Goal: Task Accomplishment & Management: Use online tool/utility

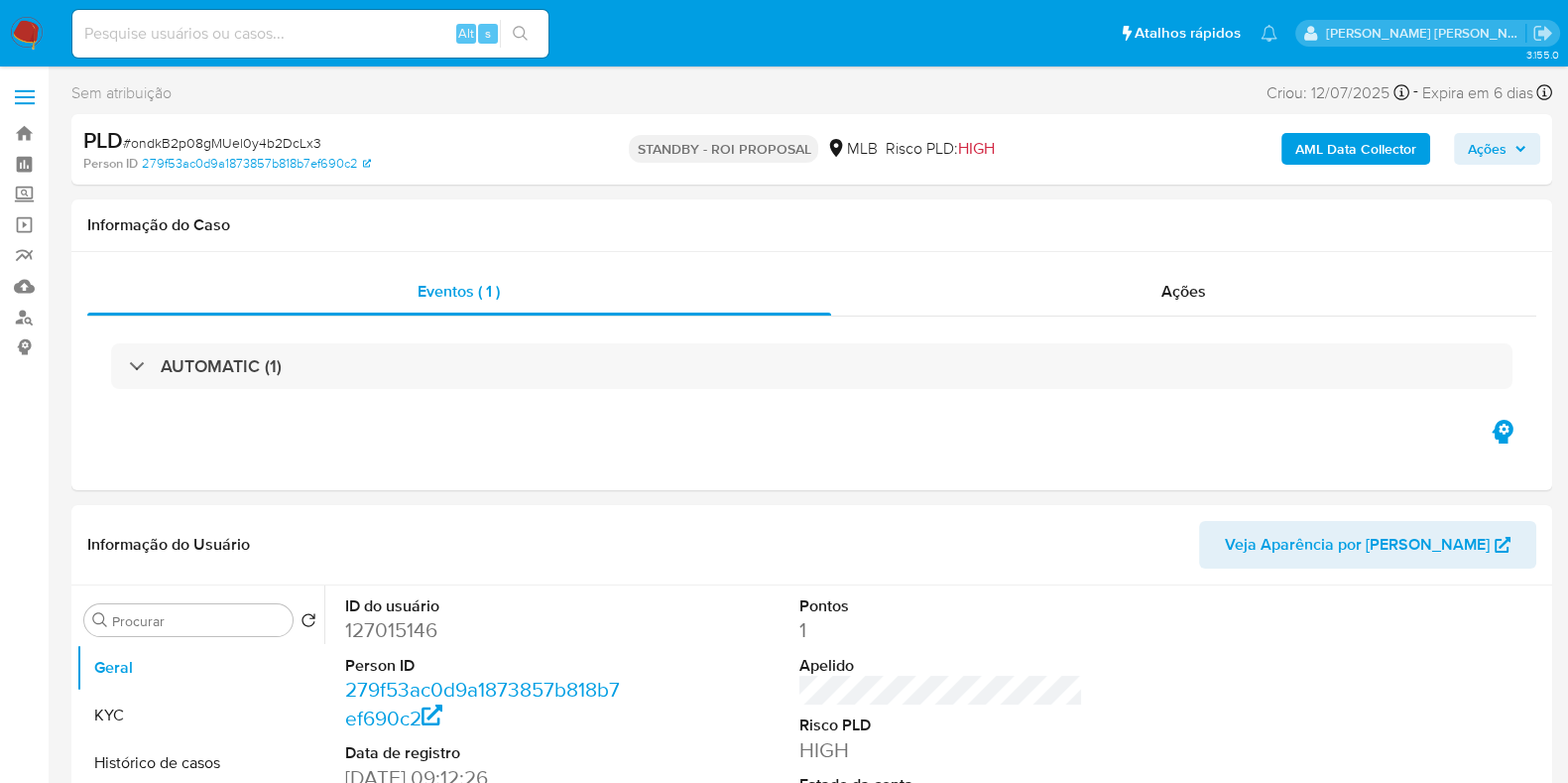
select select "10"
click at [28, 285] on link "Mulan" at bounding box center [118, 286] width 236 height 31
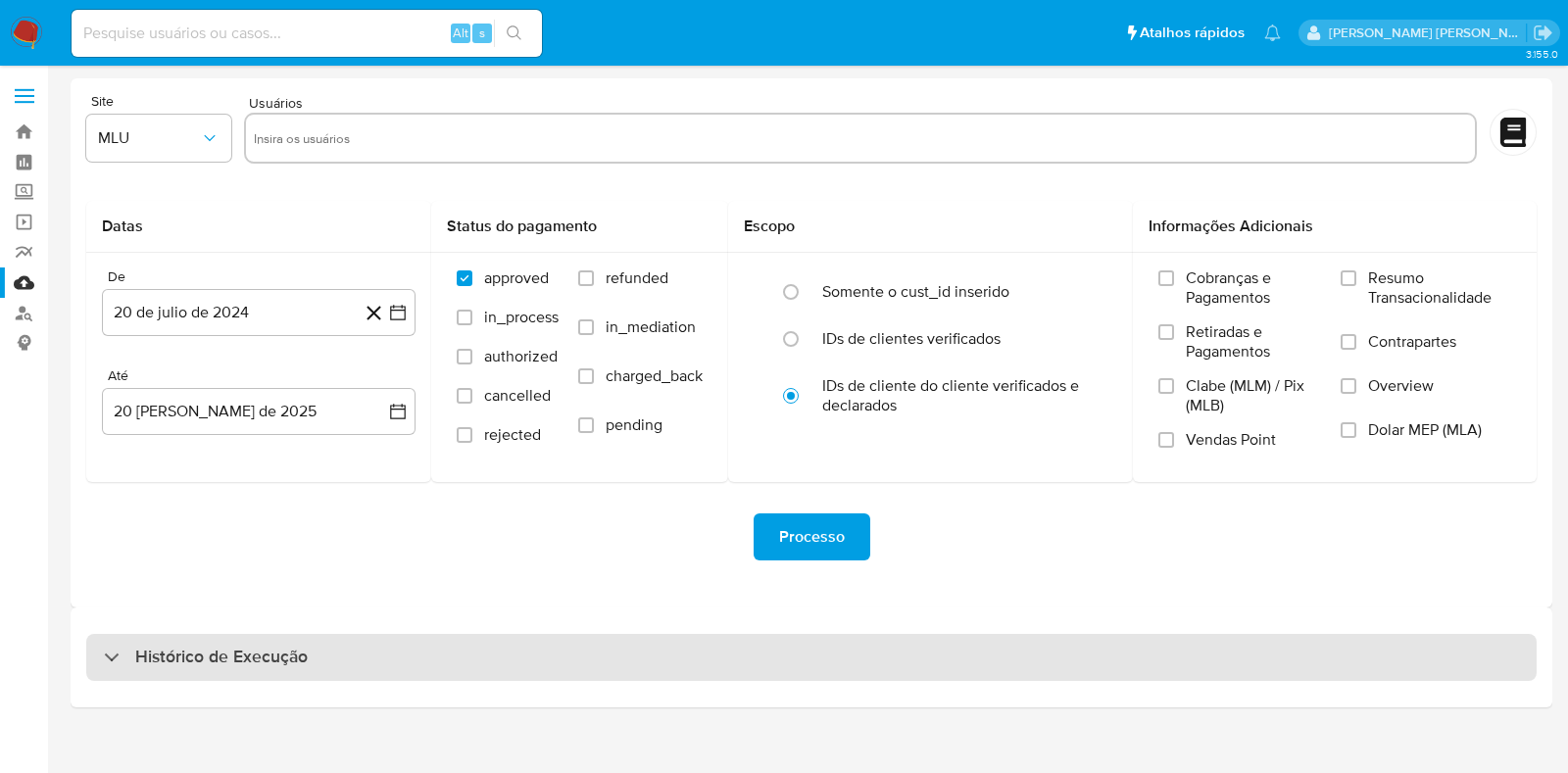
click at [304, 669] on h3 "Histórico de Execução" at bounding box center [221, 658] width 172 height 24
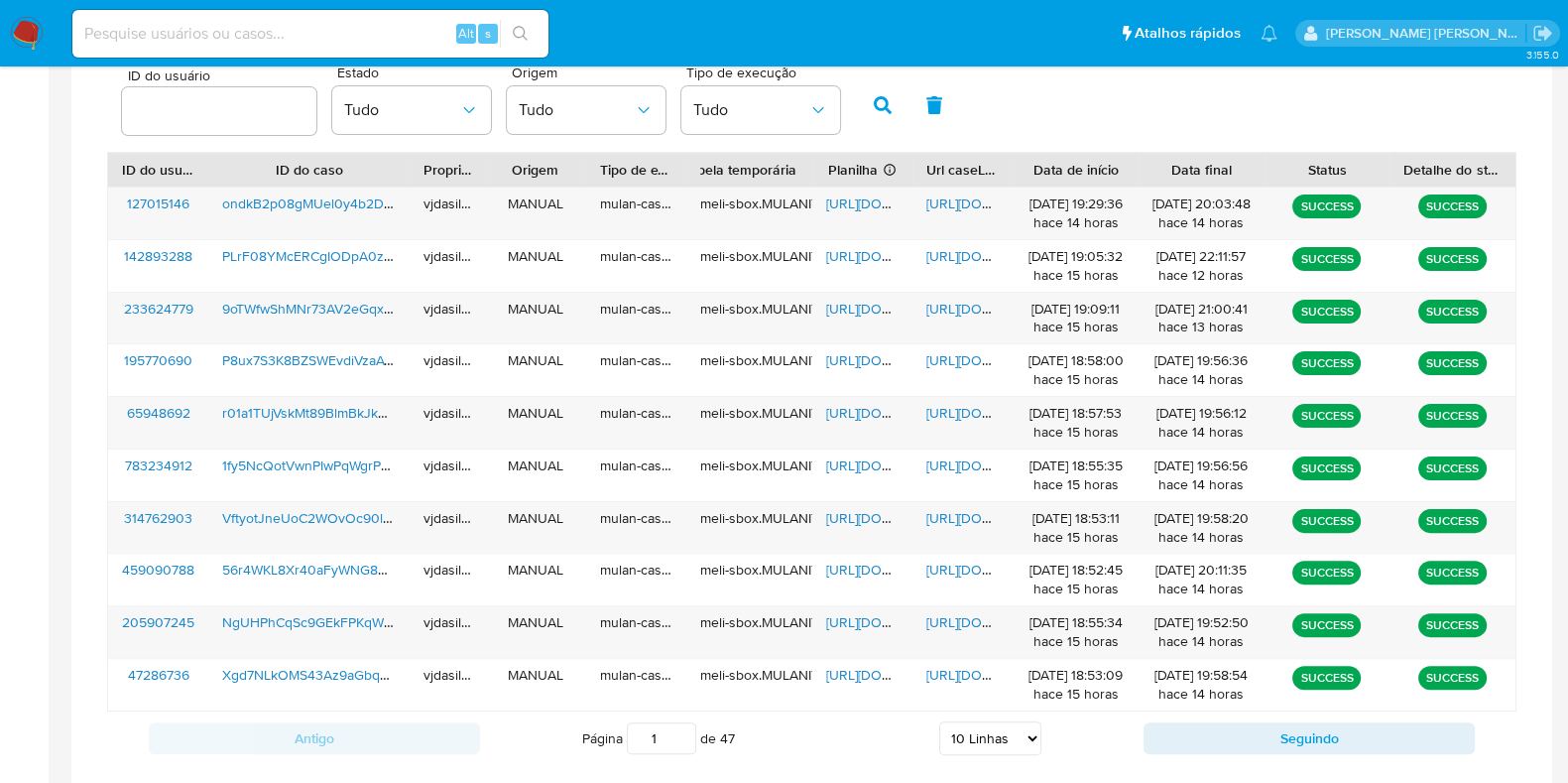
scroll to position [692, 0]
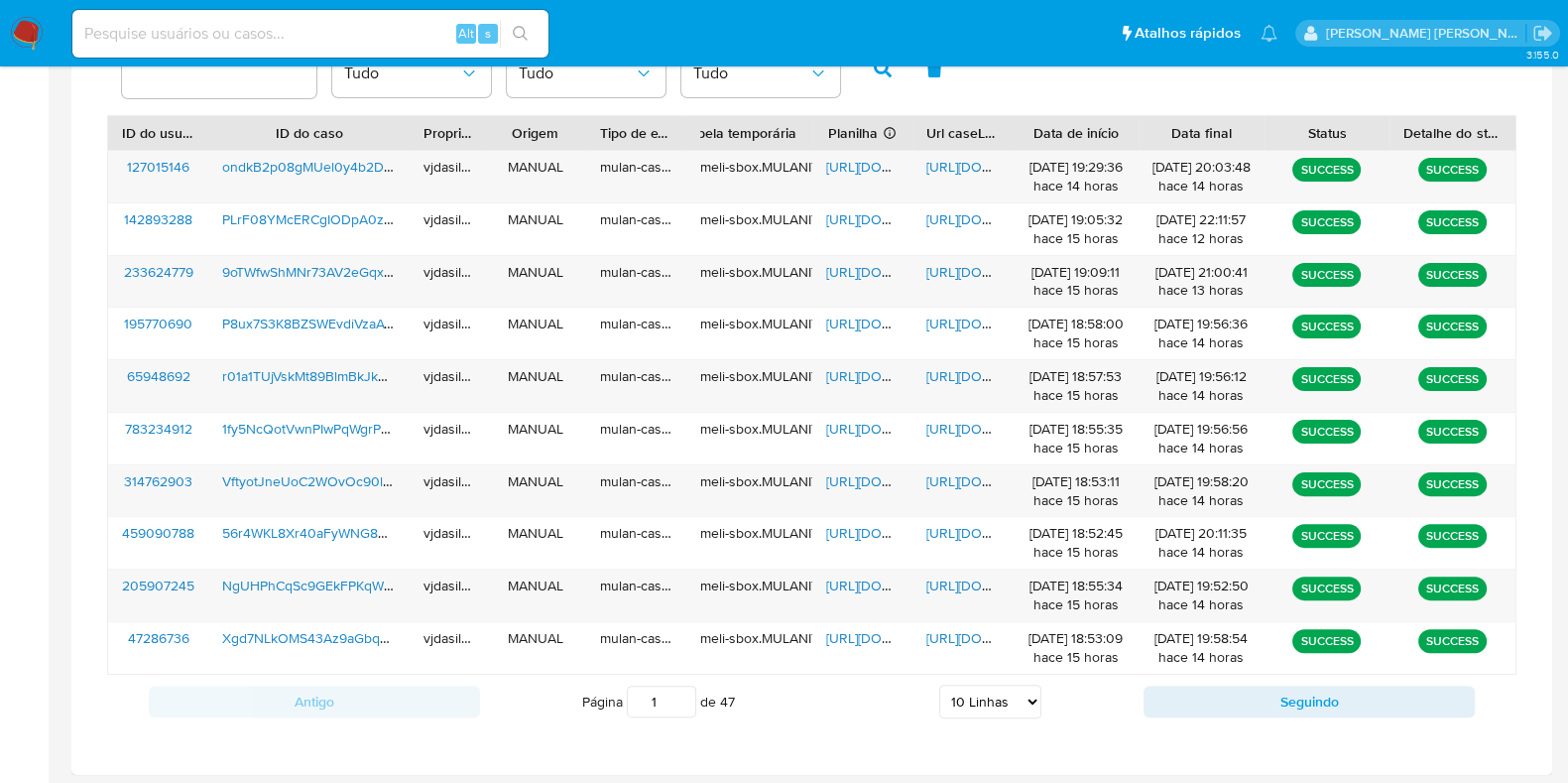
click at [997, 689] on select "5 Linhas 10 Linhas 20 Linhas 25 Linhas 50 Linhas 100 Linhas" at bounding box center [990, 702] width 103 height 34
select select "25"
click at [939, 685] on select "5 Linhas 10 Linhas 20 Linhas 25 Linhas 50 Linhas 100 Linhas" at bounding box center [990, 702] width 103 height 34
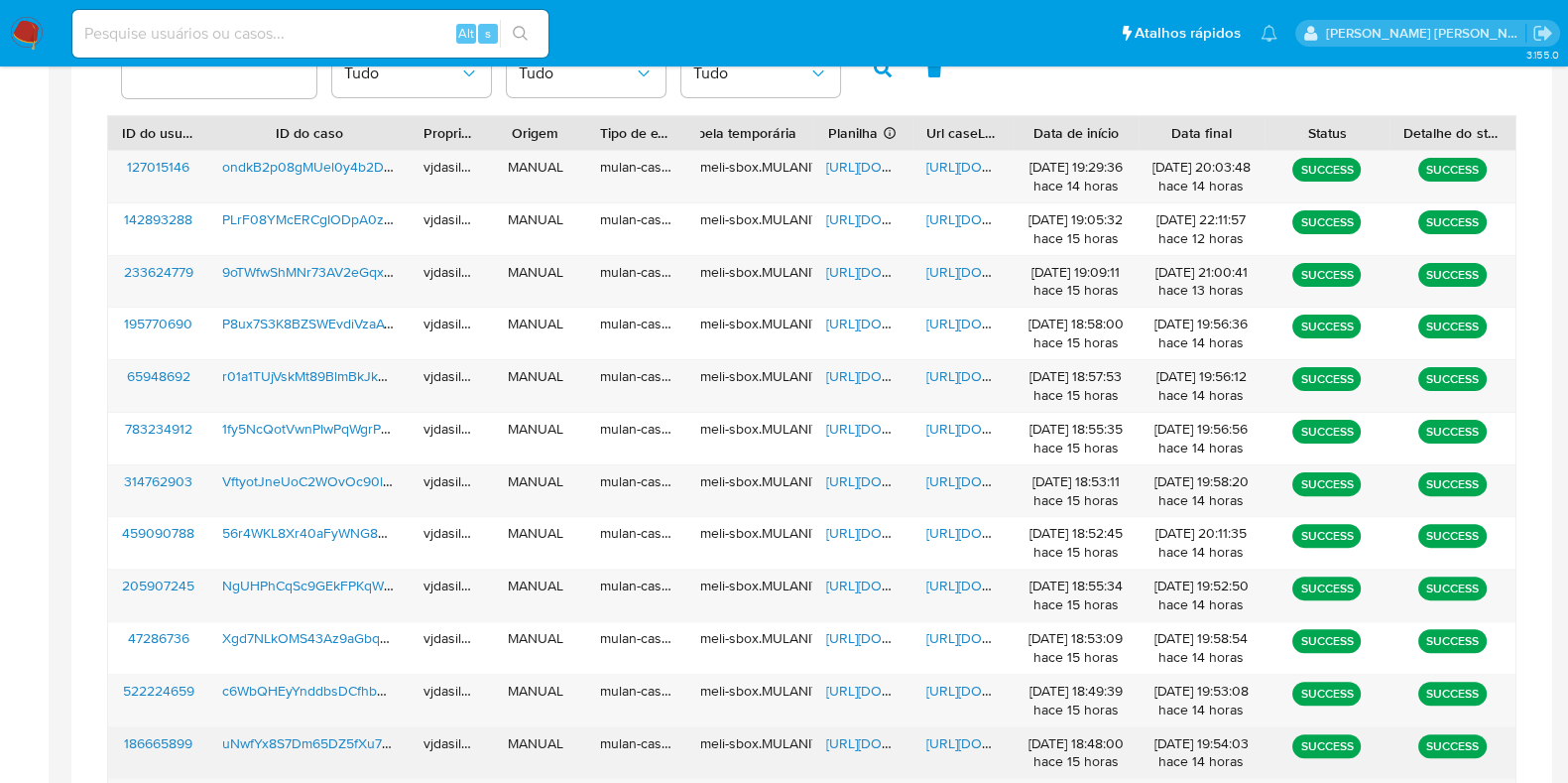
click at [958, 734] on span "https://docs.google.com/document/d/1fKwpBI4-KVL-GSmxKj8GeRExlrdRx1ufY2Rjmo1z0DA…" at bounding box center [995, 743] width 137 height 20
click at [851, 737] on span "https://docs.google.com/spreadsheets/d/1v706Cn_1TEiLEU_twv9LQ19YlSxzAT8PjfQjNEV…" at bounding box center [894, 743] width 137 height 20
click at [283, 740] on span "uNwfYx8S7Dm65DZ5fXu7OXAr" at bounding box center [319, 743] width 193 height 20
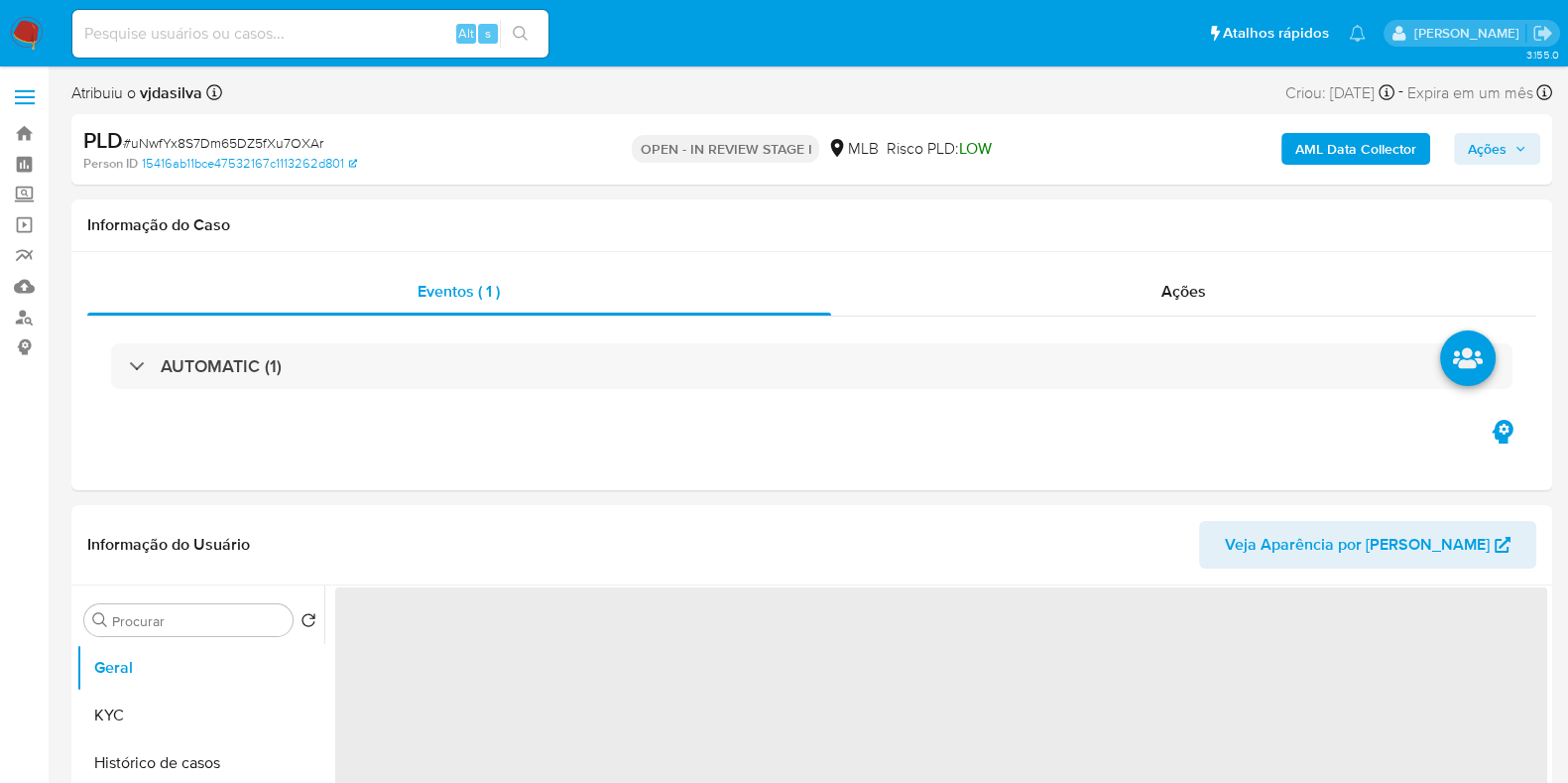
select select "10"
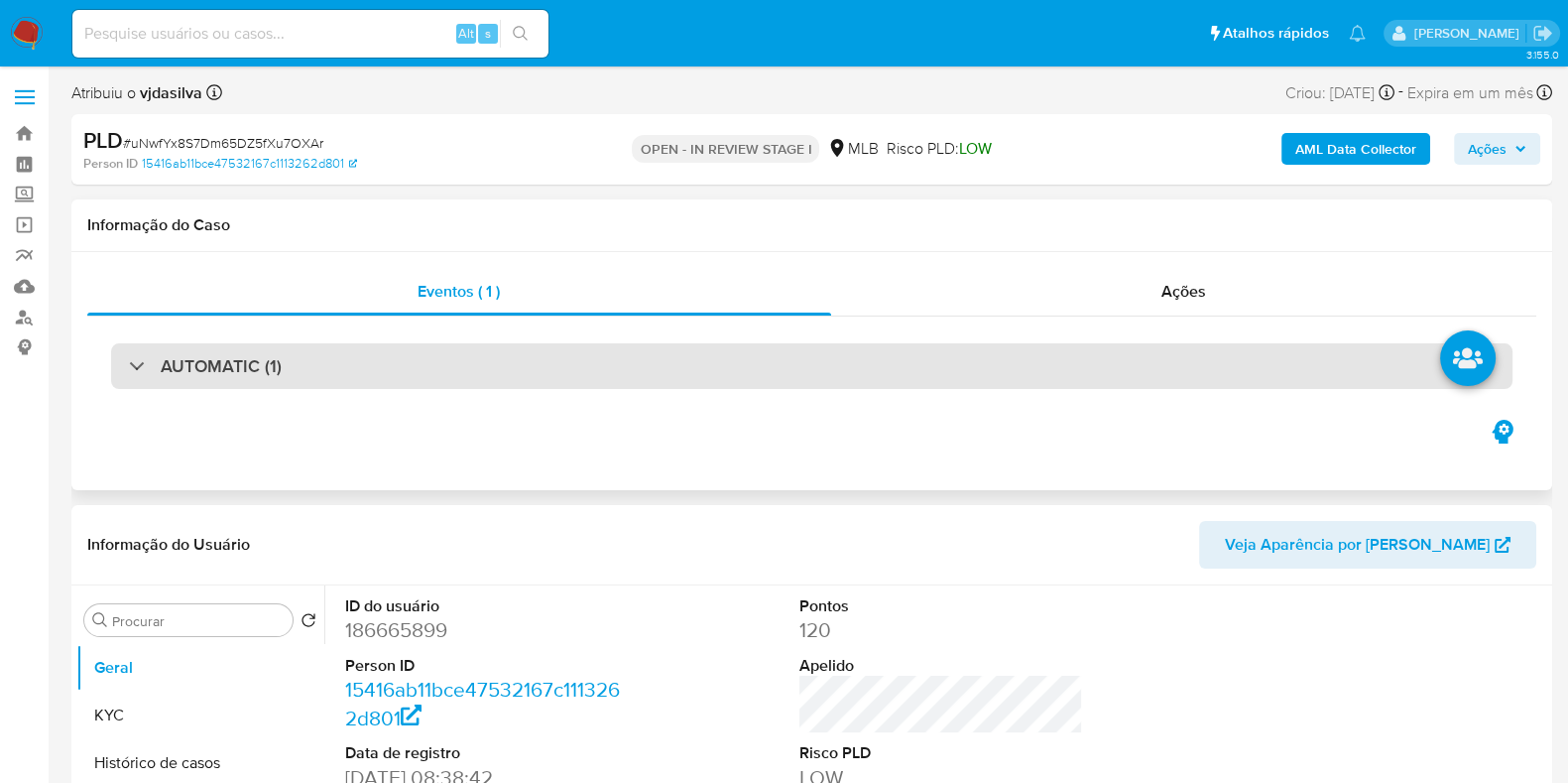
click at [721, 385] on div "AUTOMATIC (1)" at bounding box center [811, 366] width 1402 height 46
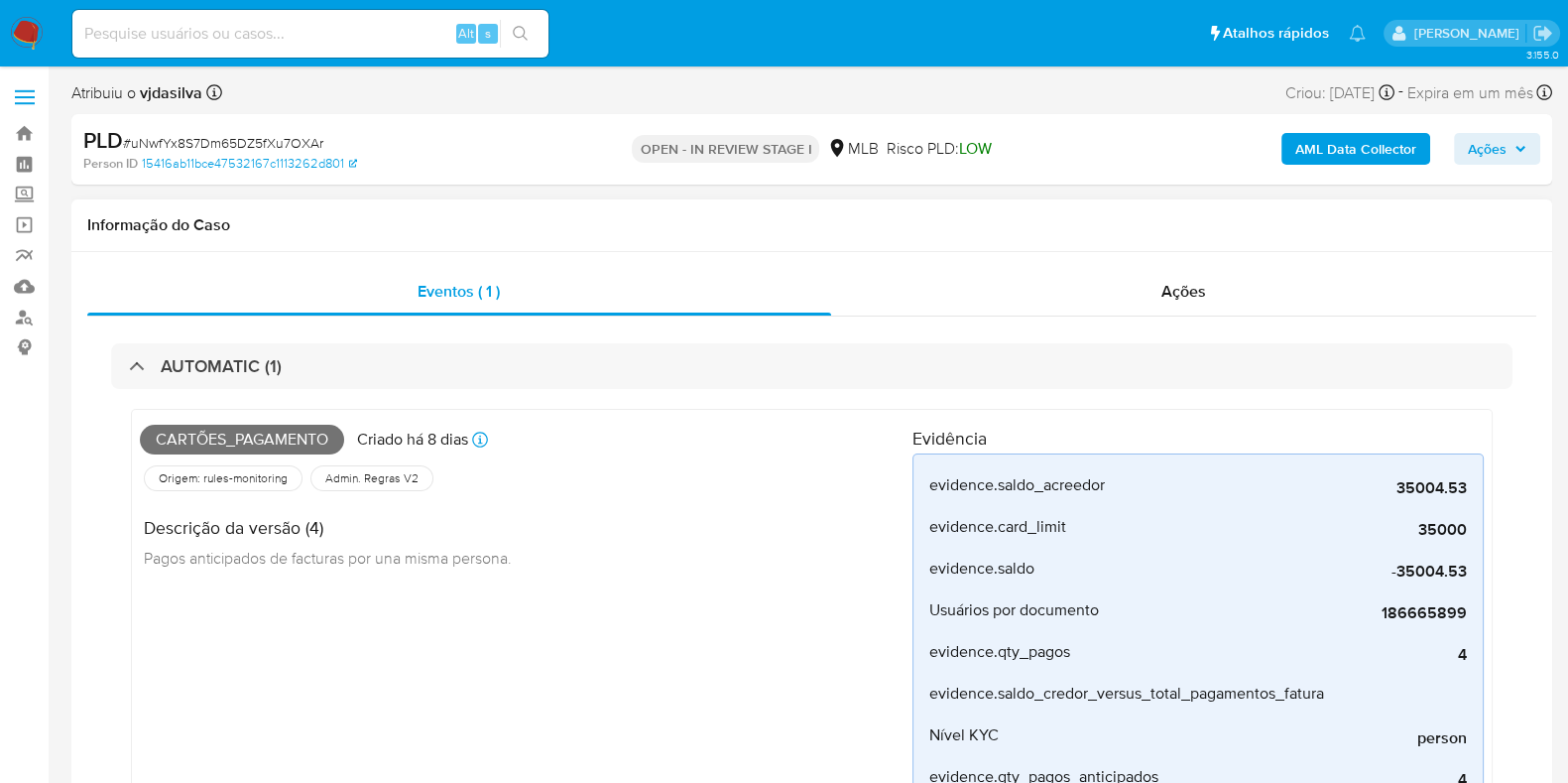
click at [719, 393] on div "Cartões_pagamento Criado há 8 dias Criado: 12/08/2025 00:15:54 Origem: rules-mo…" at bounding box center [811, 722] width 1402 height 667
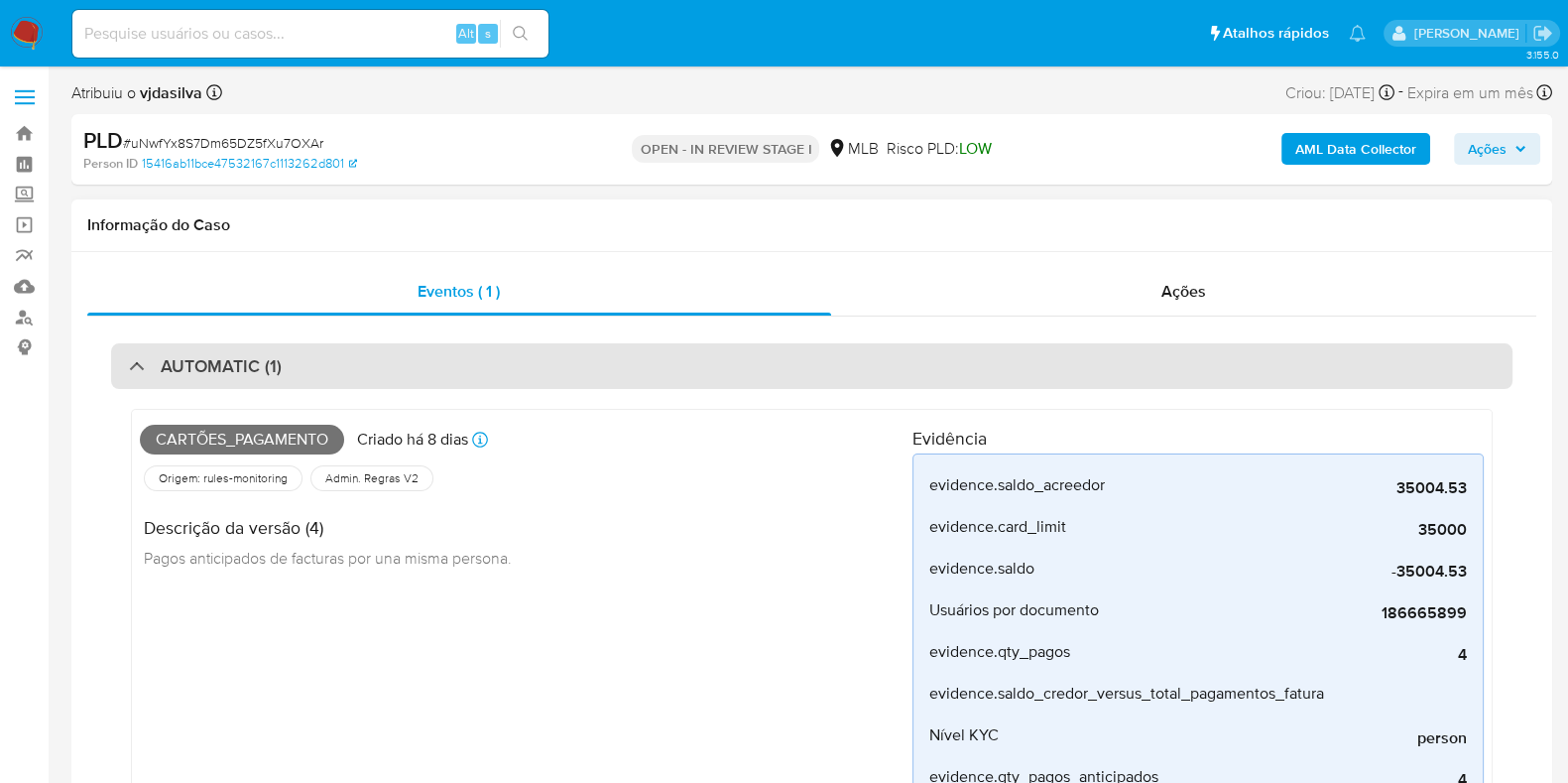
click at [832, 359] on div "AUTOMATIC (1)" at bounding box center [811, 366] width 1402 height 46
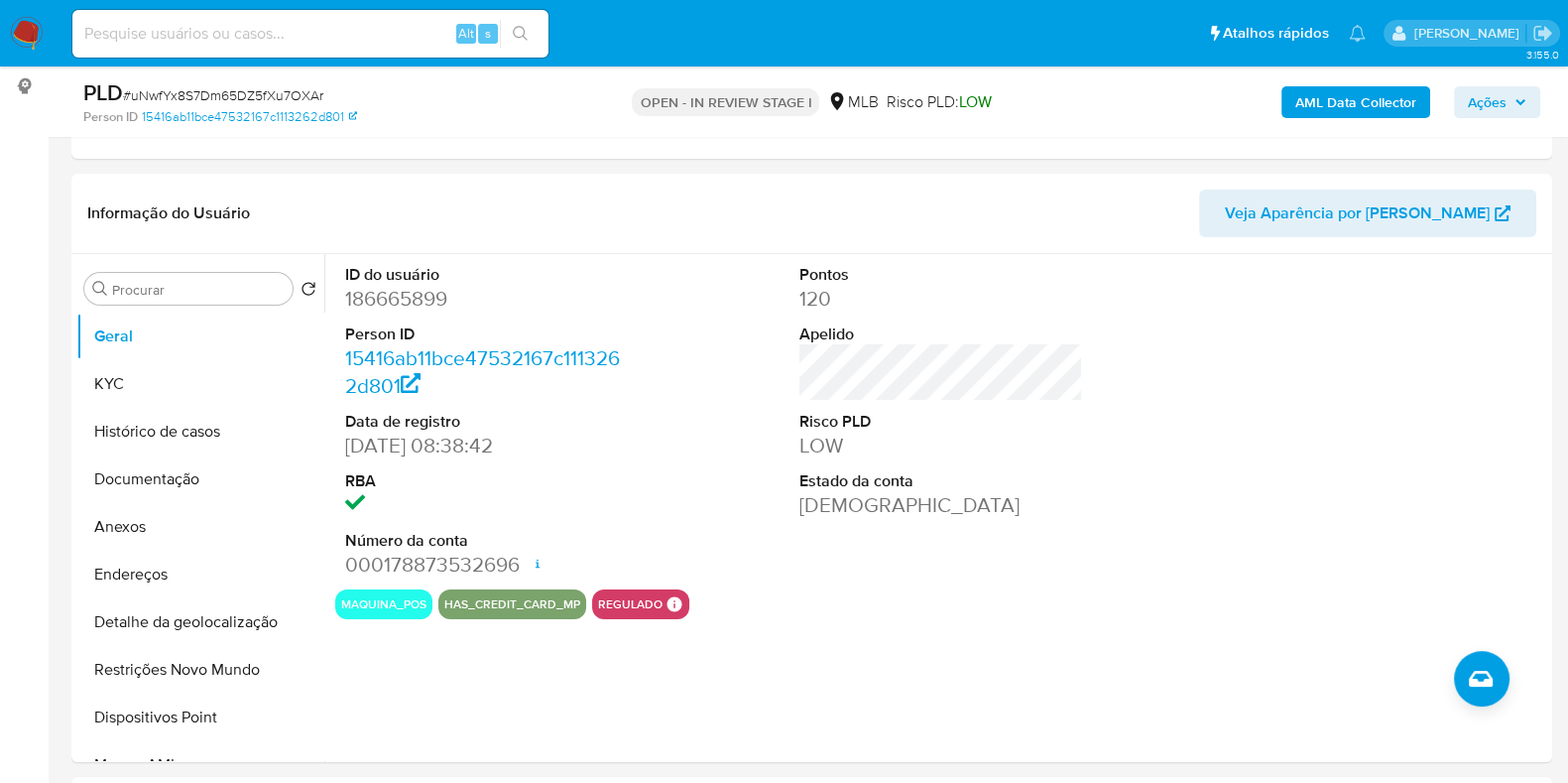
scroll to position [288, 0]
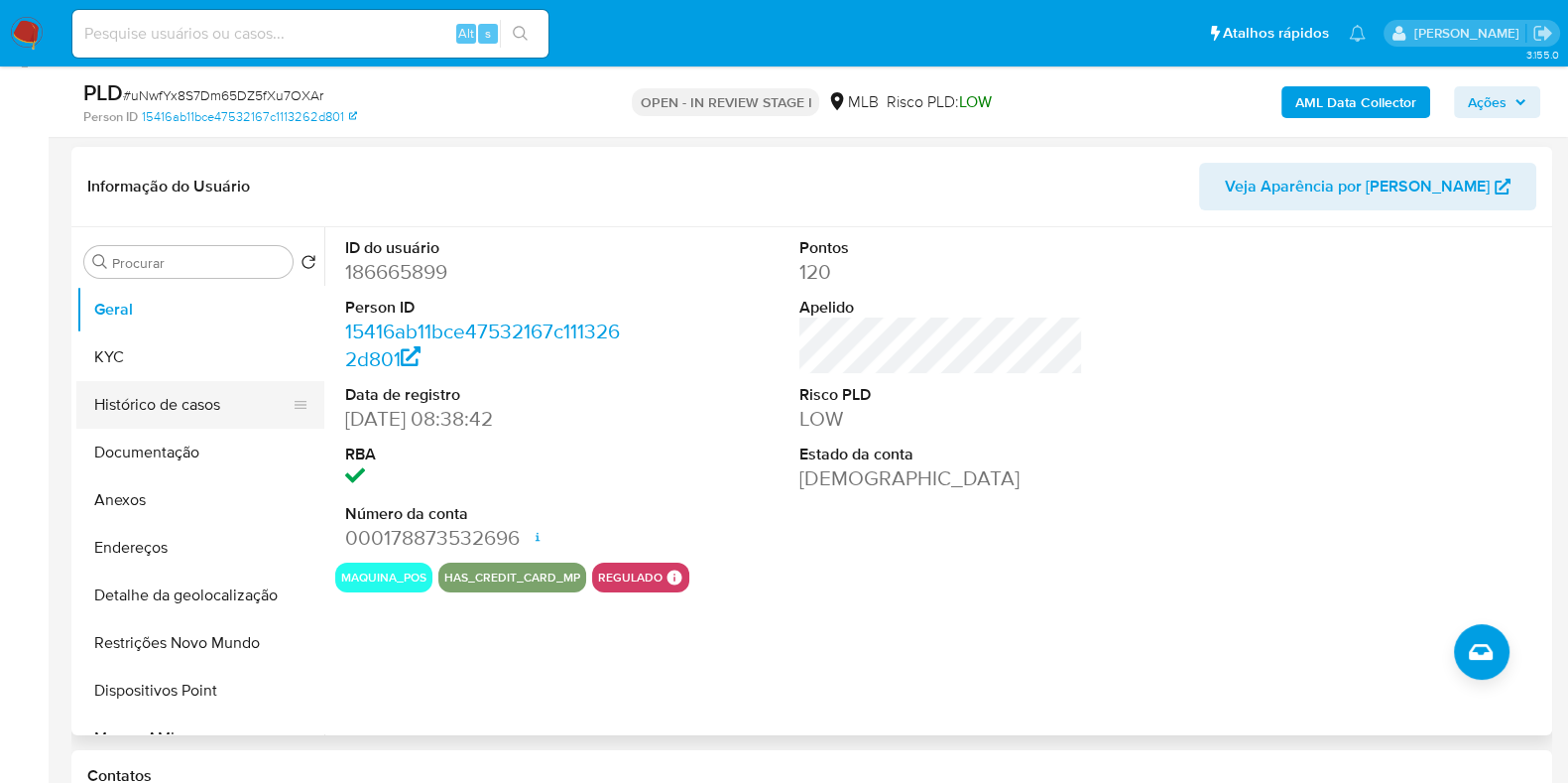
click at [220, 400] on button "Histórico de casos" at bounding box center [192, 405] width 232 height 48
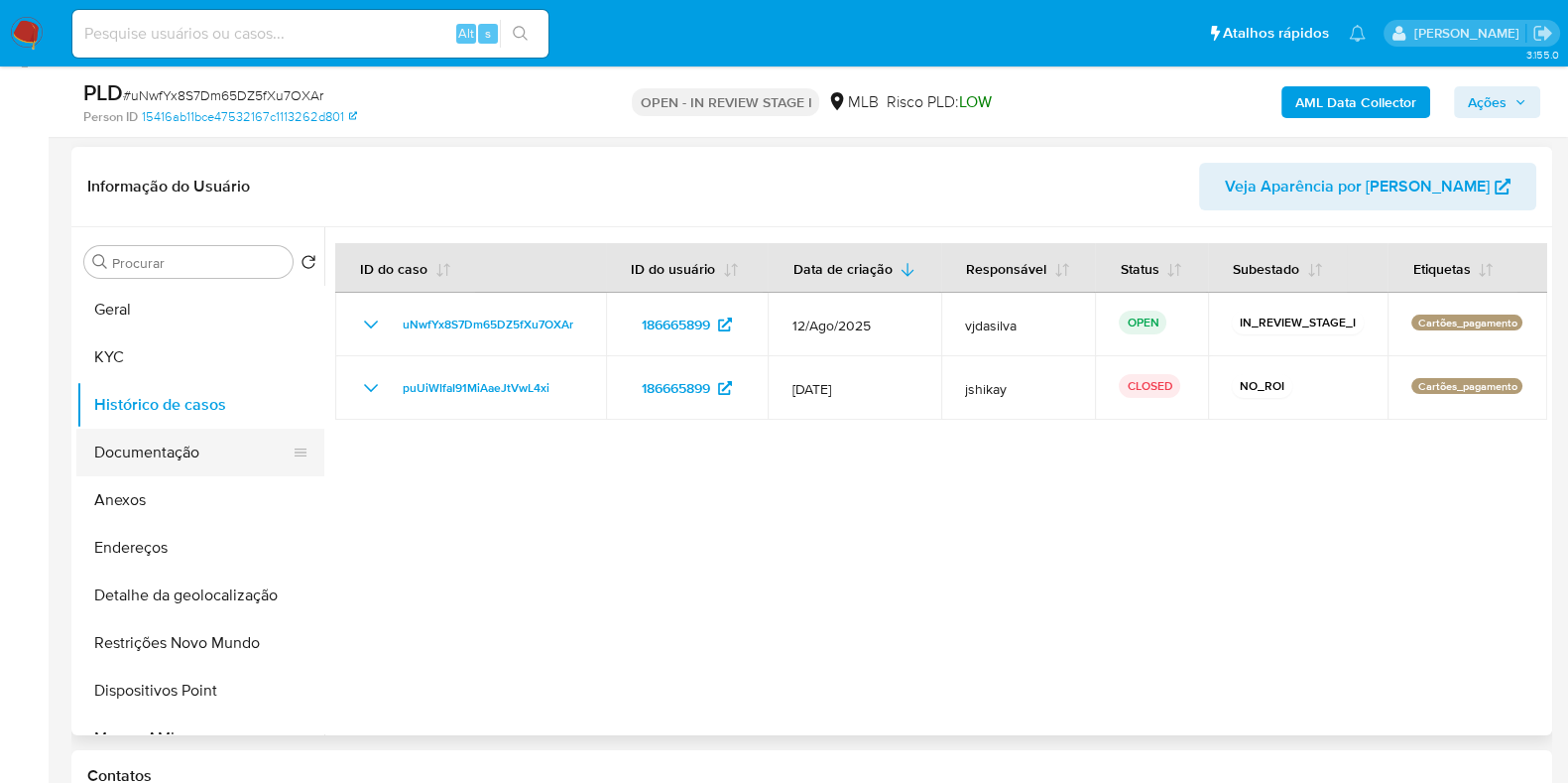
click at [220, 460] on button "Documentação" at bounding box center [192, 453] width 232 height 48
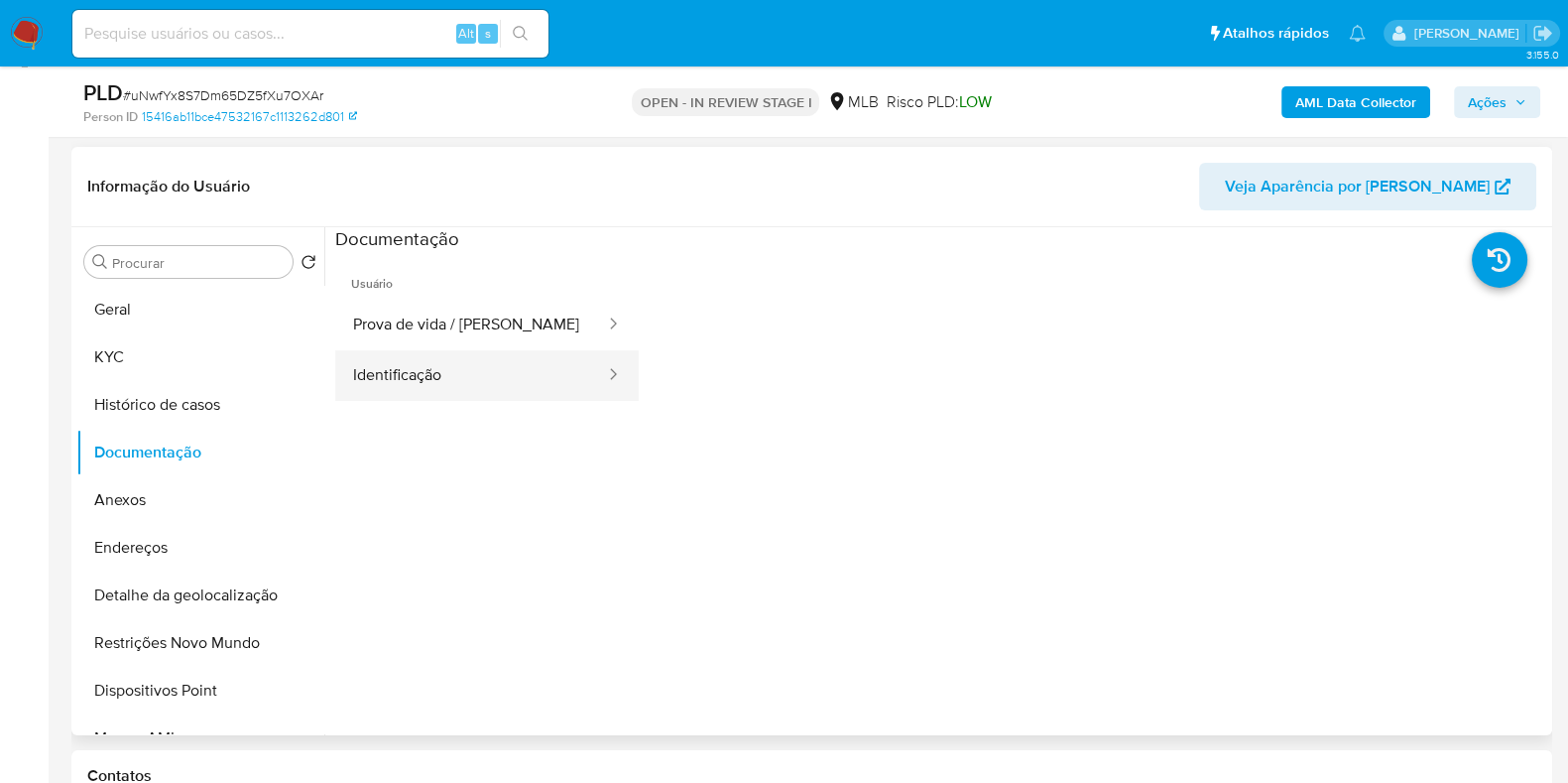
click at [400, 376] on button "Identificação" at bounding box center [470, 375] width 272 height 51
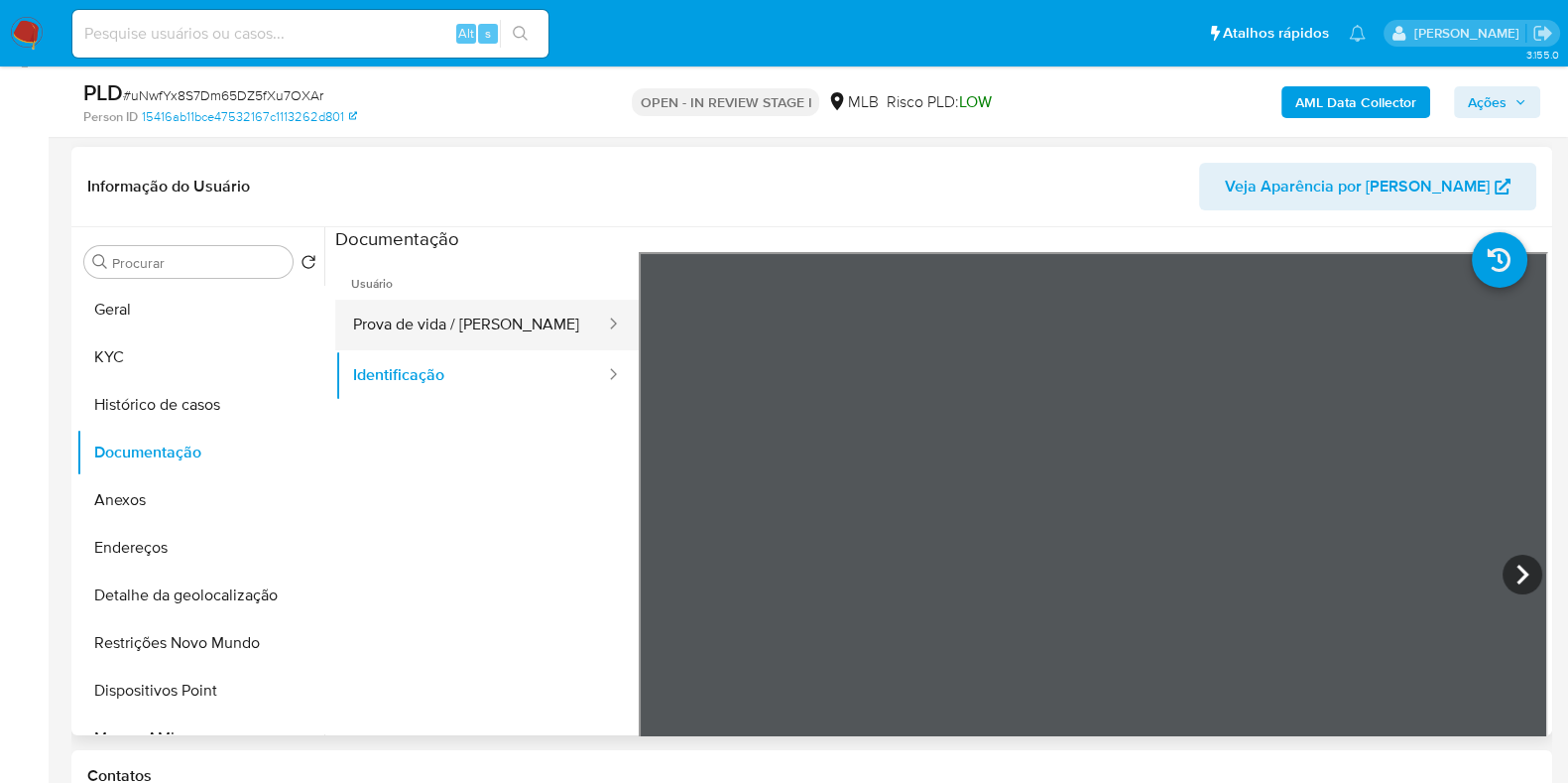
click at [439, 328] on button "Prova de vida / Selfie" at bounding box center [470, 325] width 272 height 51
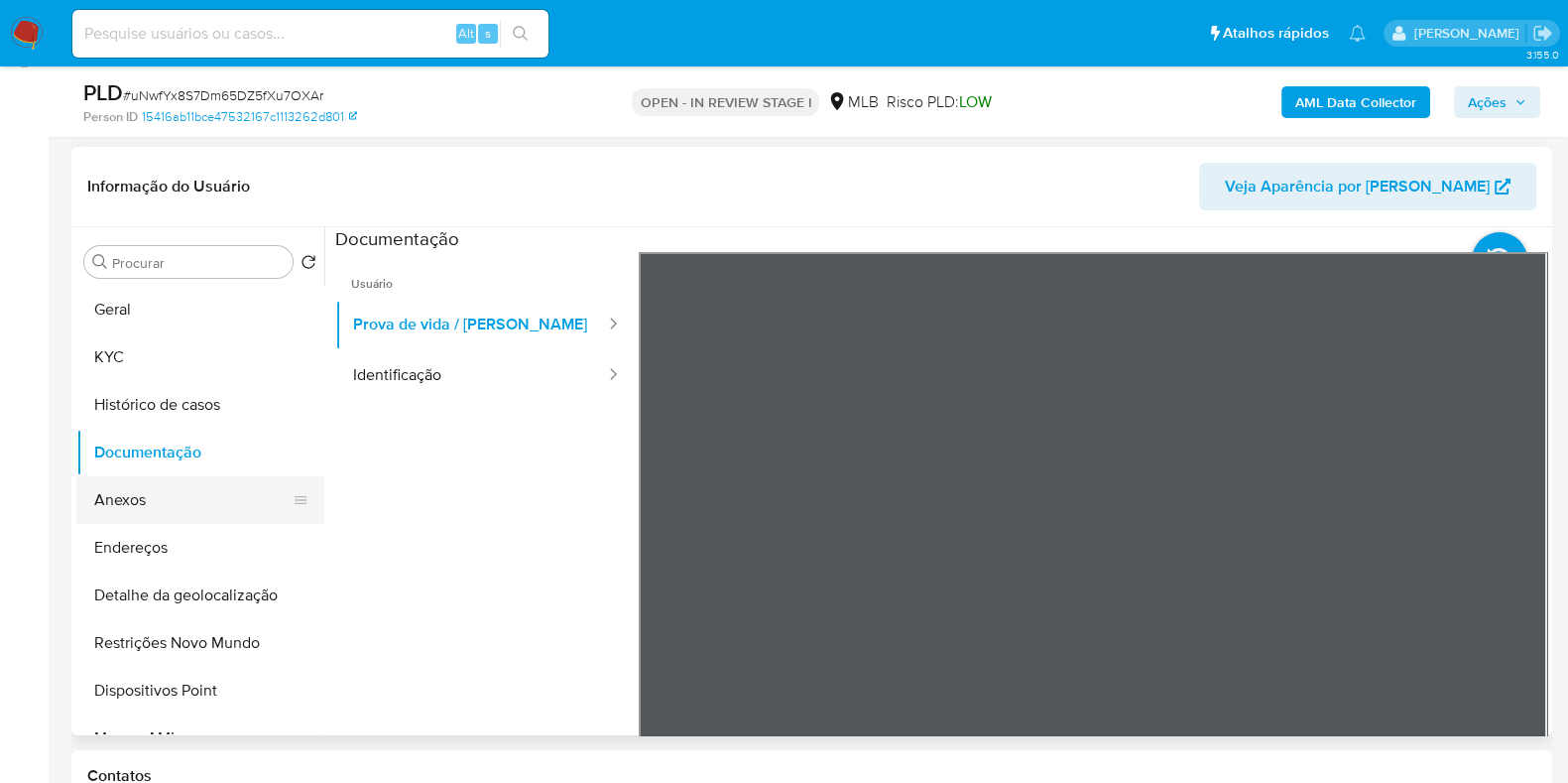
click at [185, 502] on button "Anexos" at bounding box center [192, 501] width 232 height 48
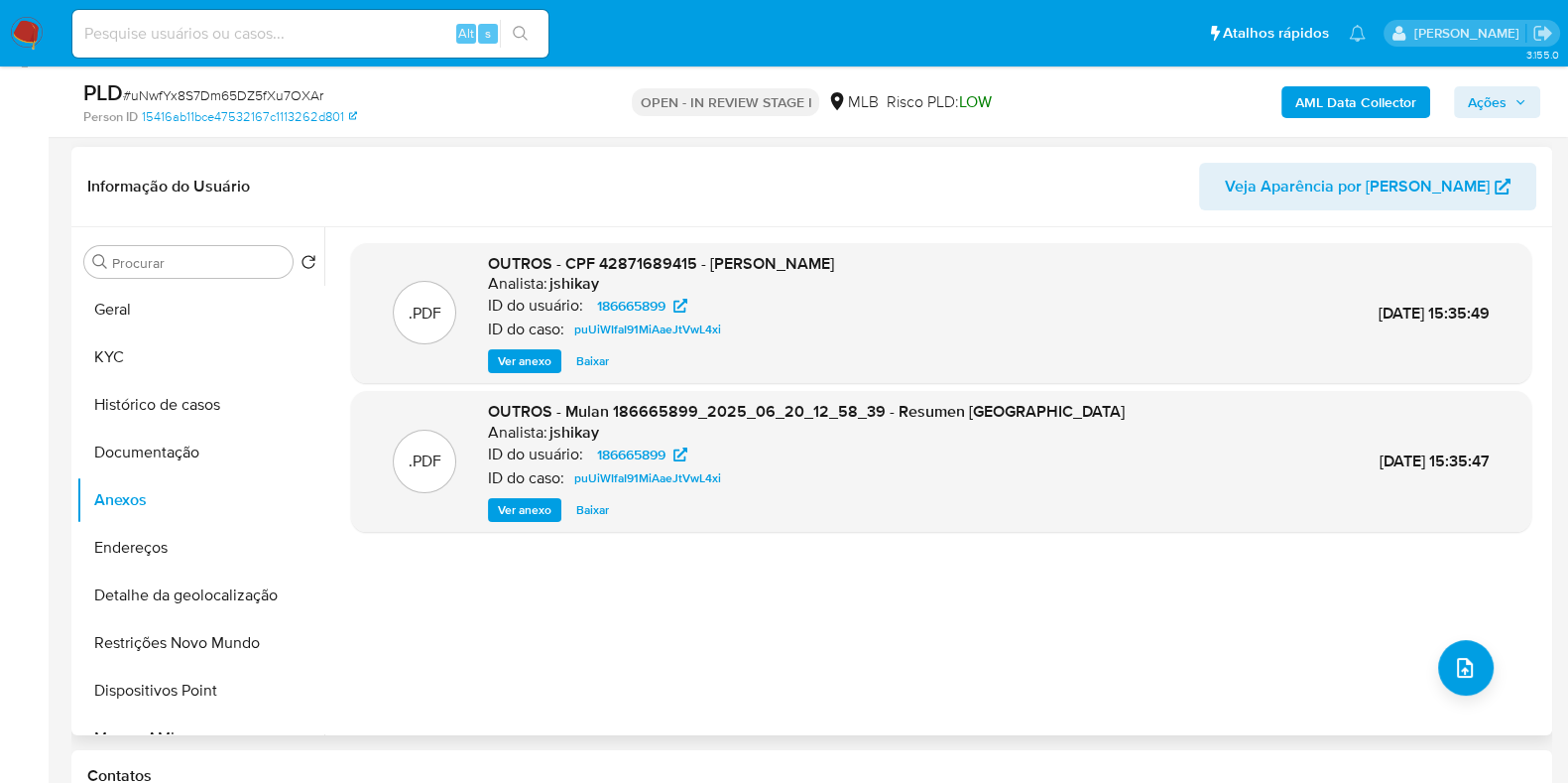
click at [517, 360] on span "Ver anexo" at bounding box center [525, 361] width 54 height 20
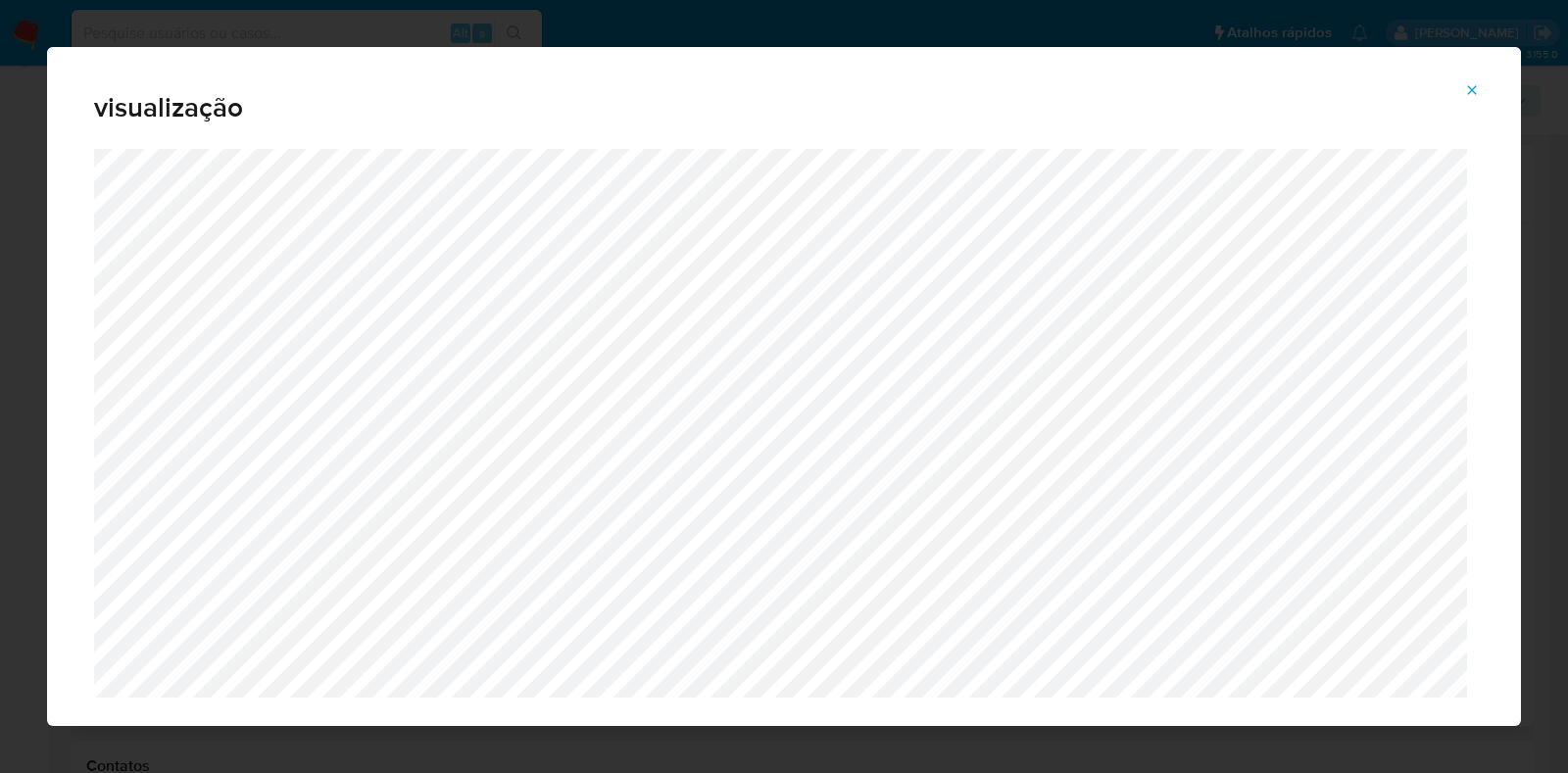
click at [1476, 92] on icon "Attachment preview" at bounding box center [1472, 91] width 16 height 16
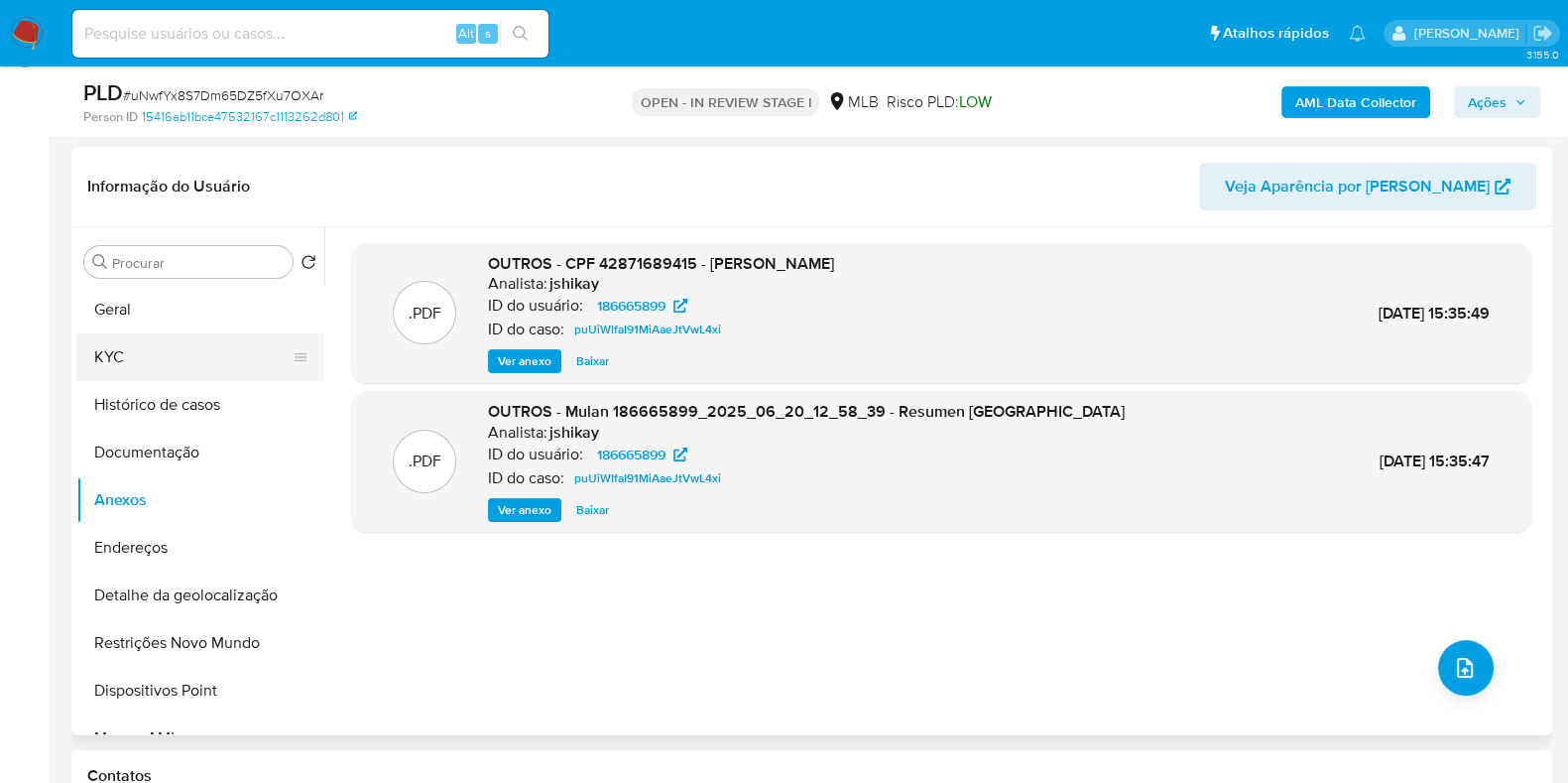
click at [193, 340] on button "KYC" at bounding box center [192, 357] width 232 height 48
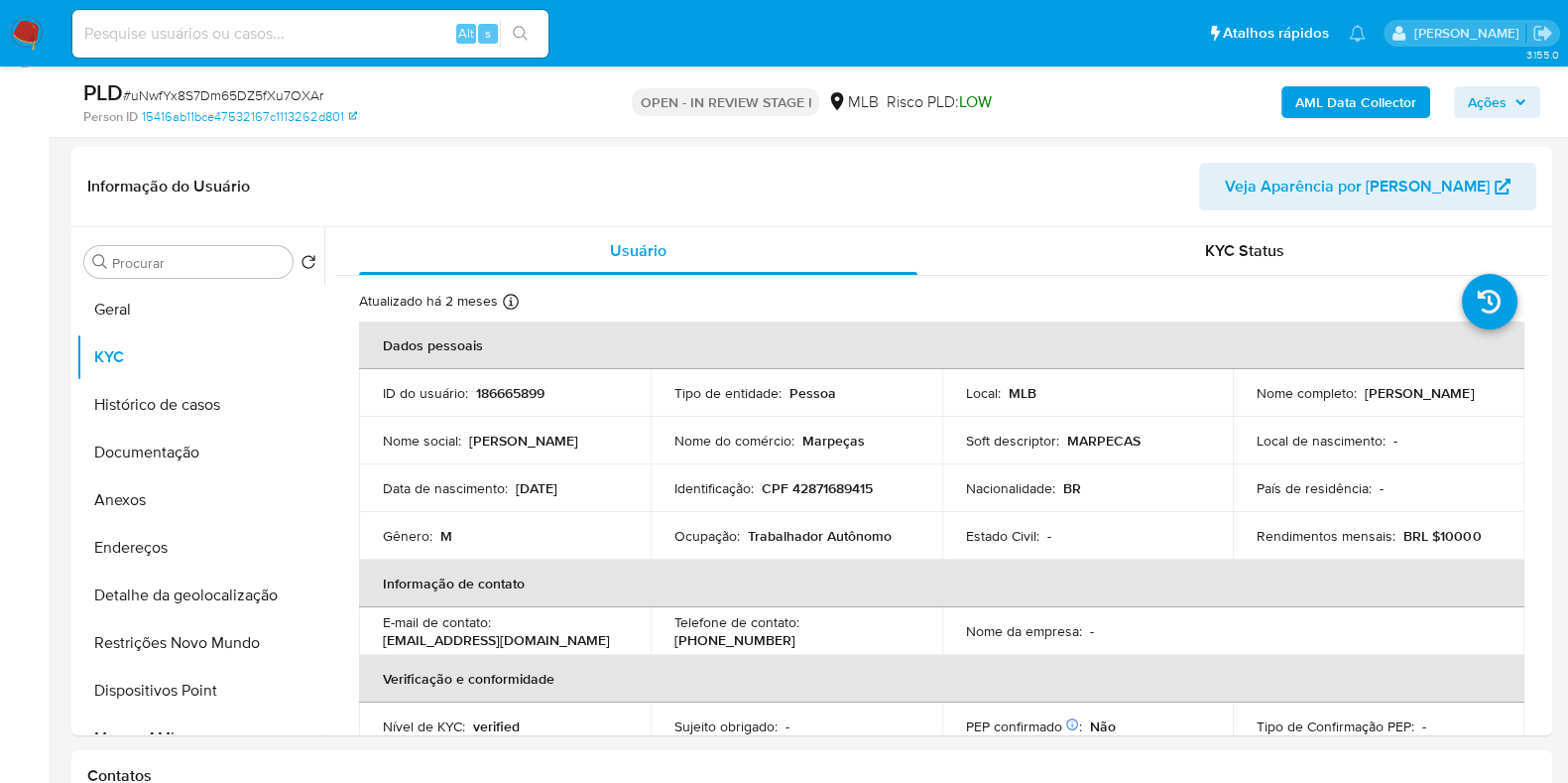
click at [784, 533] on p "Trabalhador Autônomo" at bounding box center [819, 536] width 144 height 18
copy div "Ocupação : Trabalhador Autônomo"
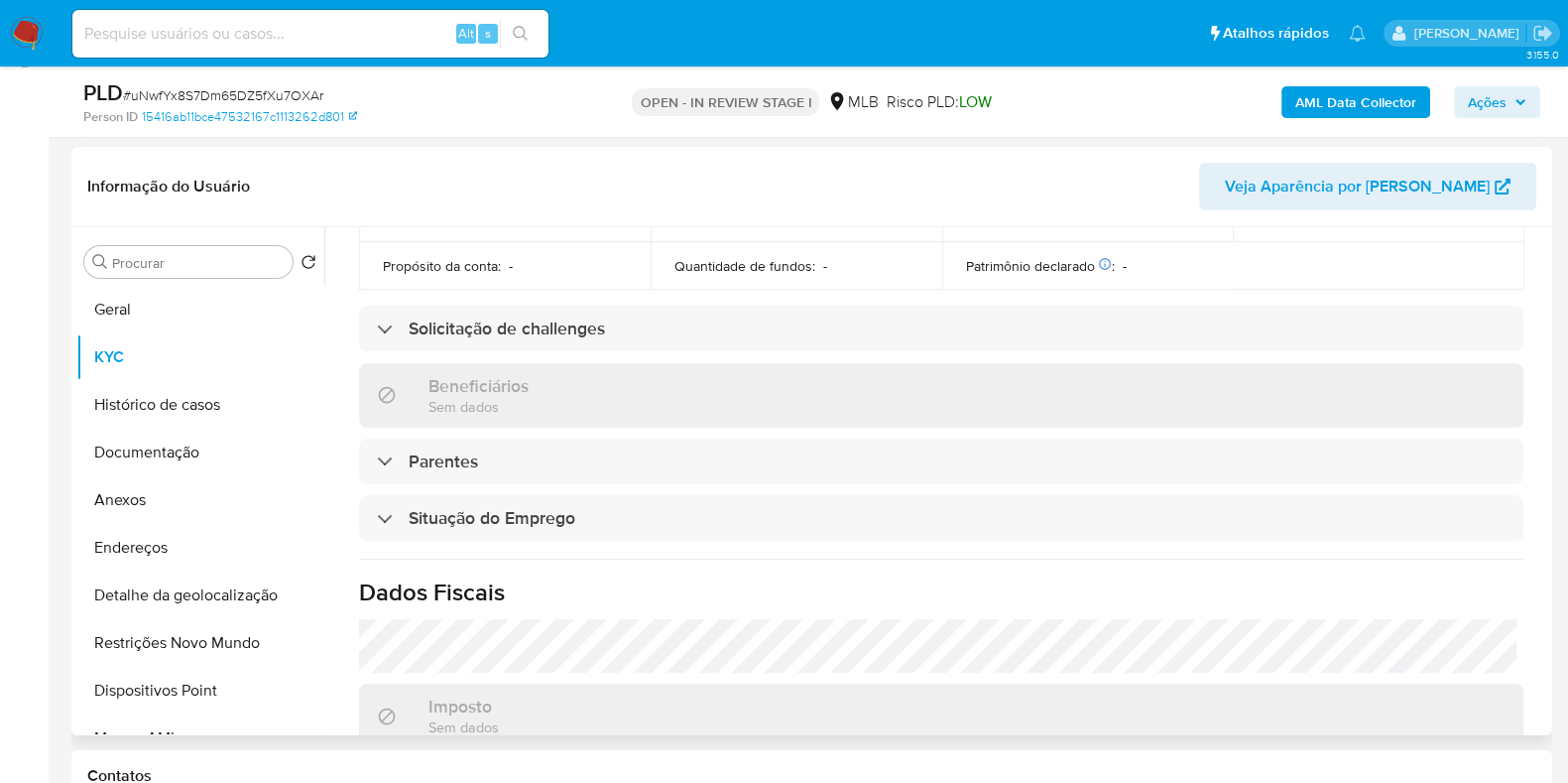
scroll to position [808, 0]
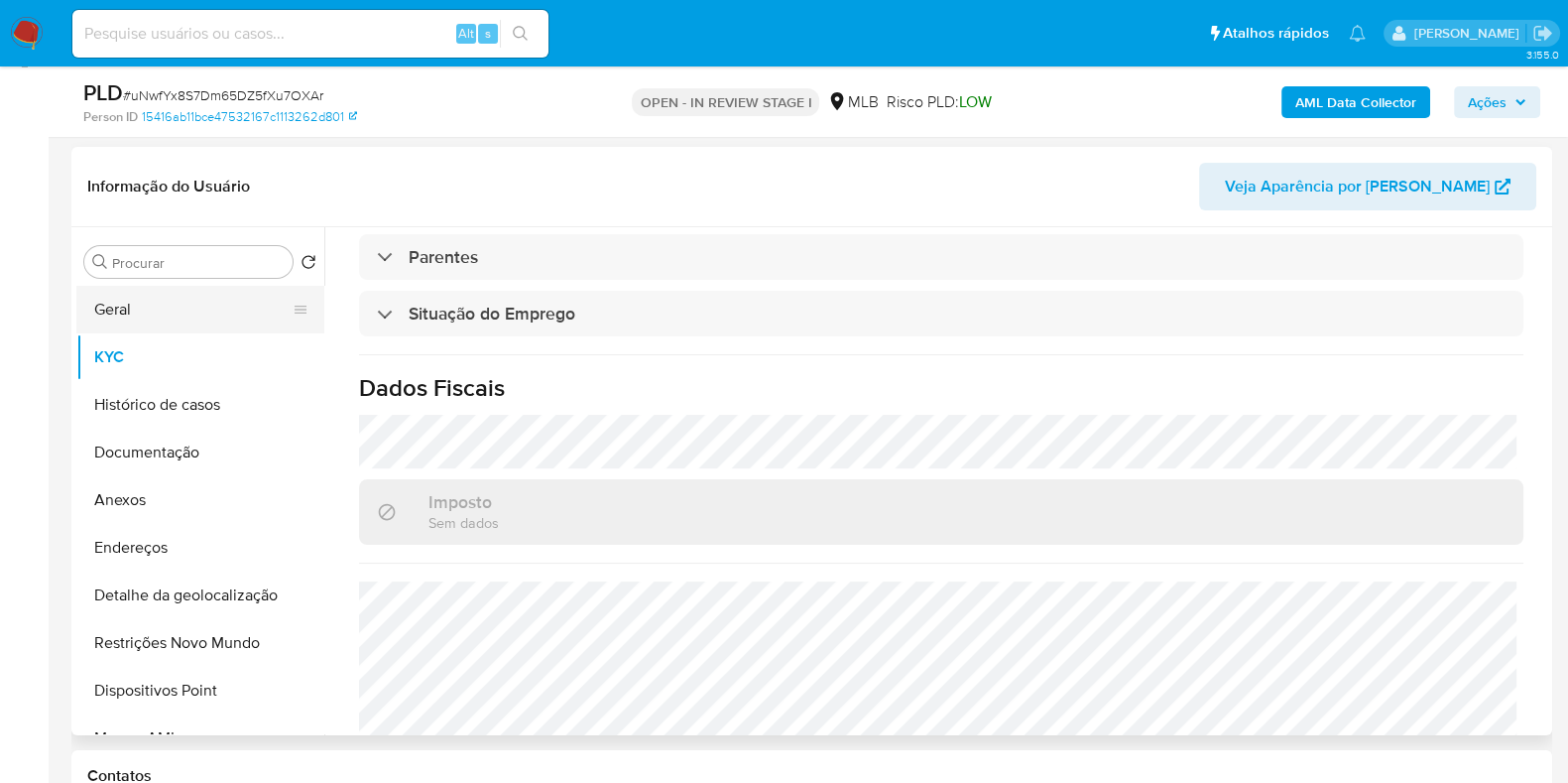
click at [93, 312] on button "Geral" at bounding box center [192, 310] width 232 height 48
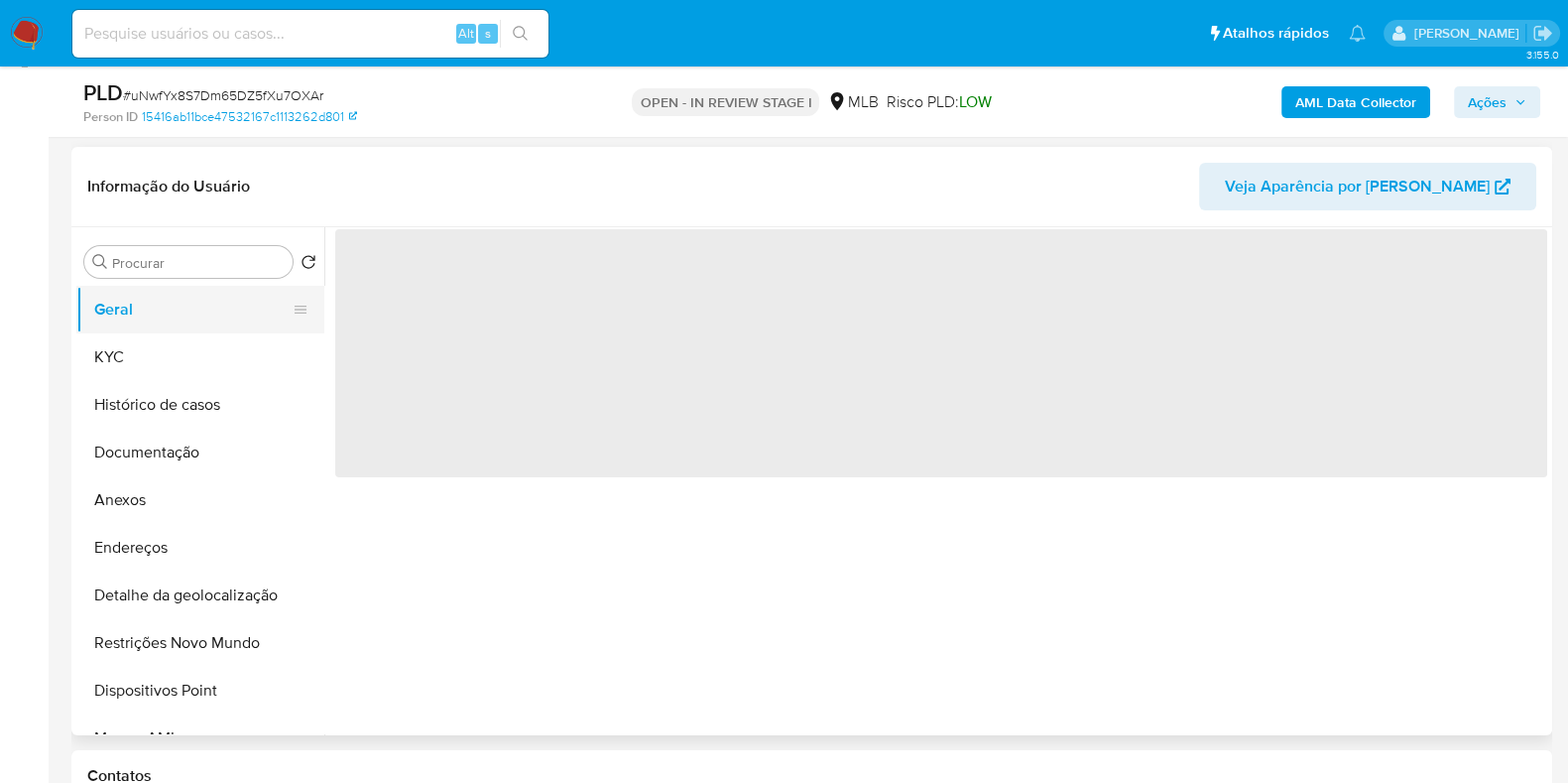
scroll to position [0, 0]
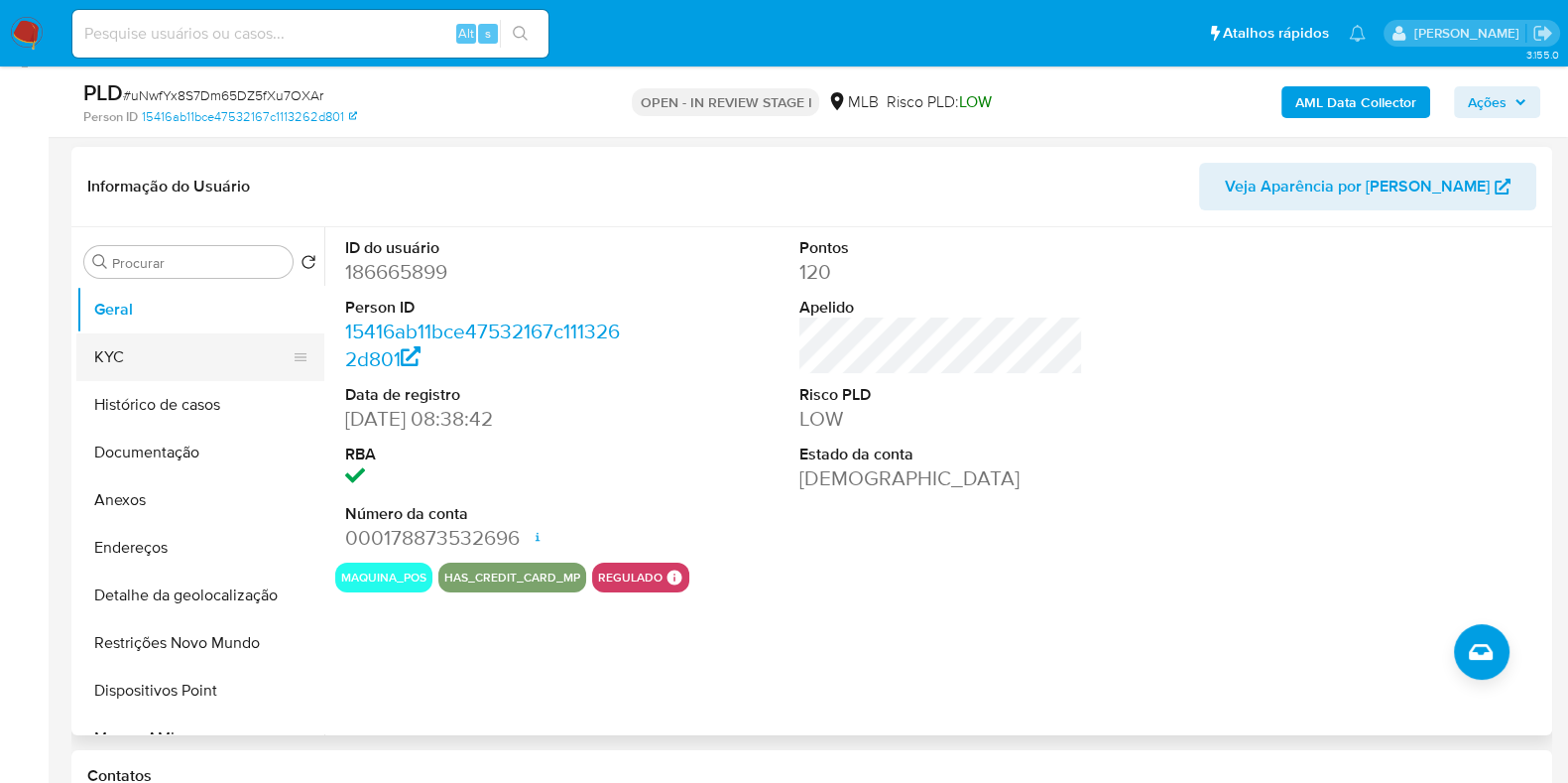
click at [180, 356] on button "KYC" at bounding box center [192, 357] width 232 height 48
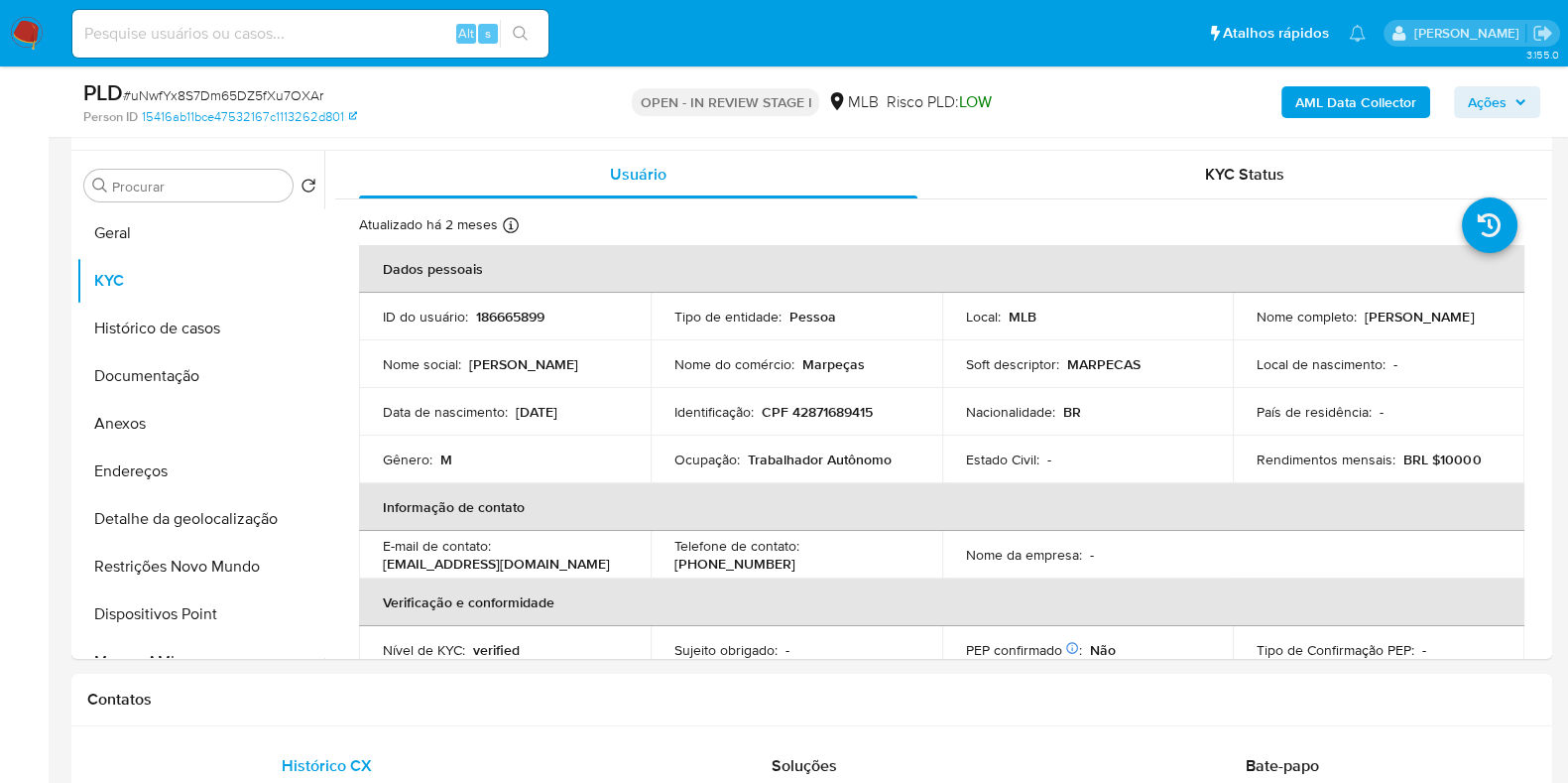
scroll to position [351, 0]
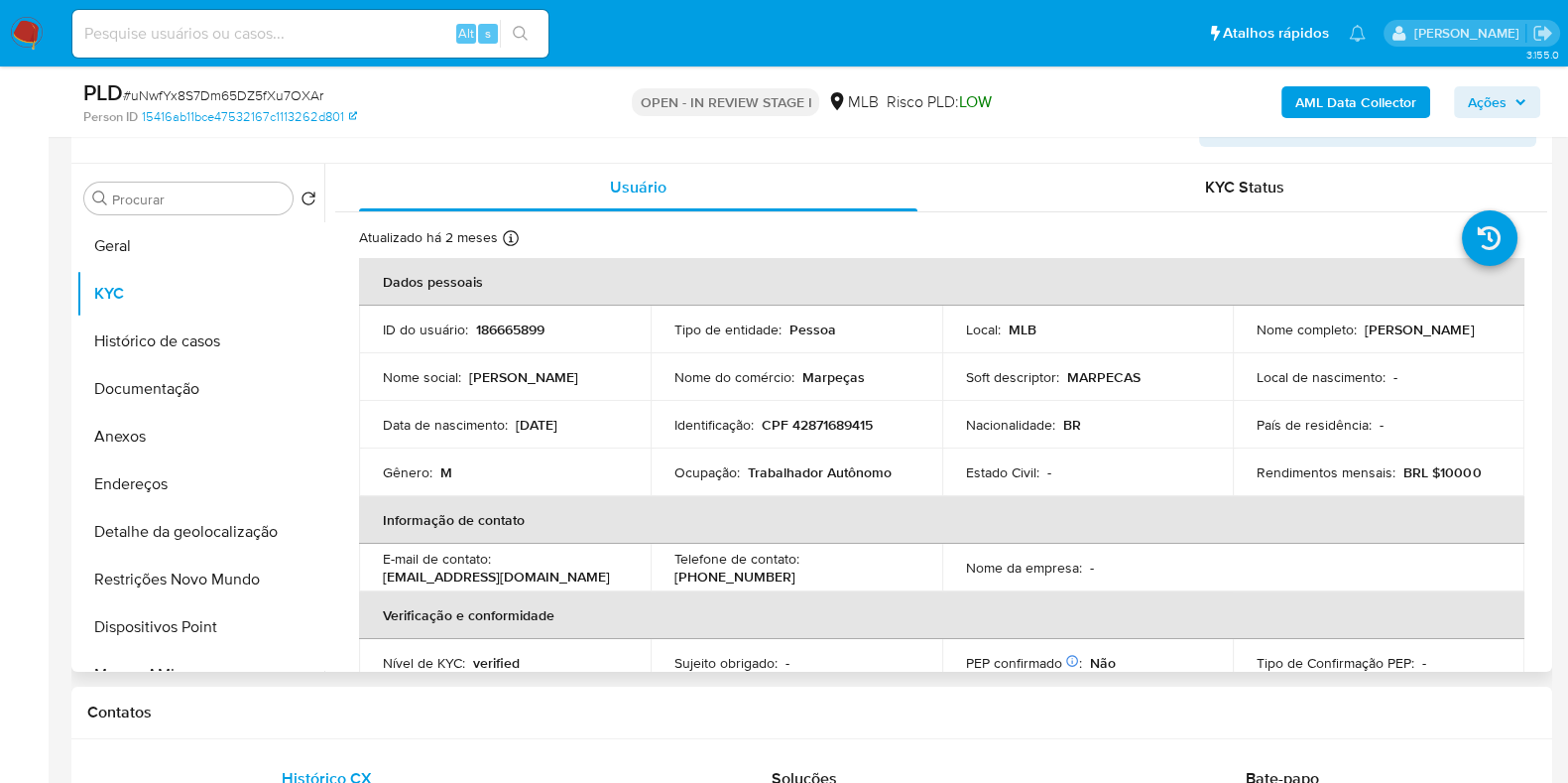
drag, startPoint x: 1549, startPoint y: 327, endPoint x: 1548, endPoint y: 376, distance: 49.0
click at [1548, 376] on div "Procurar Retornar ao pedido padrão Geral KYC Histórico de casos Documentação An…" at bounding box center [812, 418] width 1481 height 509
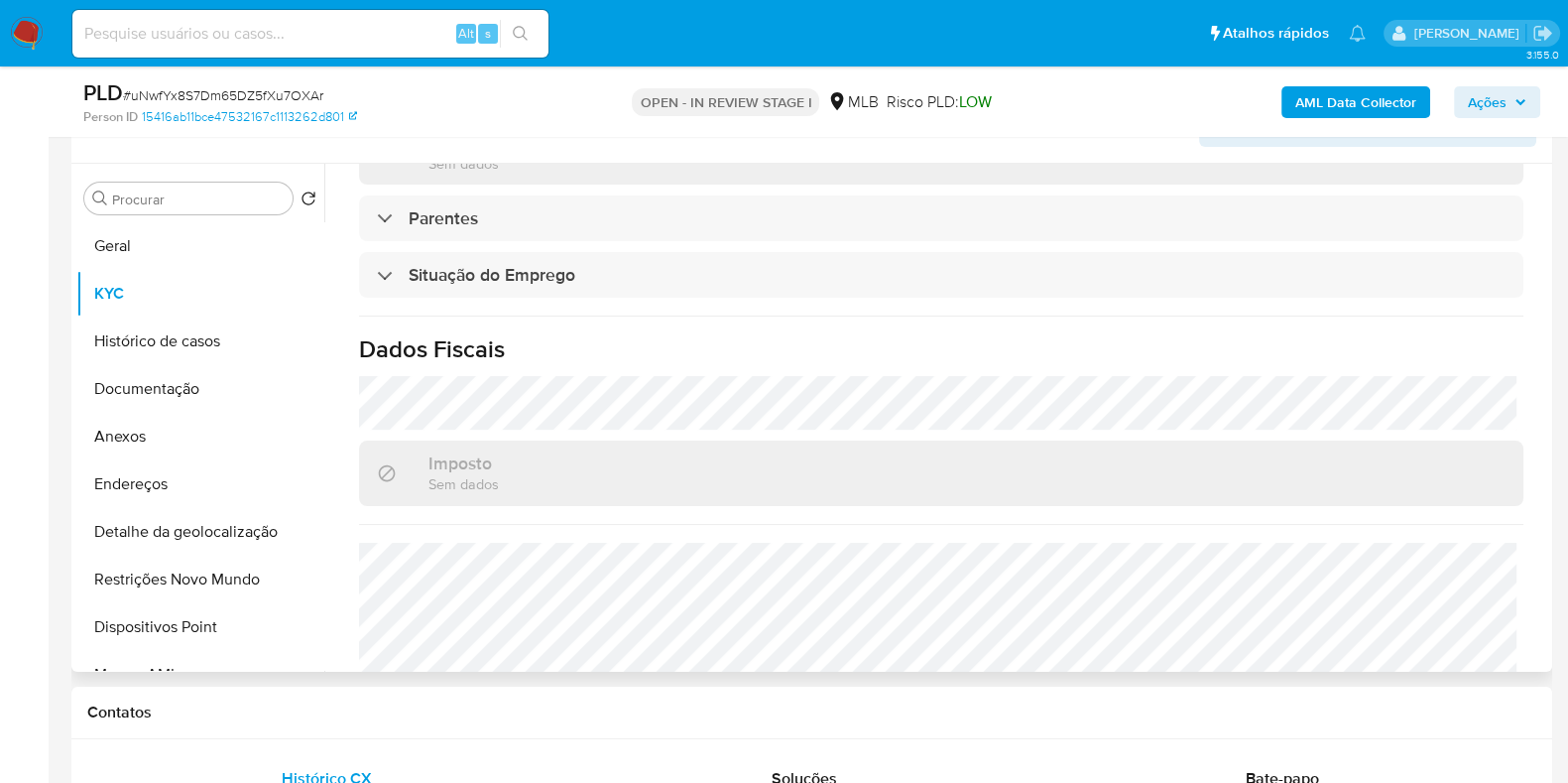
scroll to position [863, 0]
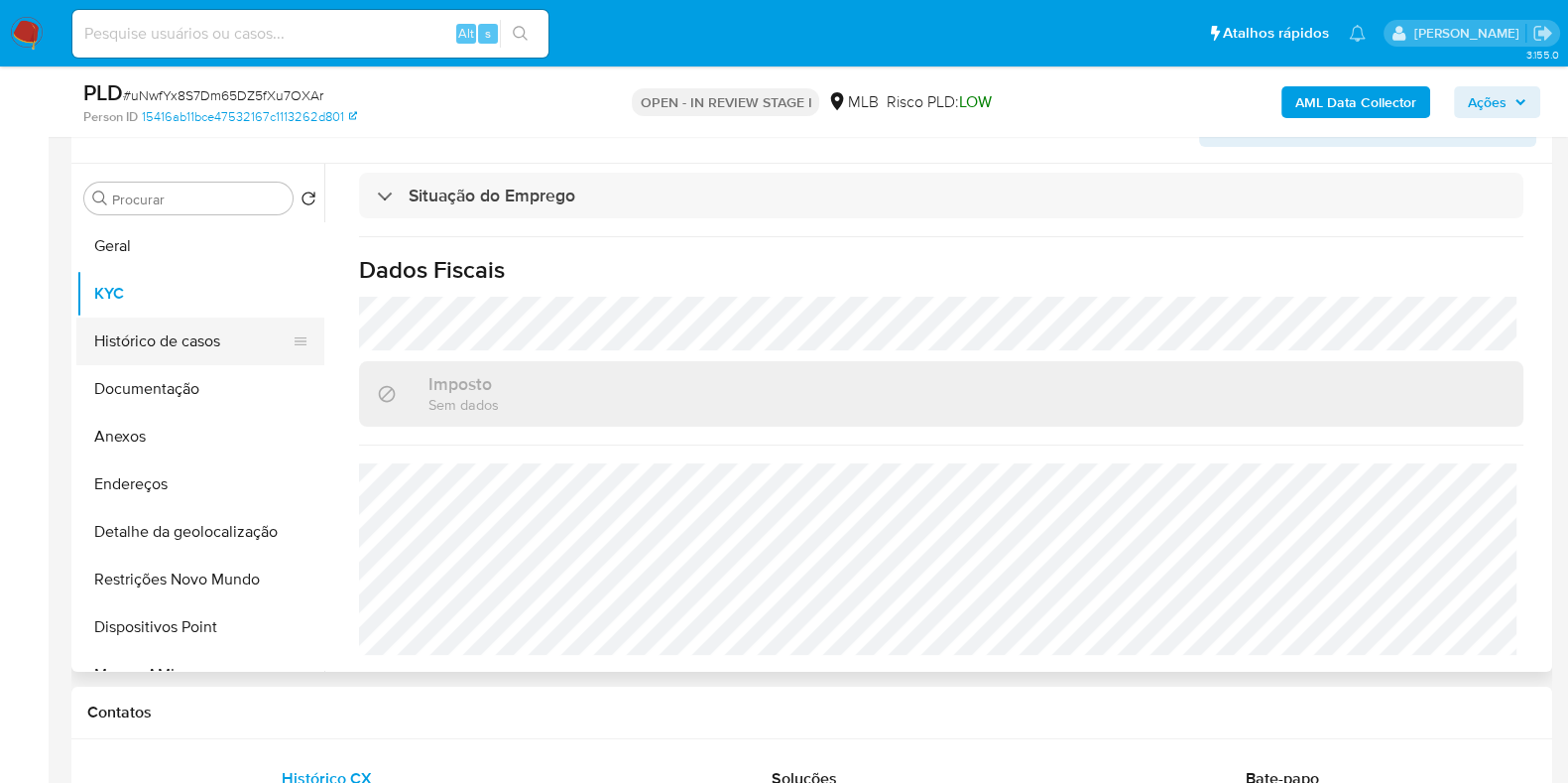
click at [206, 345] on button "Histórico de casos" at bounding box center [192, 341] width 232 height 48
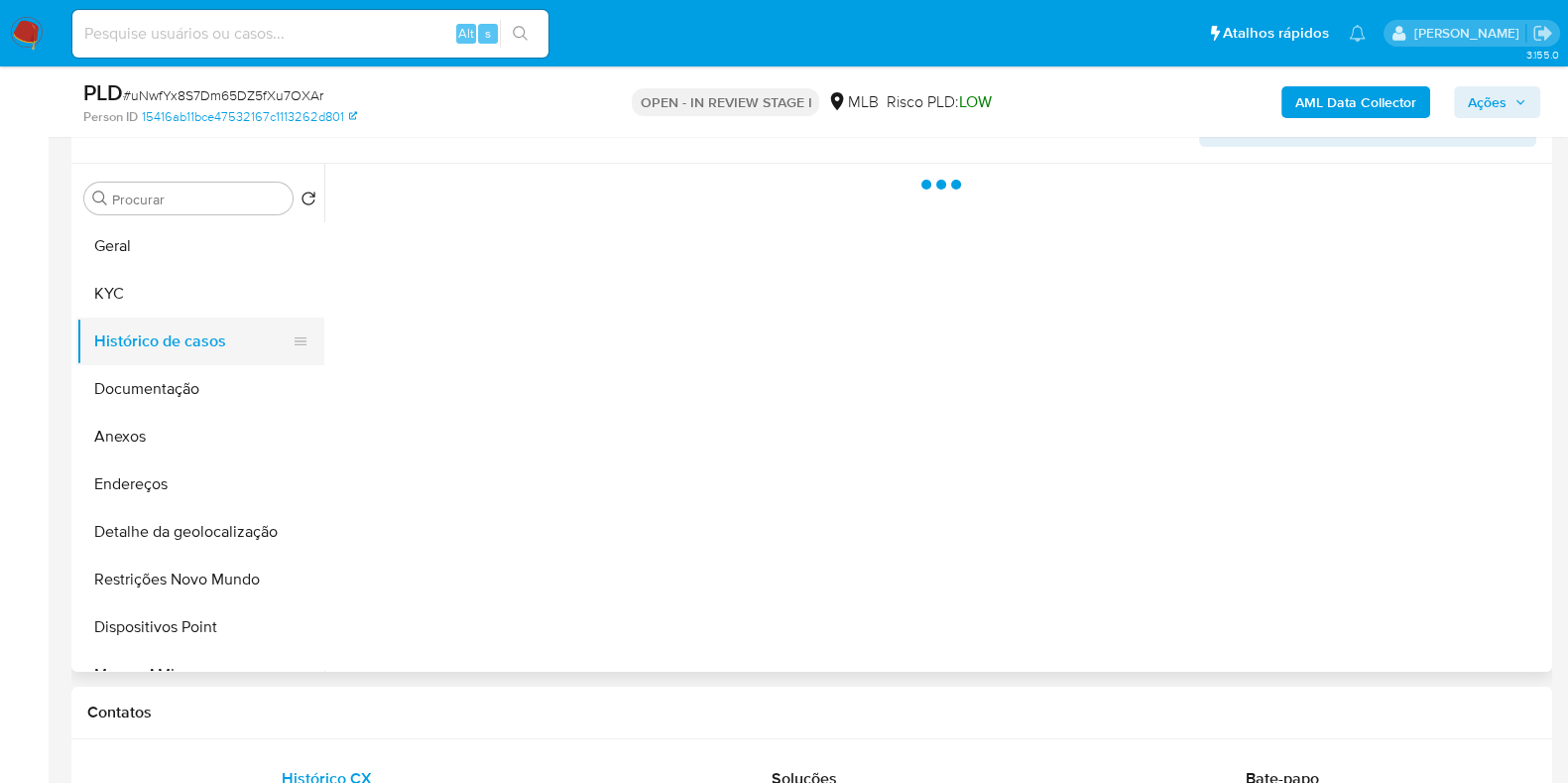
scroll to position [0, 0]
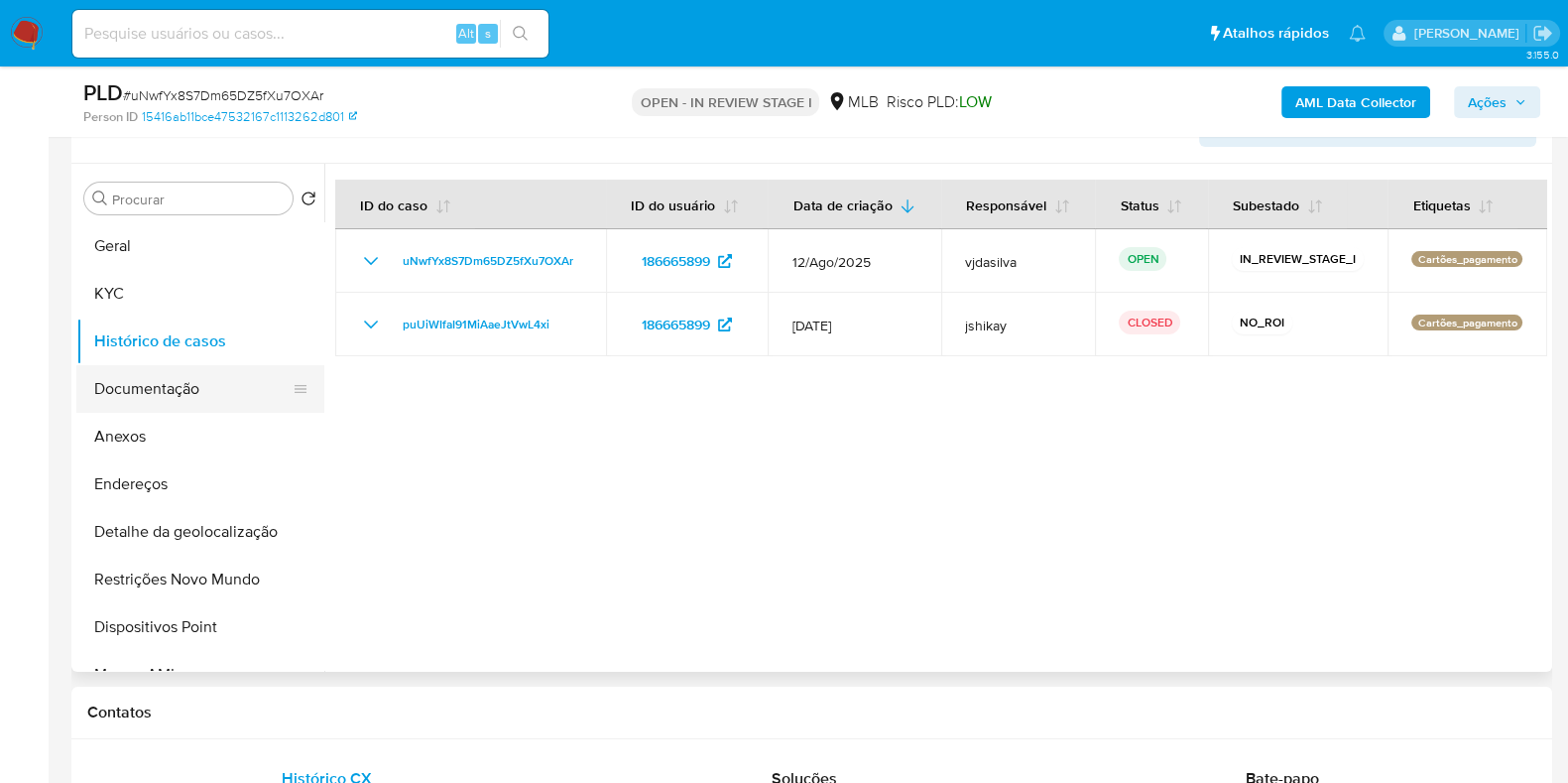
click at [204, 380] on button "Documentação" at bounding box center [192, 389] width 232 height 48
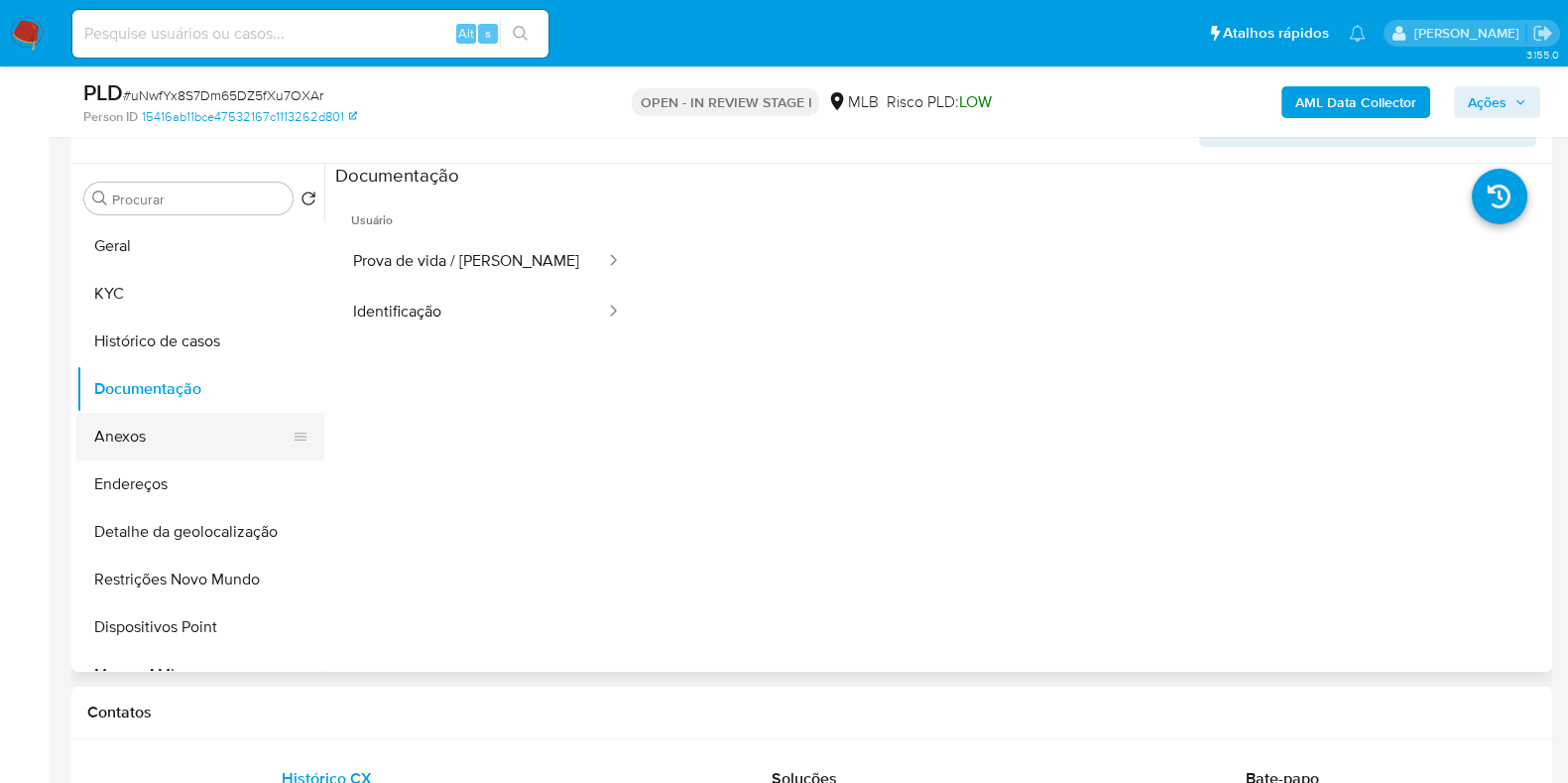
click at [204, 429] on button "Anexos" at bounding box center [192, 437] width 232 height 48
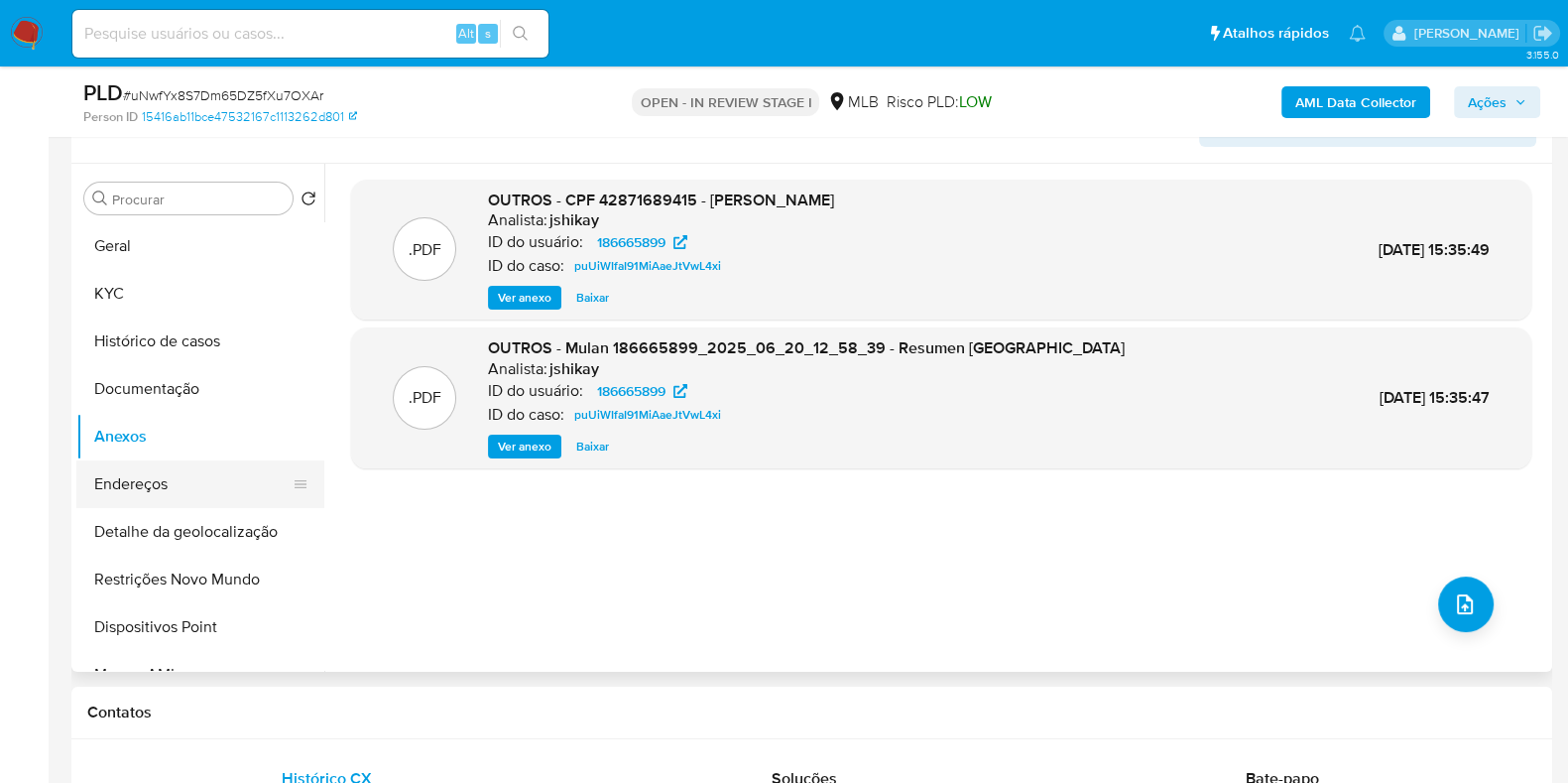
click at [203, 479] on button "Endereços" at bounding box center [192, 485] width 232 height 48
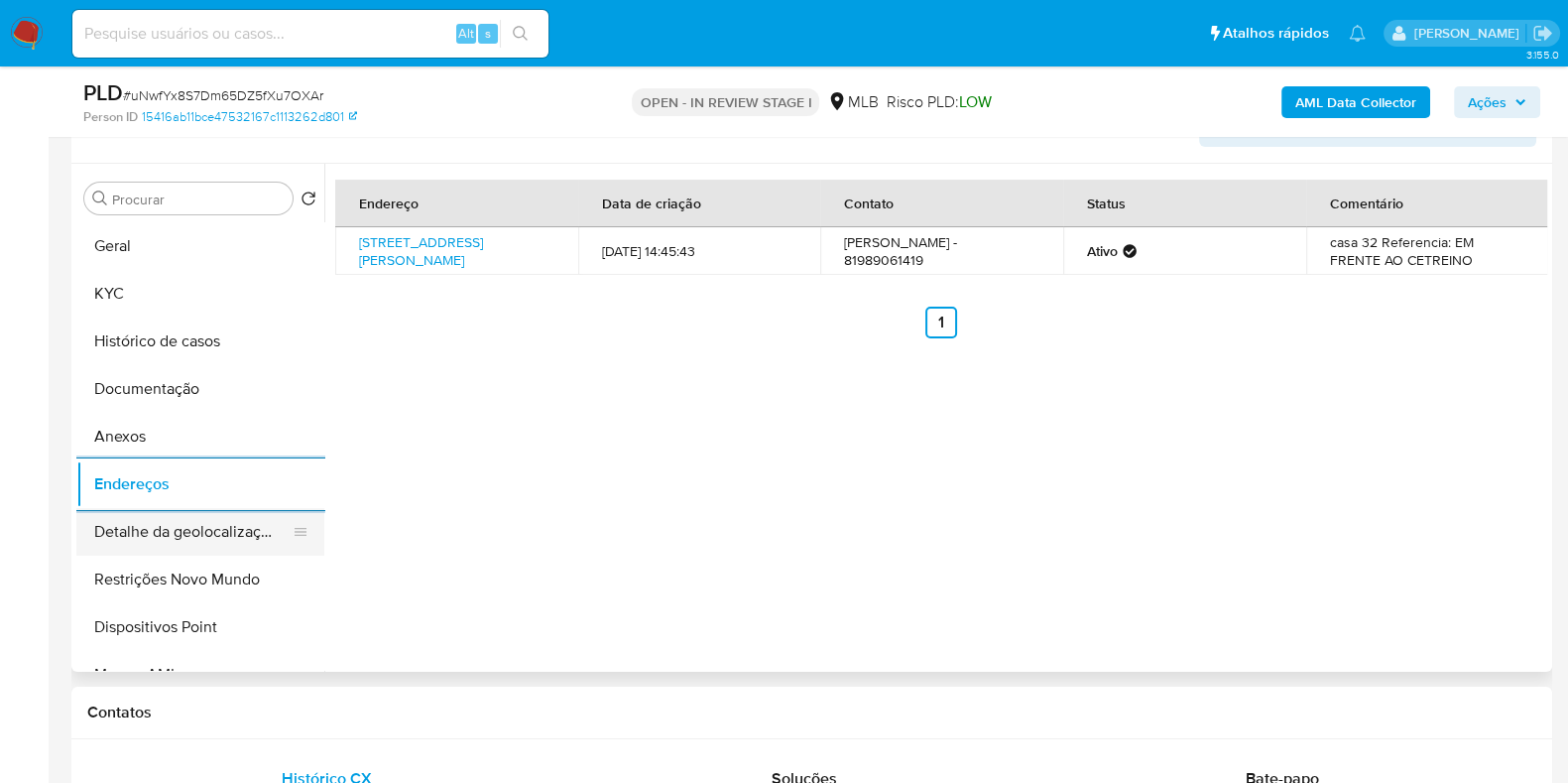
click at [163, 532] on button "Detalhe da geolocalização" at bounding box center [192, 533] width 232 height 48
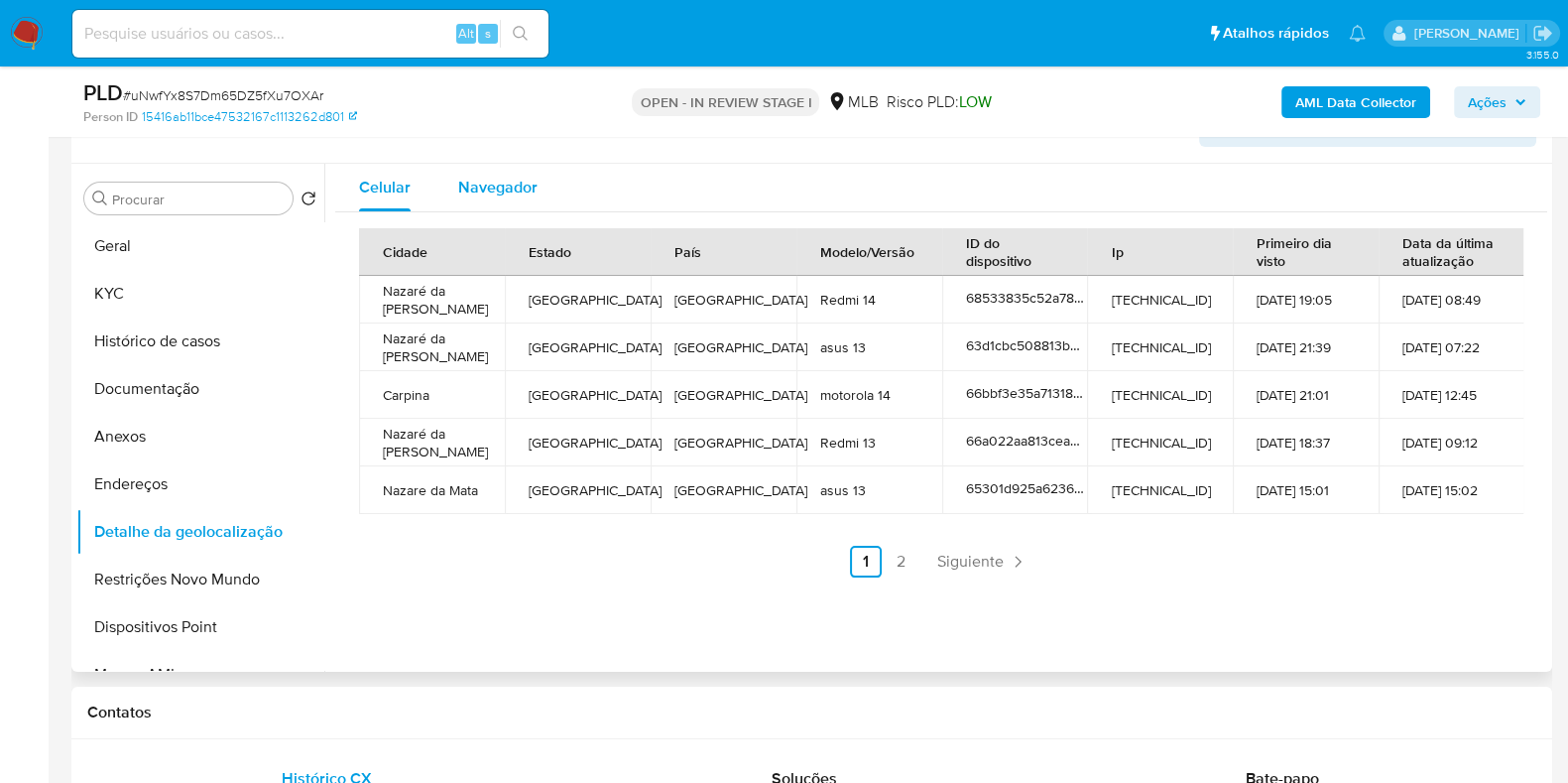
click at [508, 176] on span "Navegador" at bounding box center [498, 187] width 80 height 23
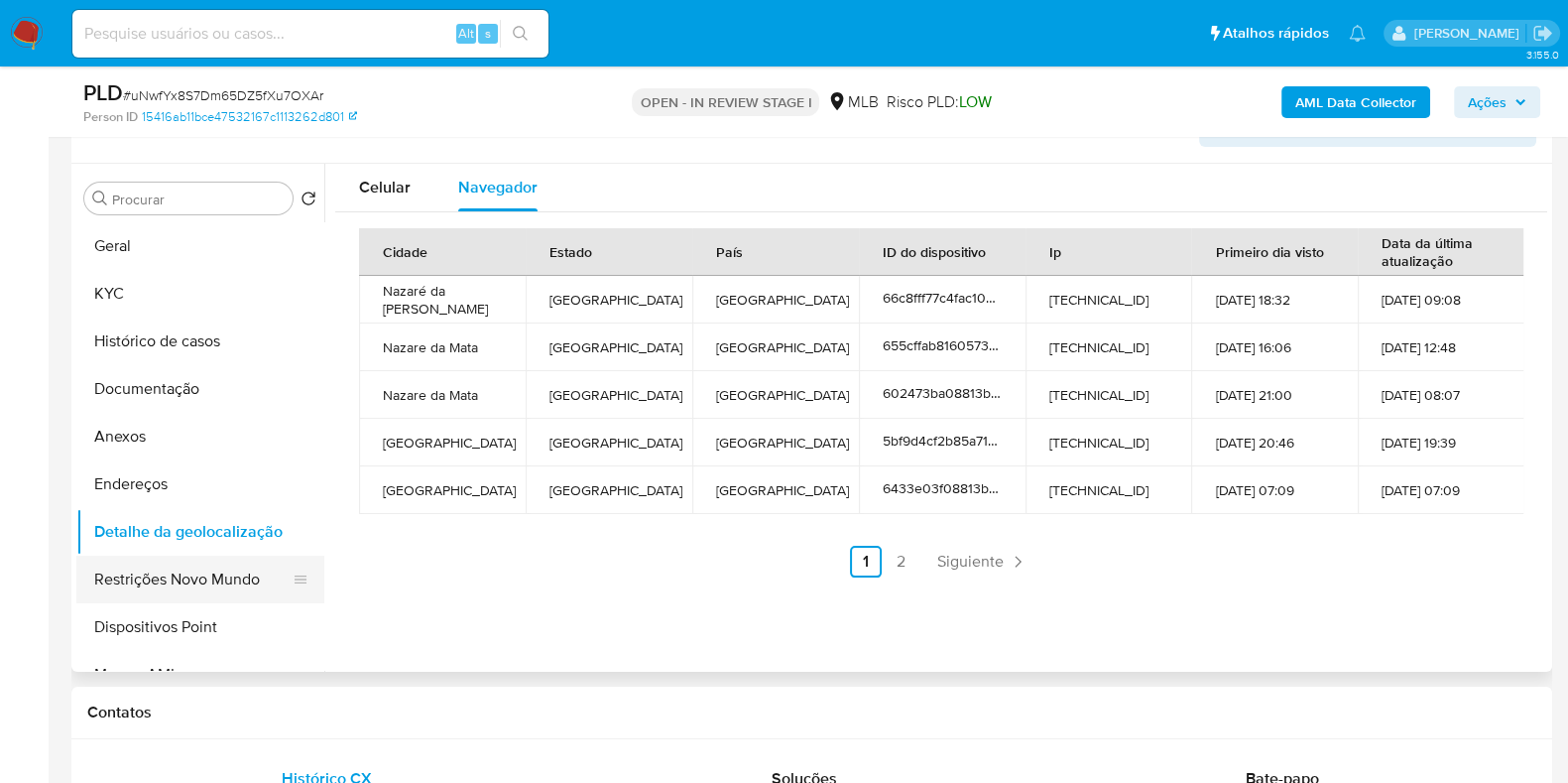
click at [208, 582] on button "Restrições Novo Mundo" at bounding box center [192, 580] width 232 height 48
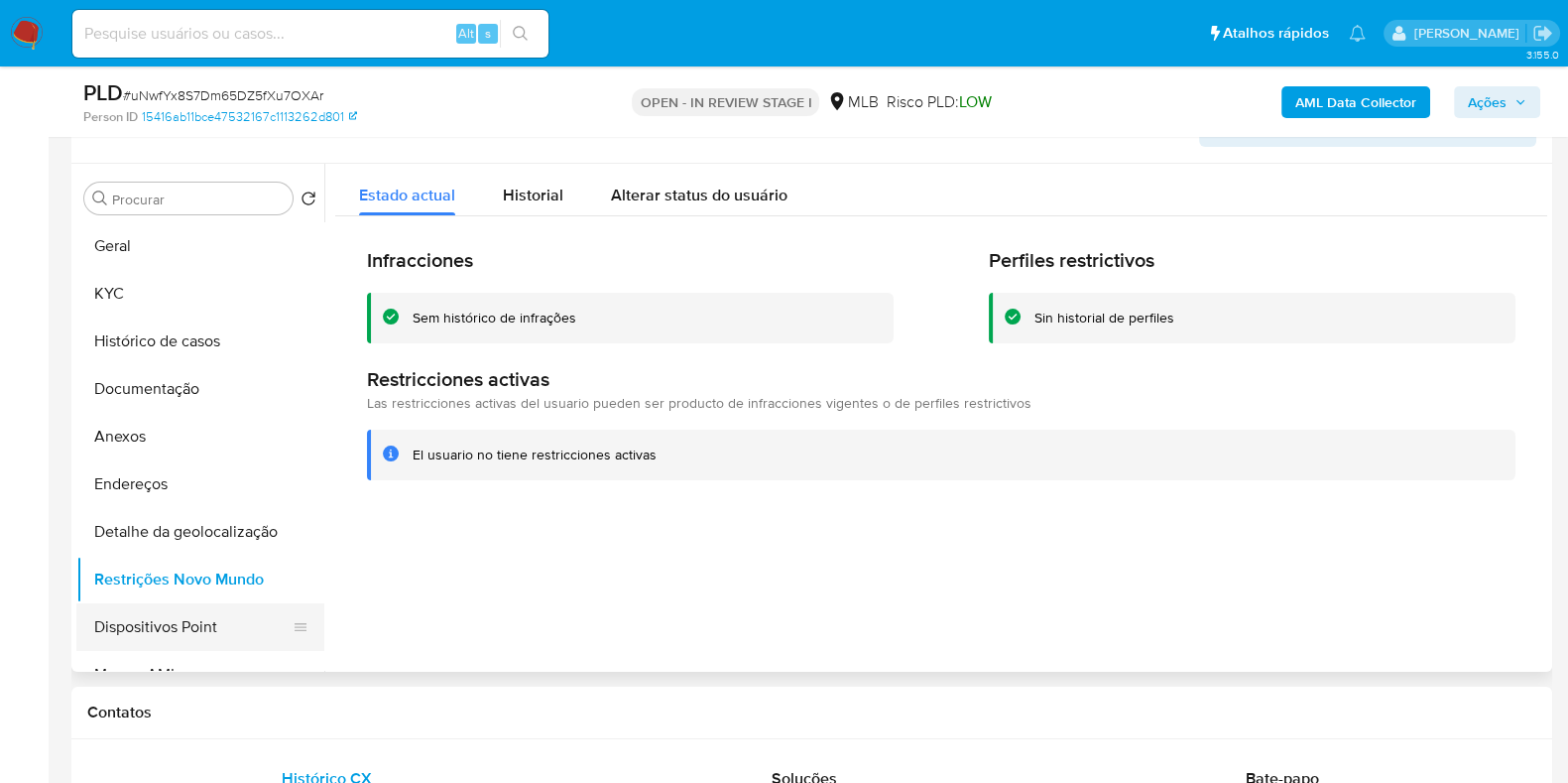
click at [192, 631] on button "Dispositivos Point" at bounding box center [192, 627] width 232 height 48
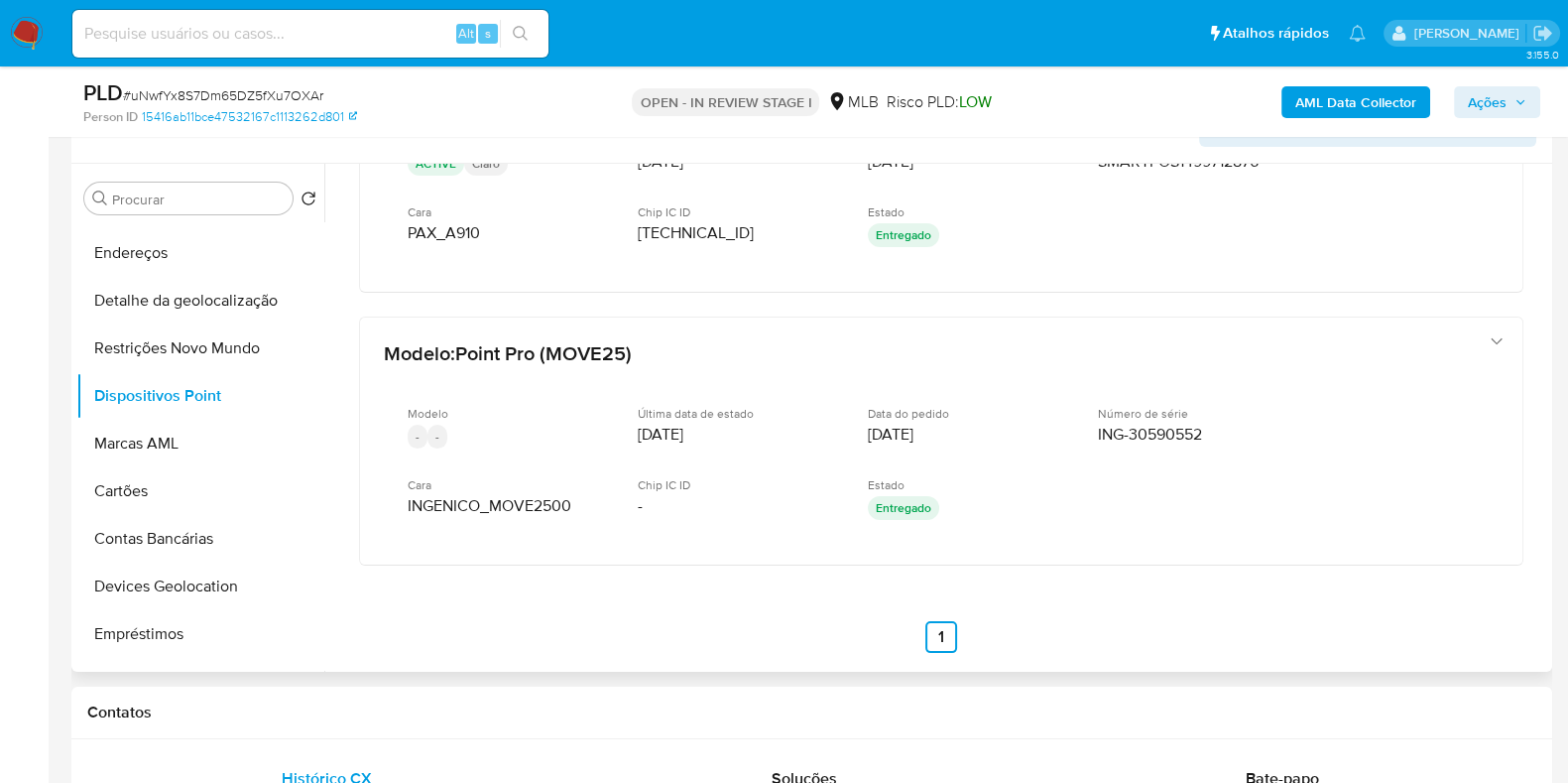
scroll to position [243, 0]
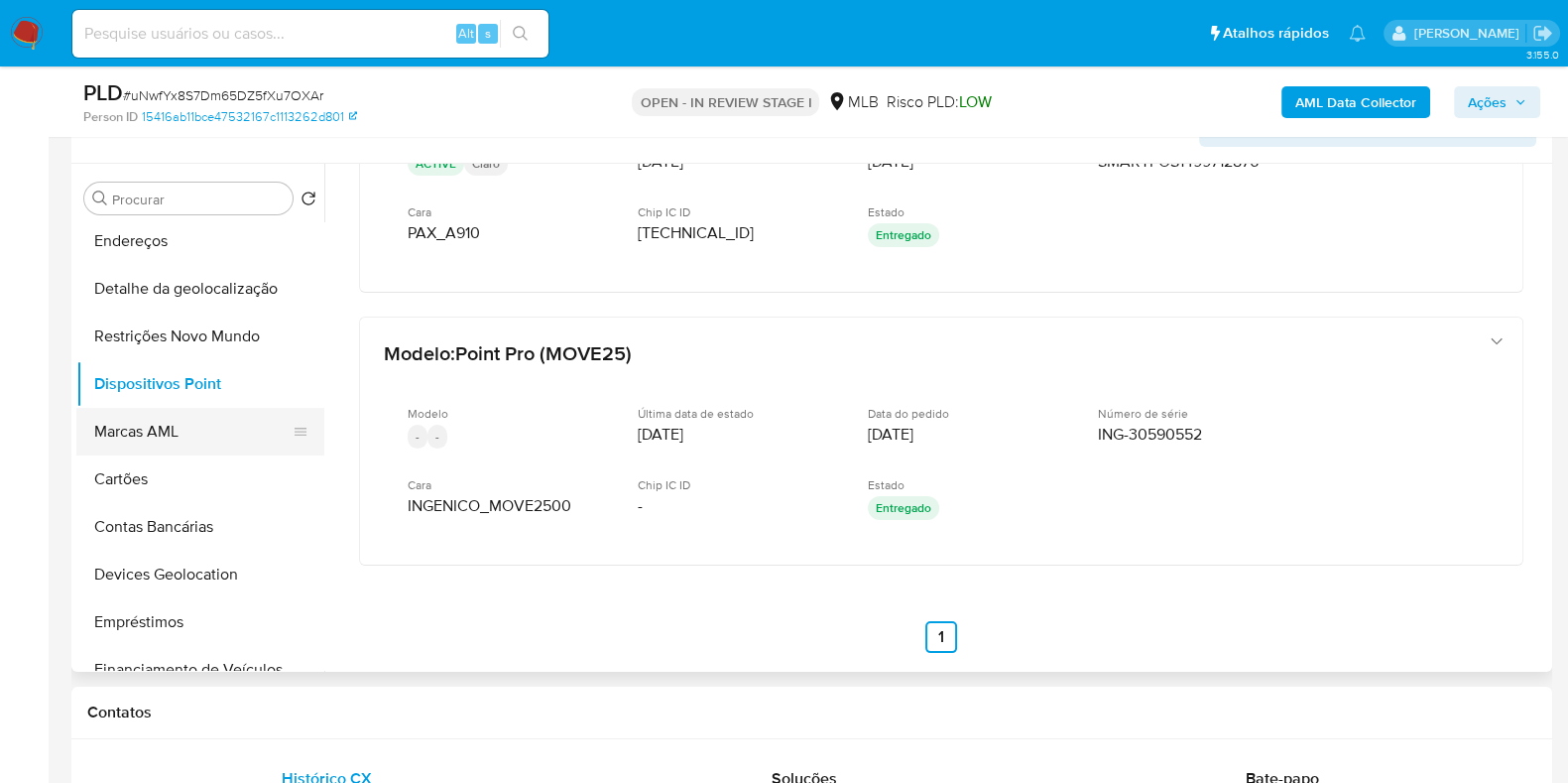
click at [204, 429] on button "Marcas AML" at bounding box center [192, 432] width 232 height 48
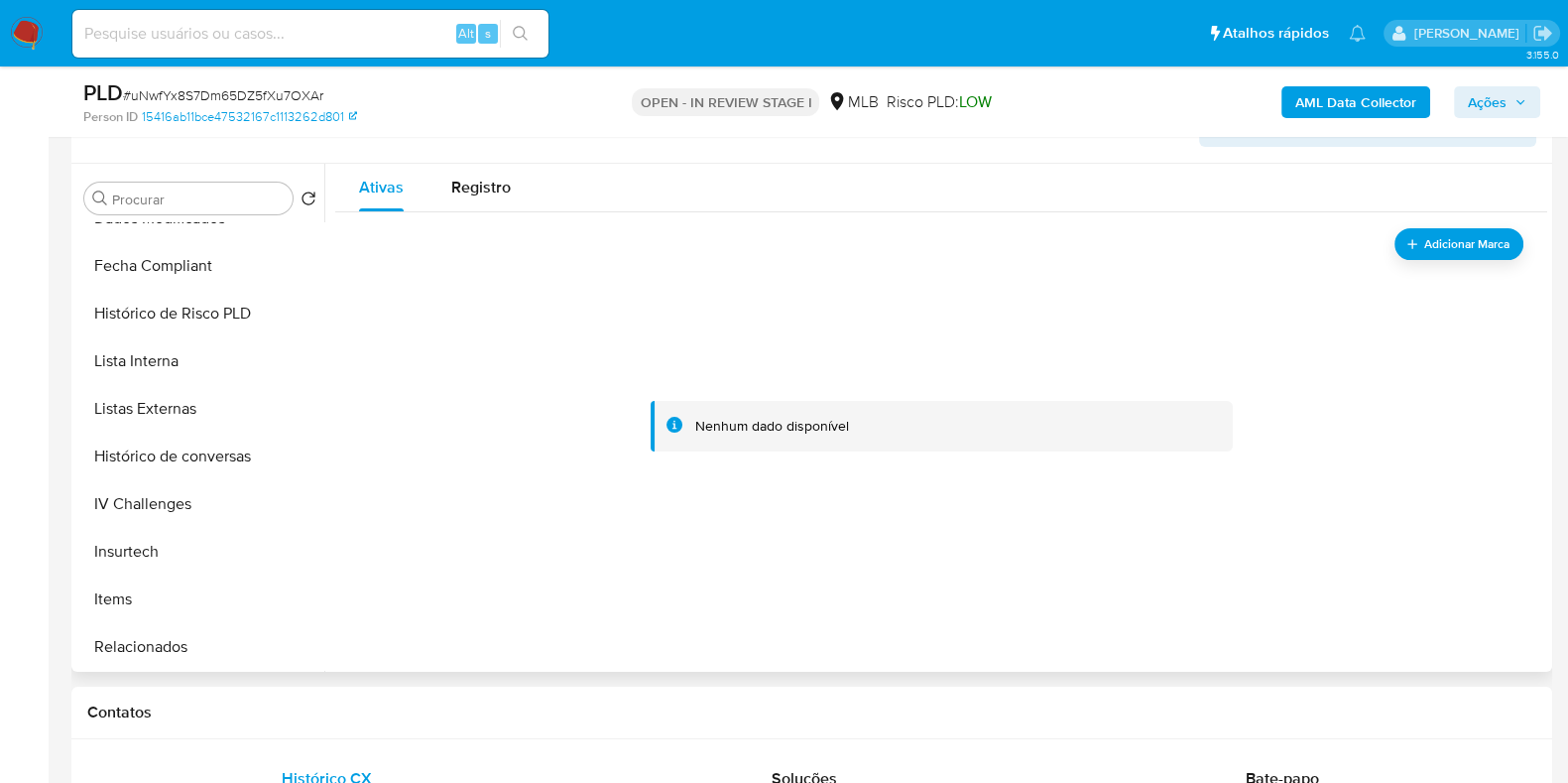
scroll to position [887, 0]
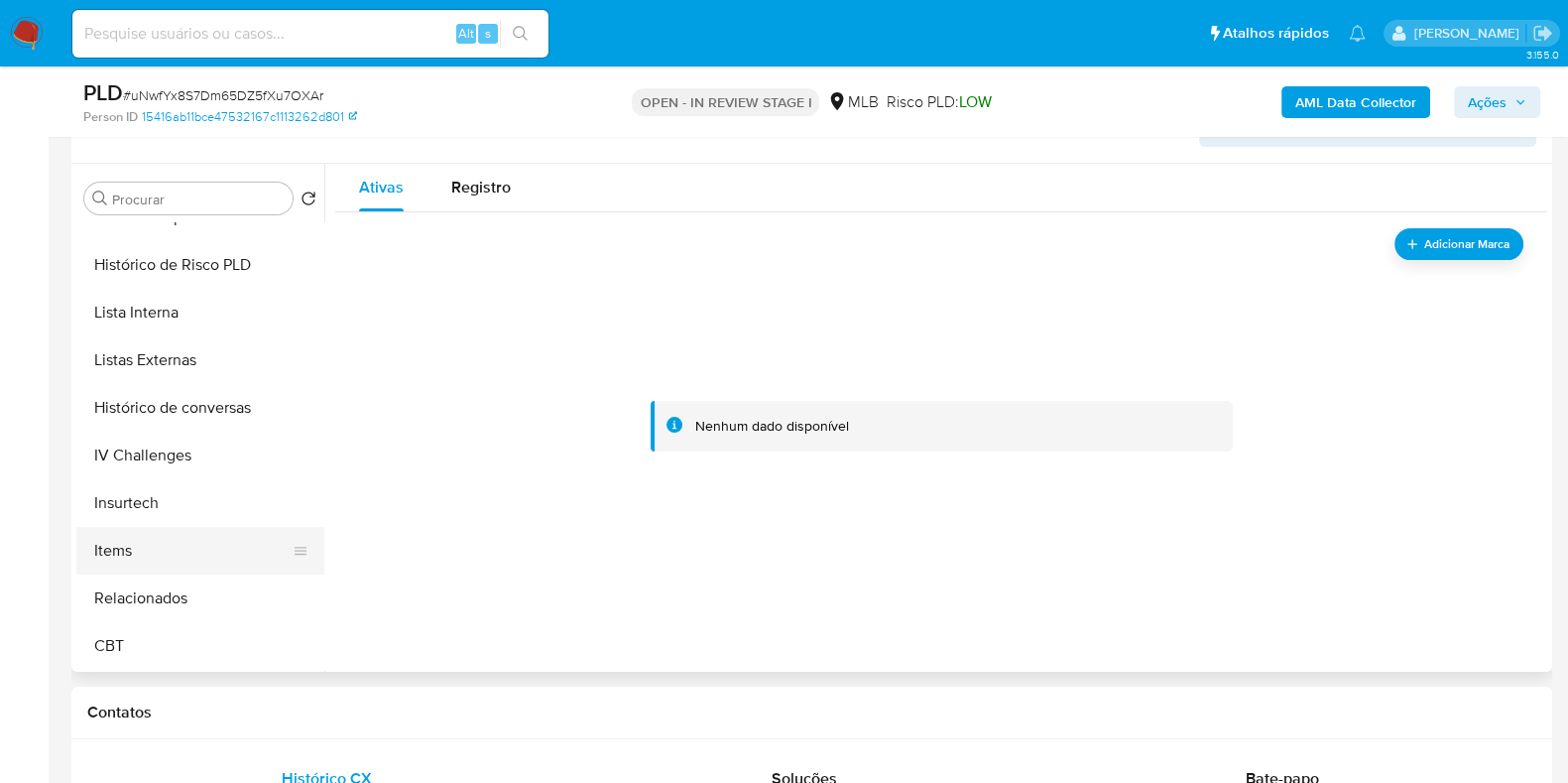
click at [205, 558] on button "Items" at bounding box center [192, 551] width 232 height 48
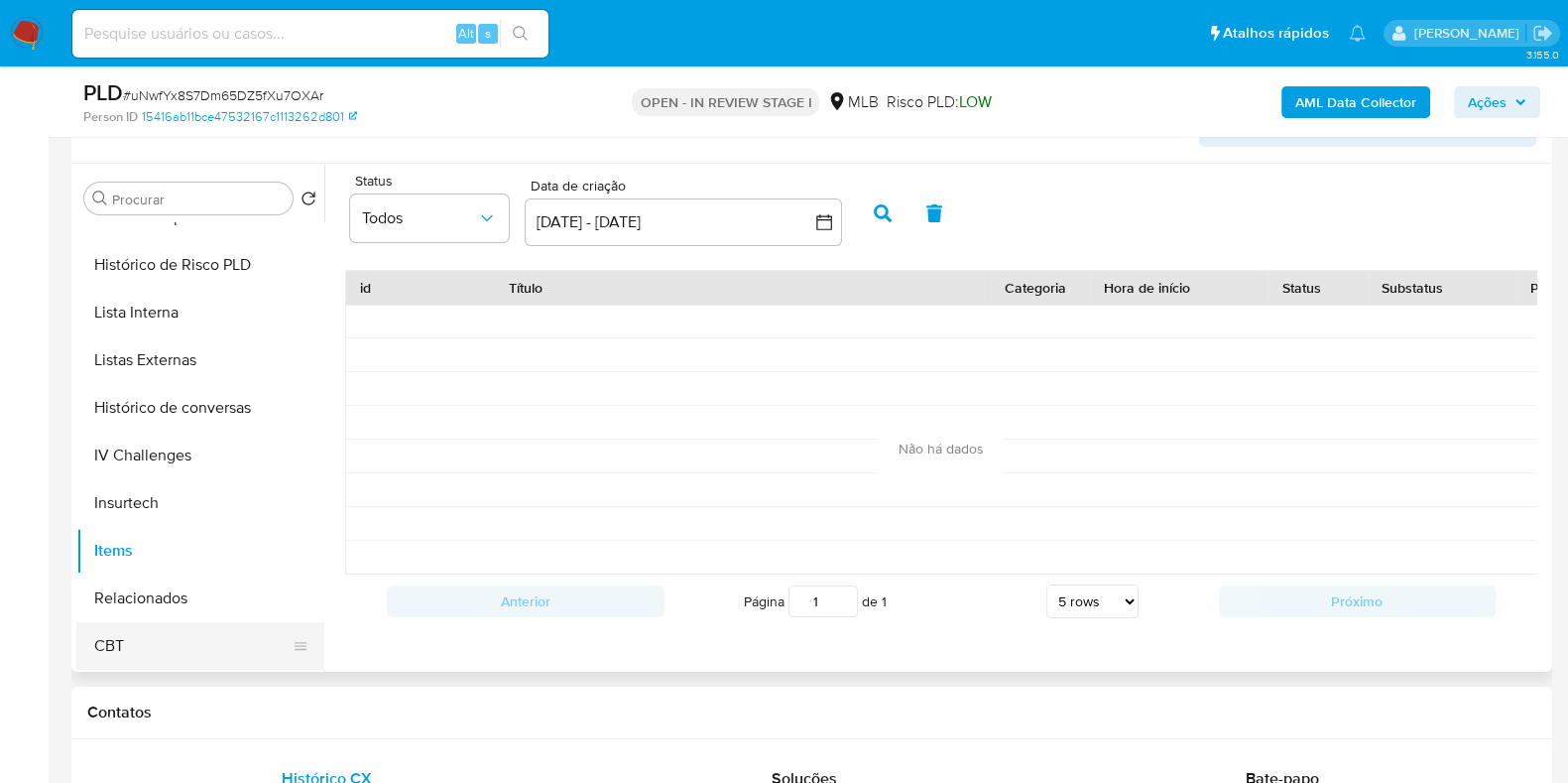
click at [185, 655] on button "CBT" at bounding box center [192, 646] width 232 height 48
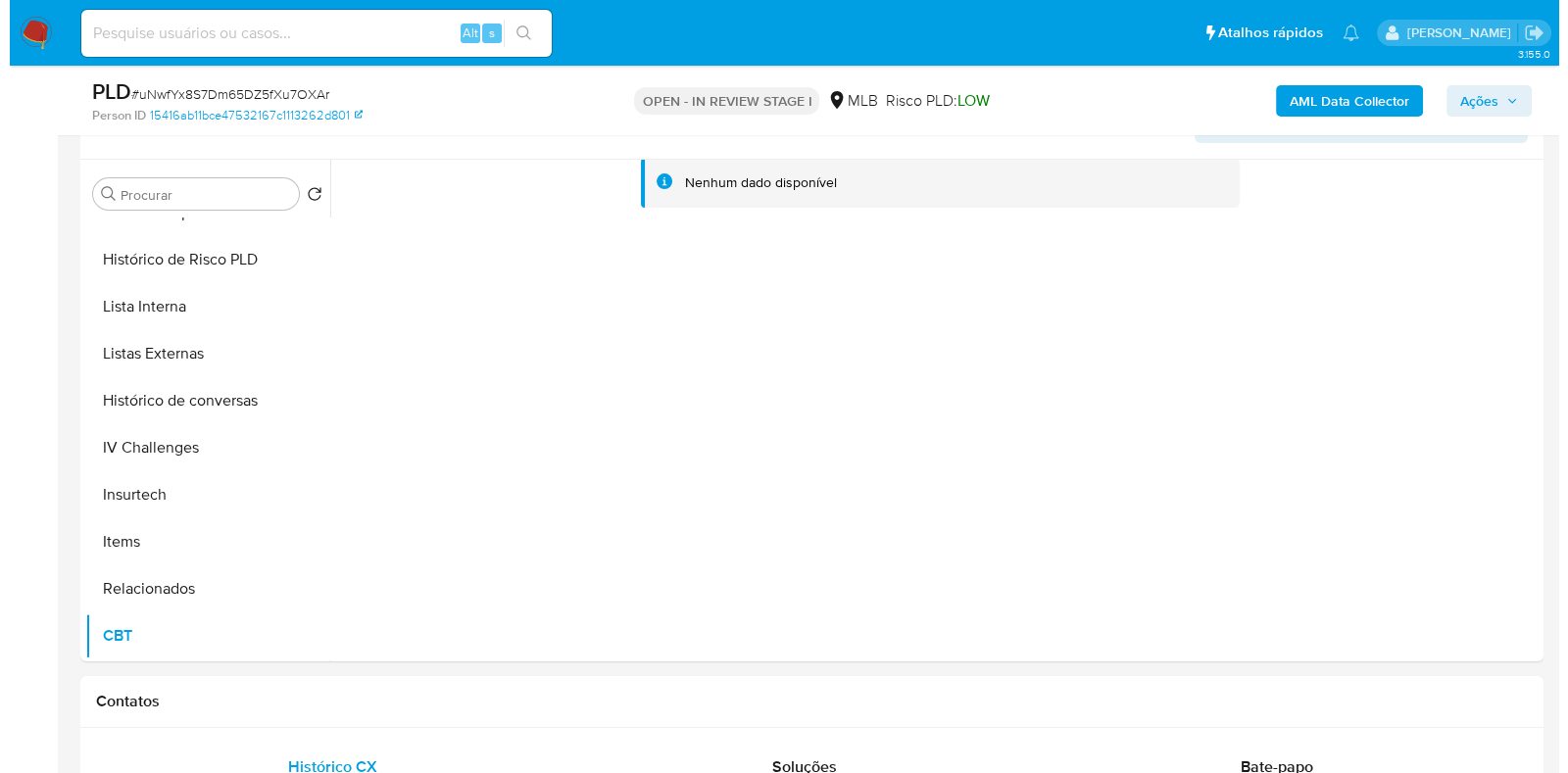
scroll to position [366, 0]
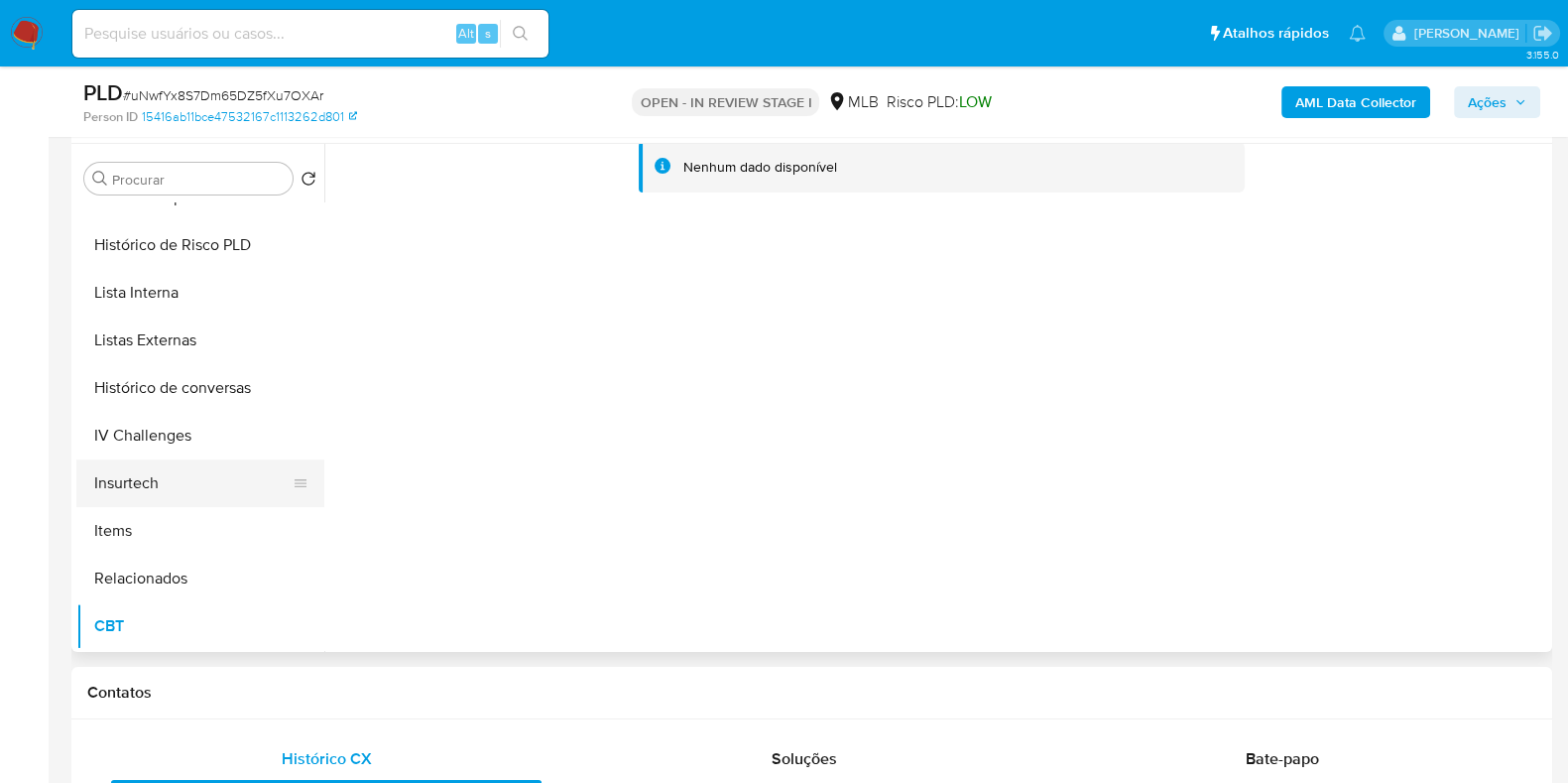
click at [122, 486] on button "Insurtech" at bounding box center [192, 484] width 232 height 48
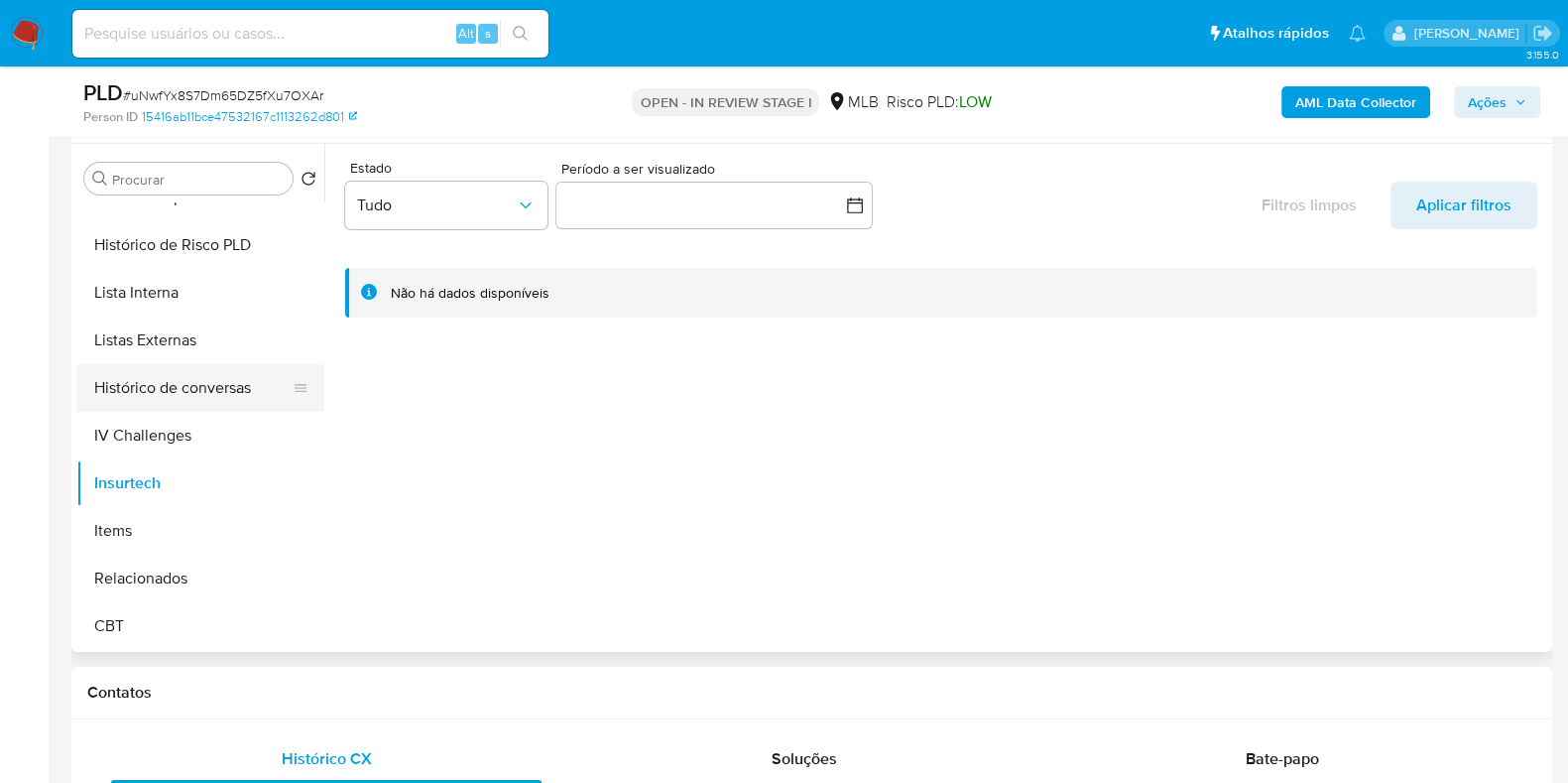
click at [174, 388] on button "Histórico de conversas" at bounding box center [192, 388] width 232 height 48
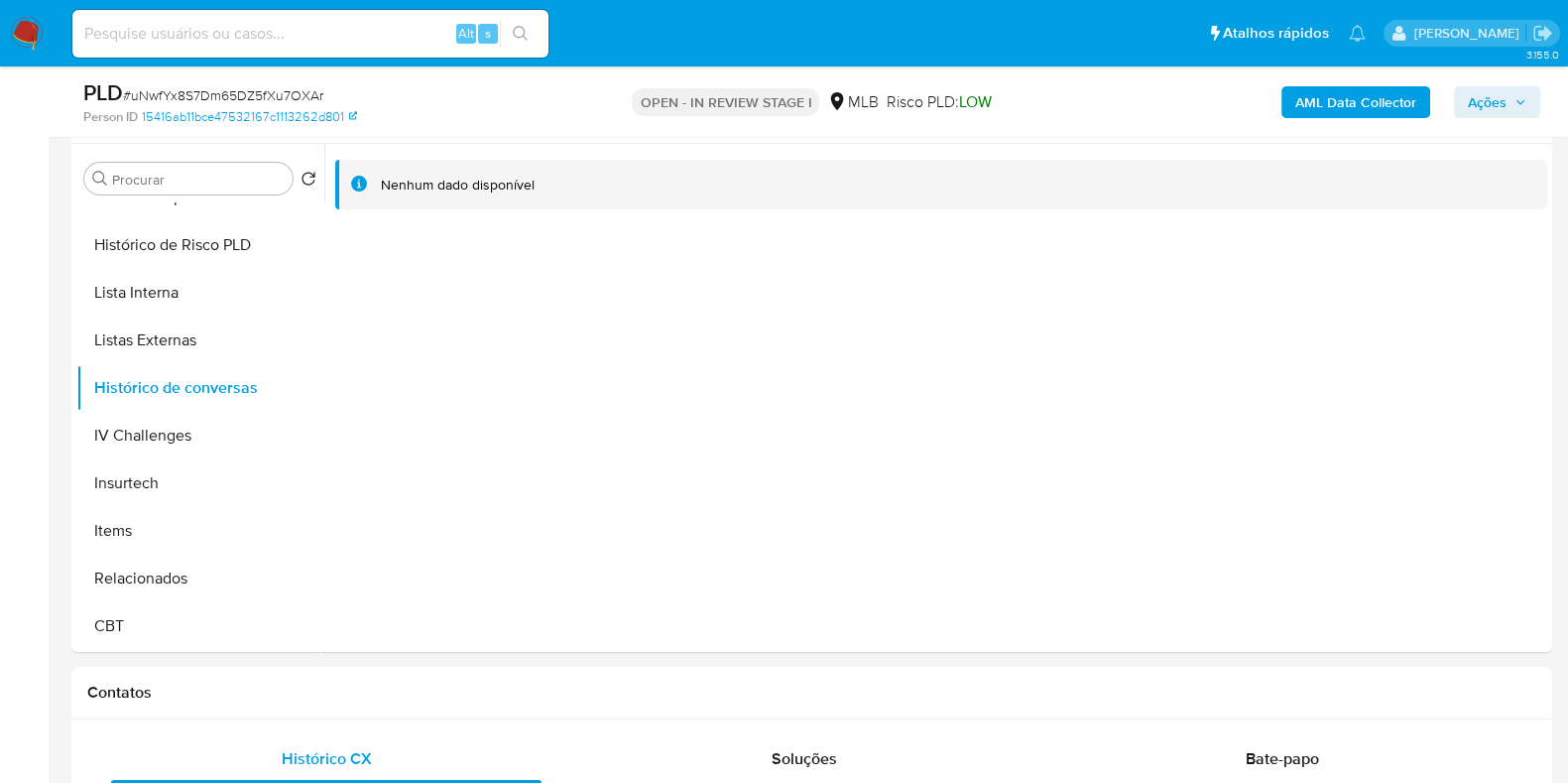
click at [1342, 103] on b "AML Data Collector" at bounding box center [1356, 103] width 121 height 32
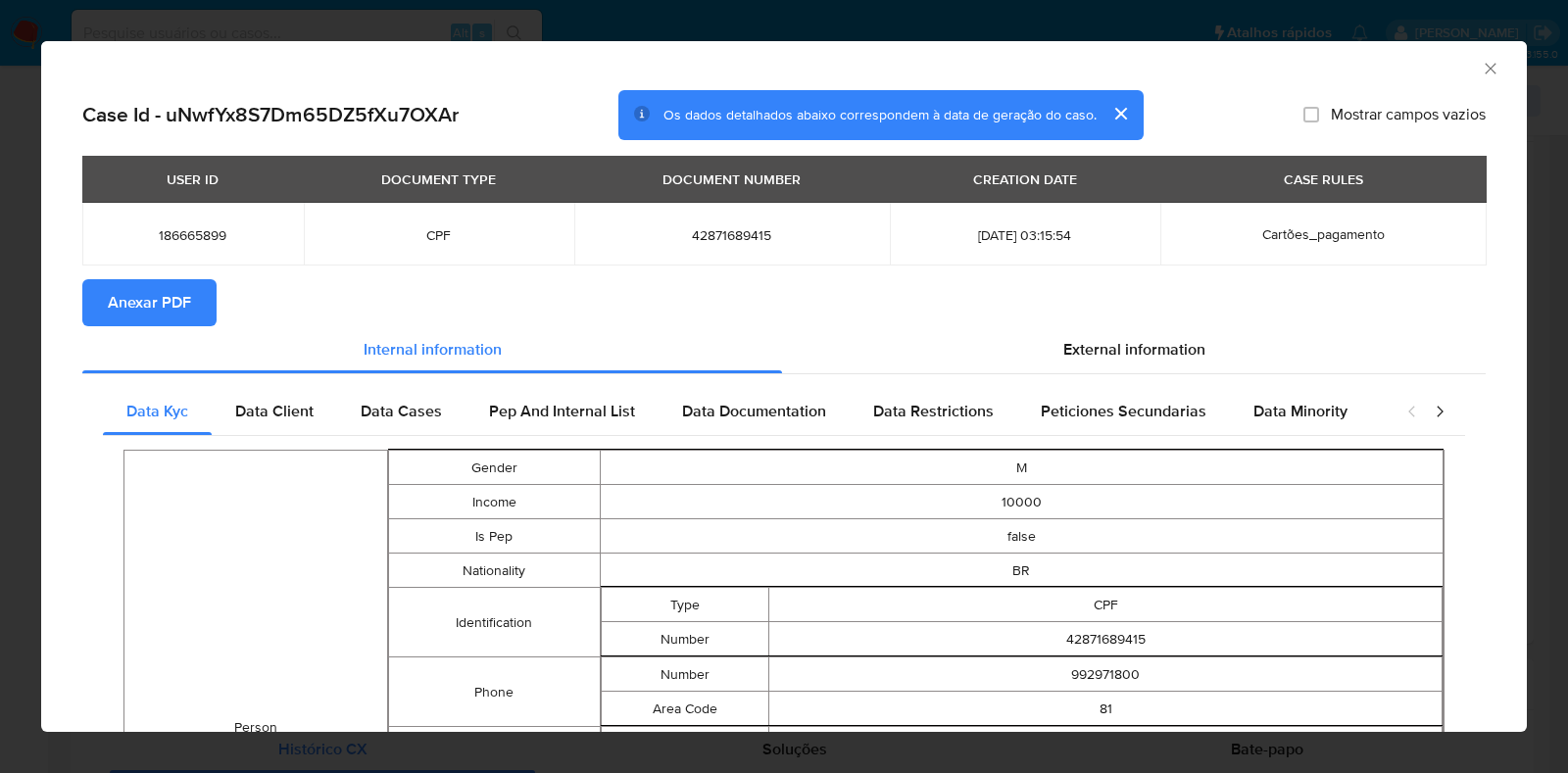
click at [134, 294] on span "Anexar PDF" at bounding box center [149, 303] width 84 height 43
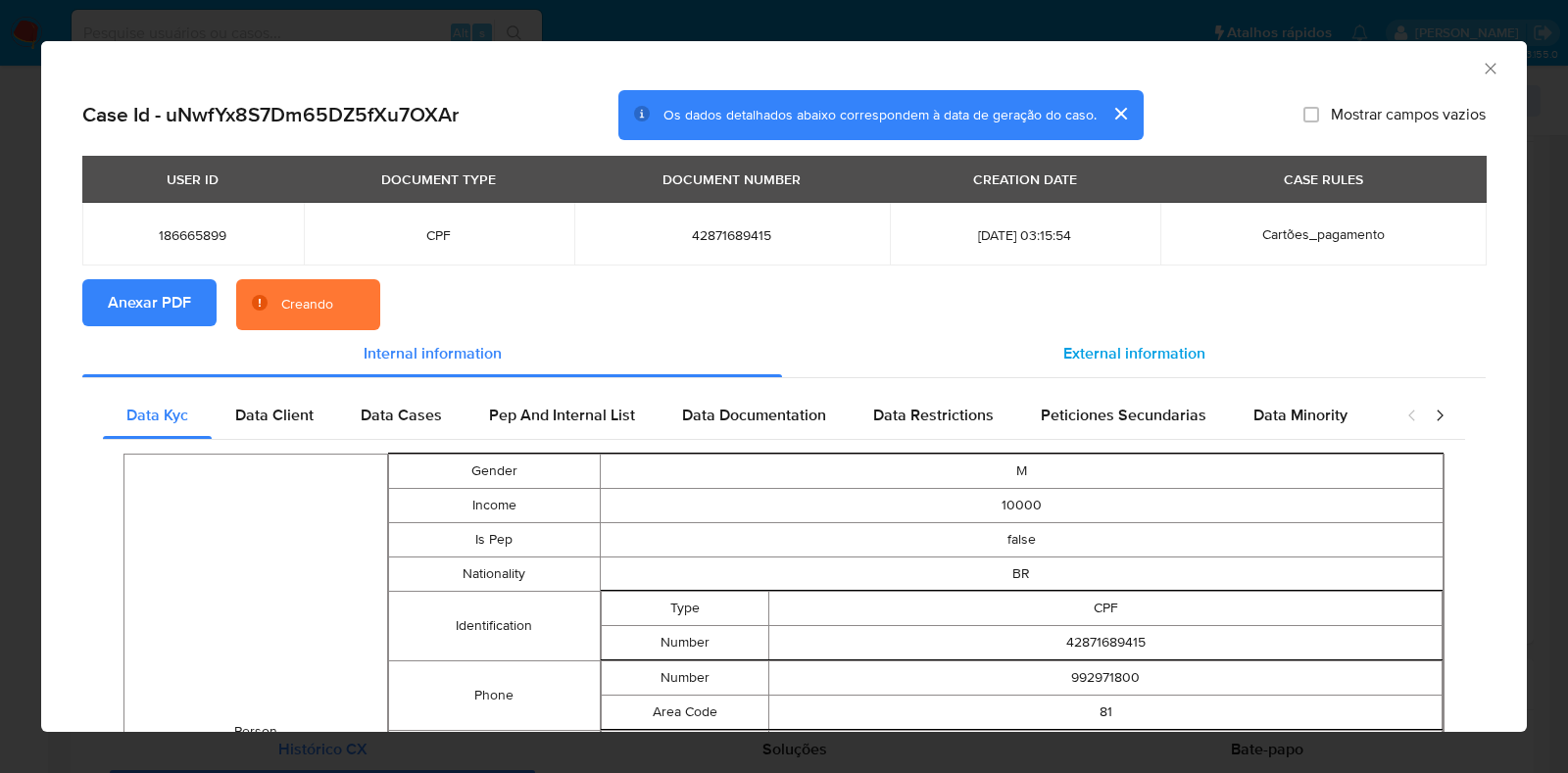
click at [1104, 346] on span "External information" at bounding box center [1135, 353] width 142 height 23
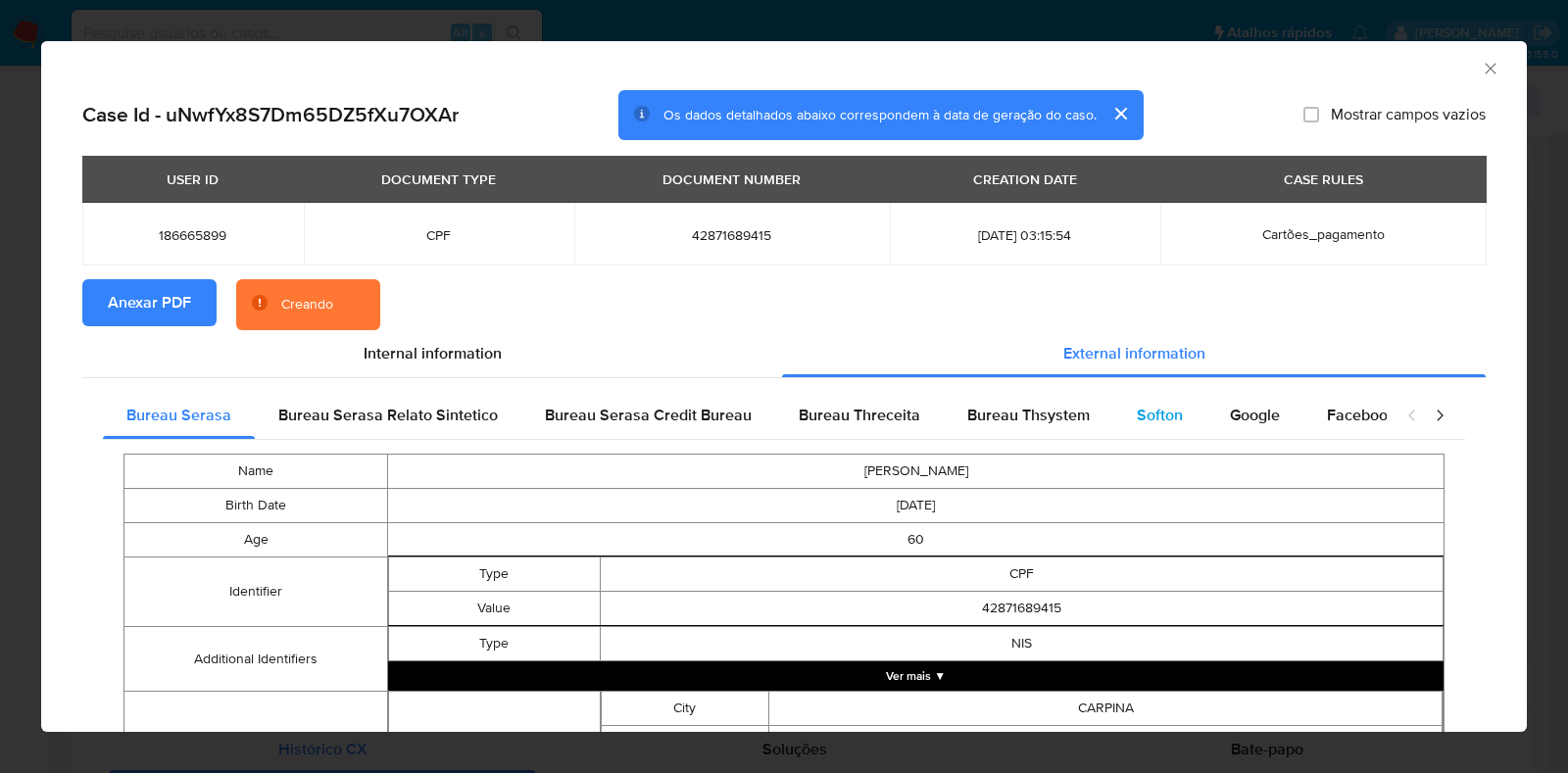
click at [1146, 419] on span "Softon" at bounding box center [1159, 415] width 46 height 23
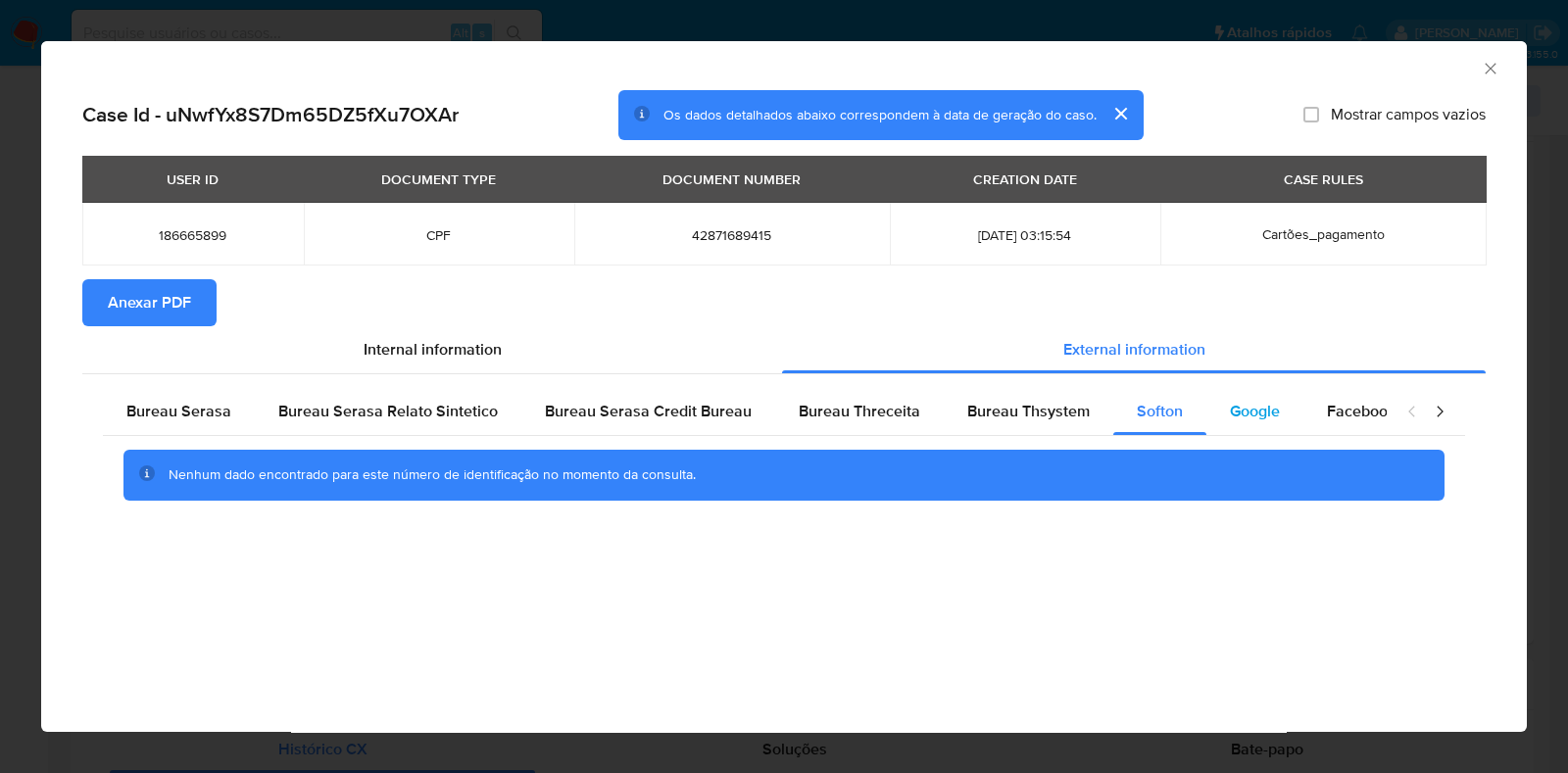
click at [1230, 414] on span "Google" at bounding box center [1255, 411] width 50 height 23
click at [1015, 414] on span "Bureau Thsystem" at bounding box center [1028, 411] width 122 height 23
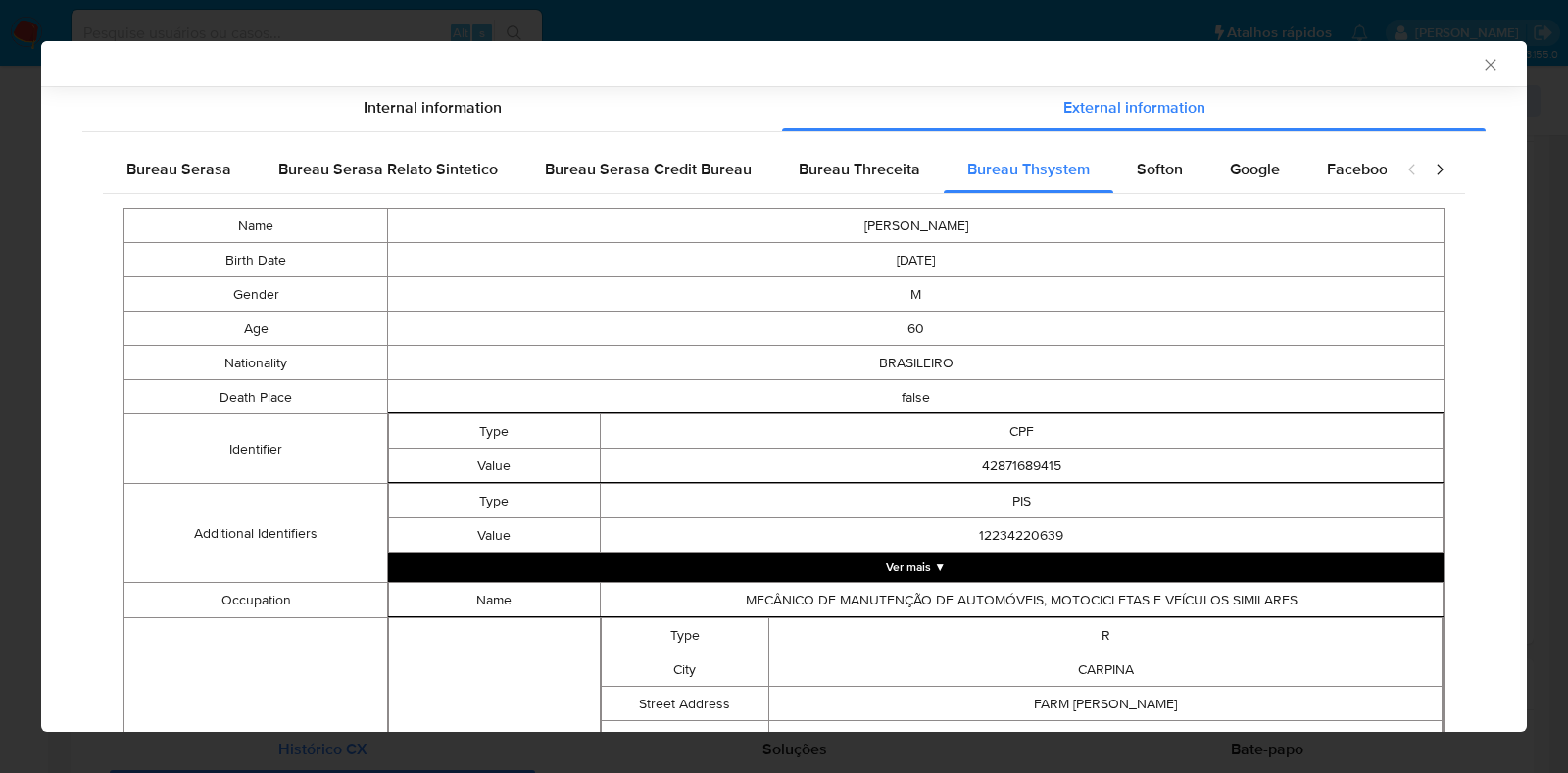
scroll to position [240, 0]
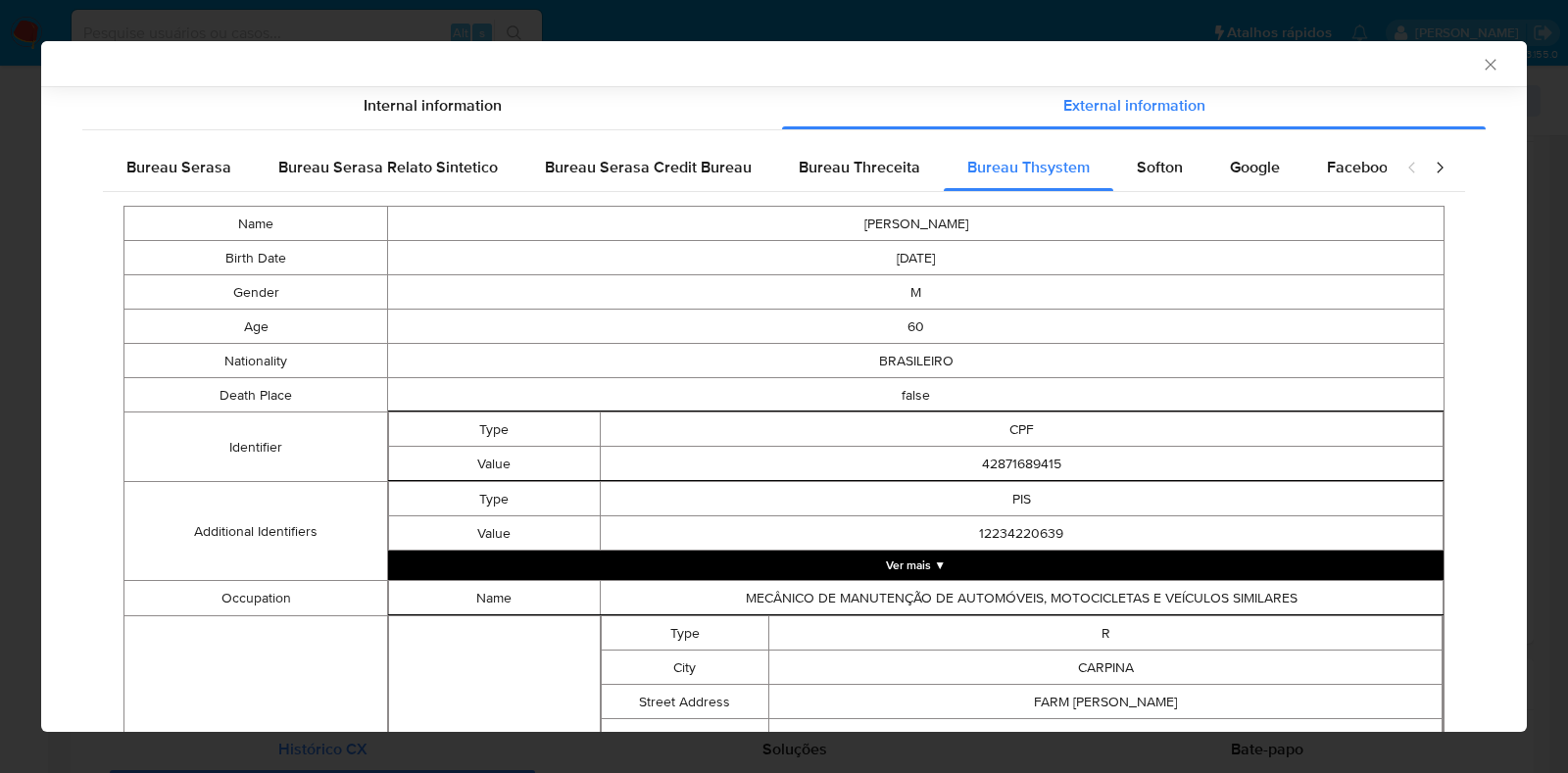
click at [903, 571] on button "Ver mais ▼" at bounding box center [916, 565] width 1056 height 30
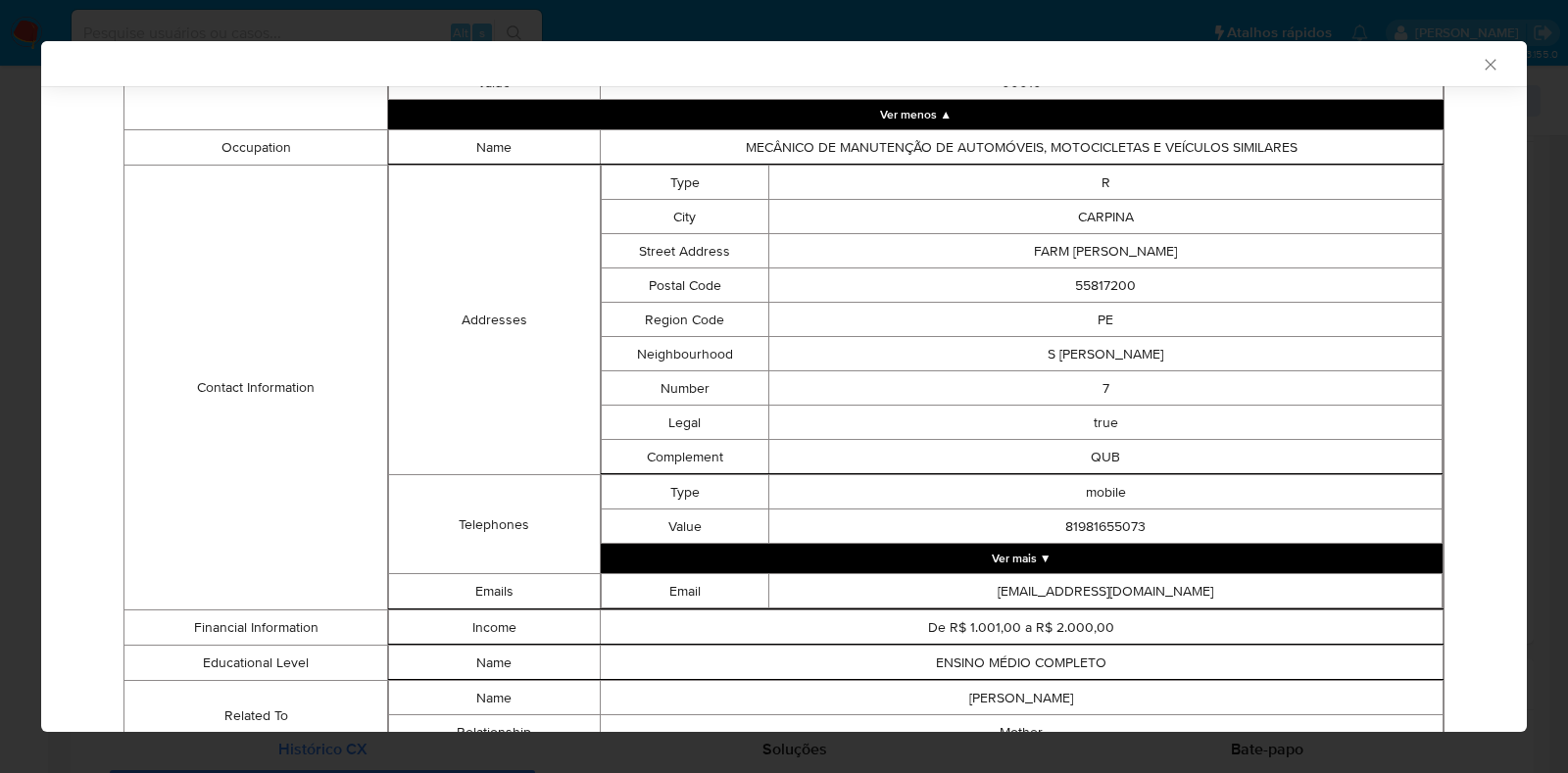
scroll to position [834, 0]
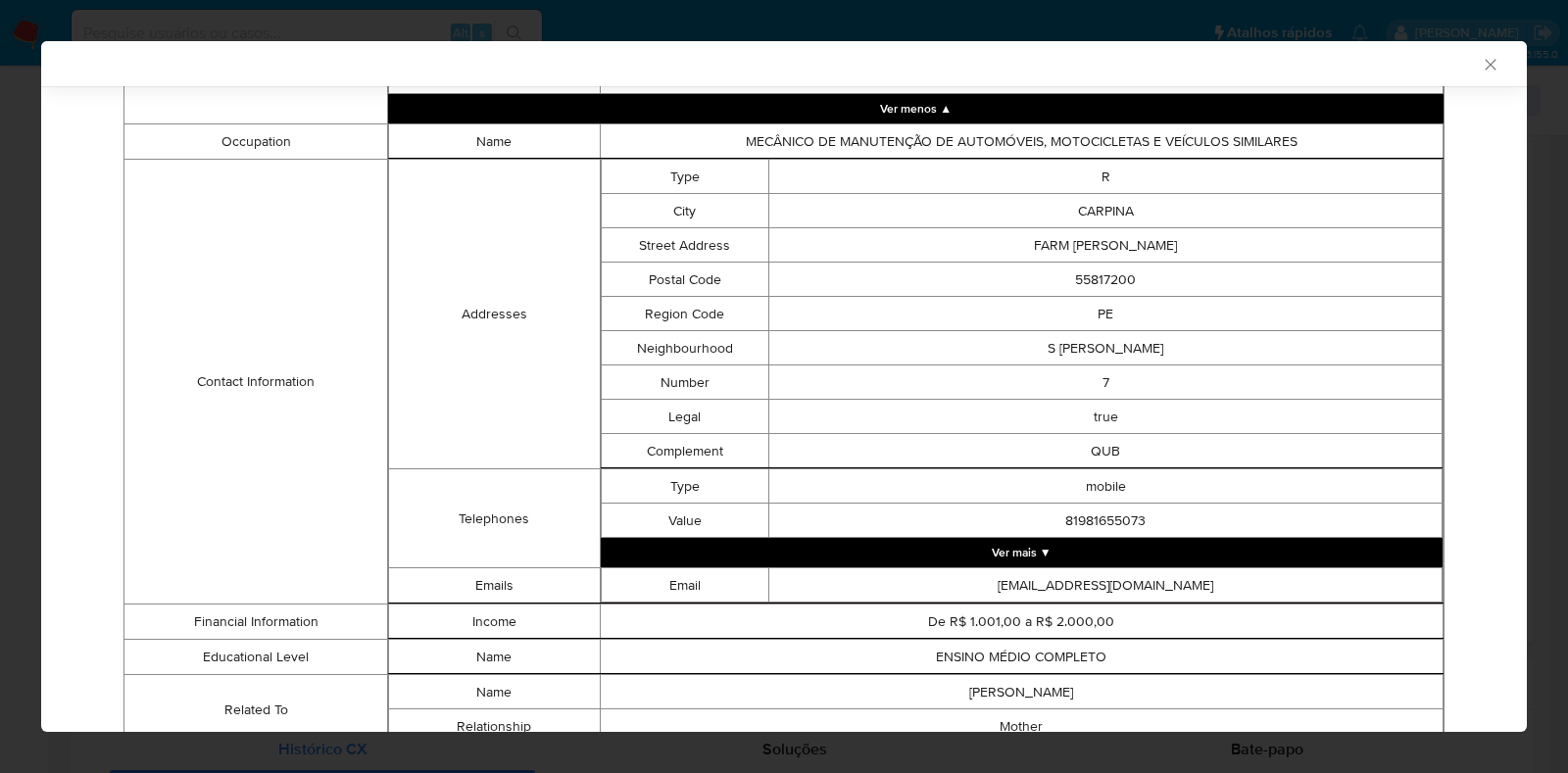
click at [1046, 555] on button "Ver mais ▼" at bounding box center [1022, 552] width 843 height 30
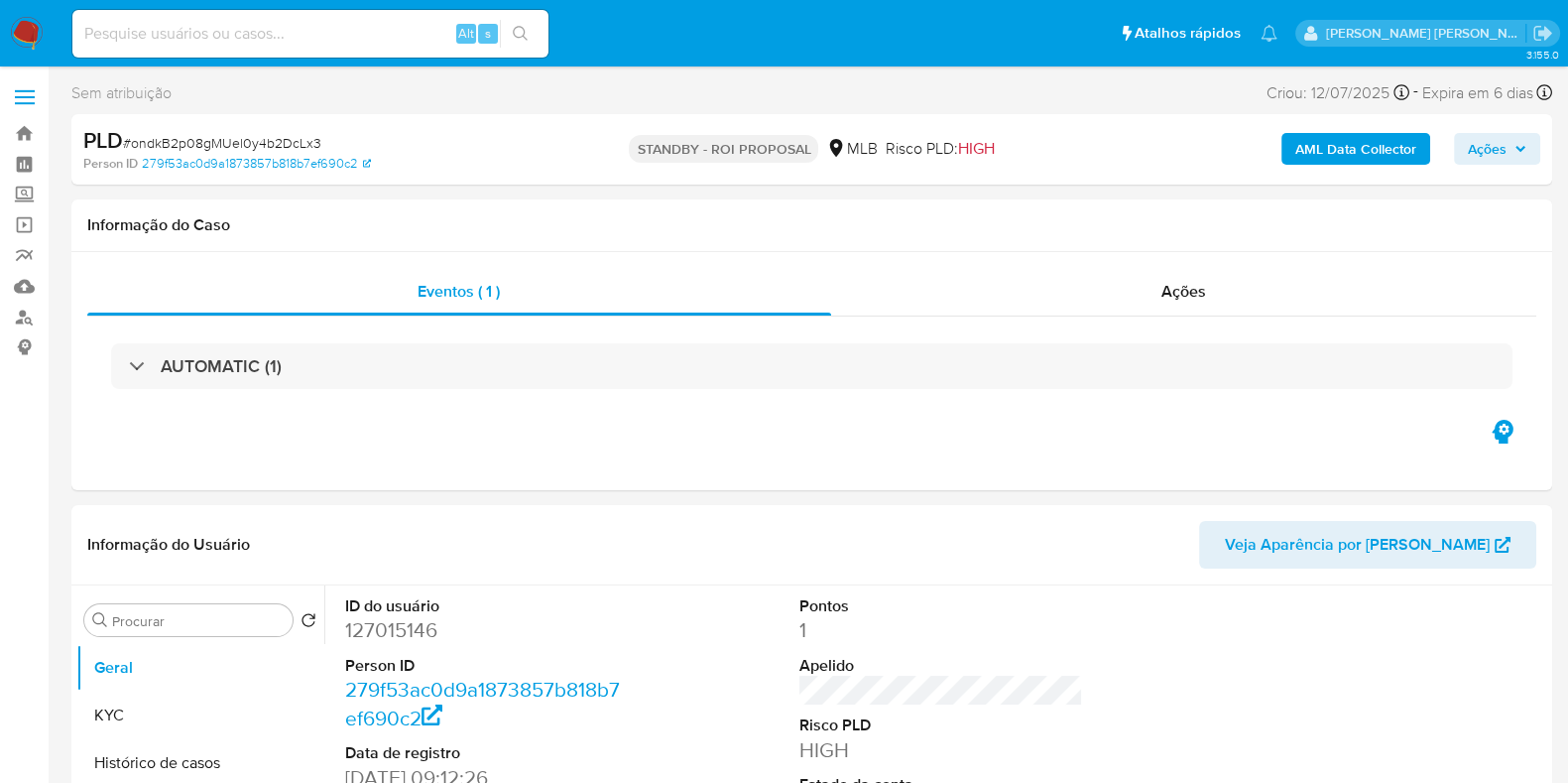
select select "10"
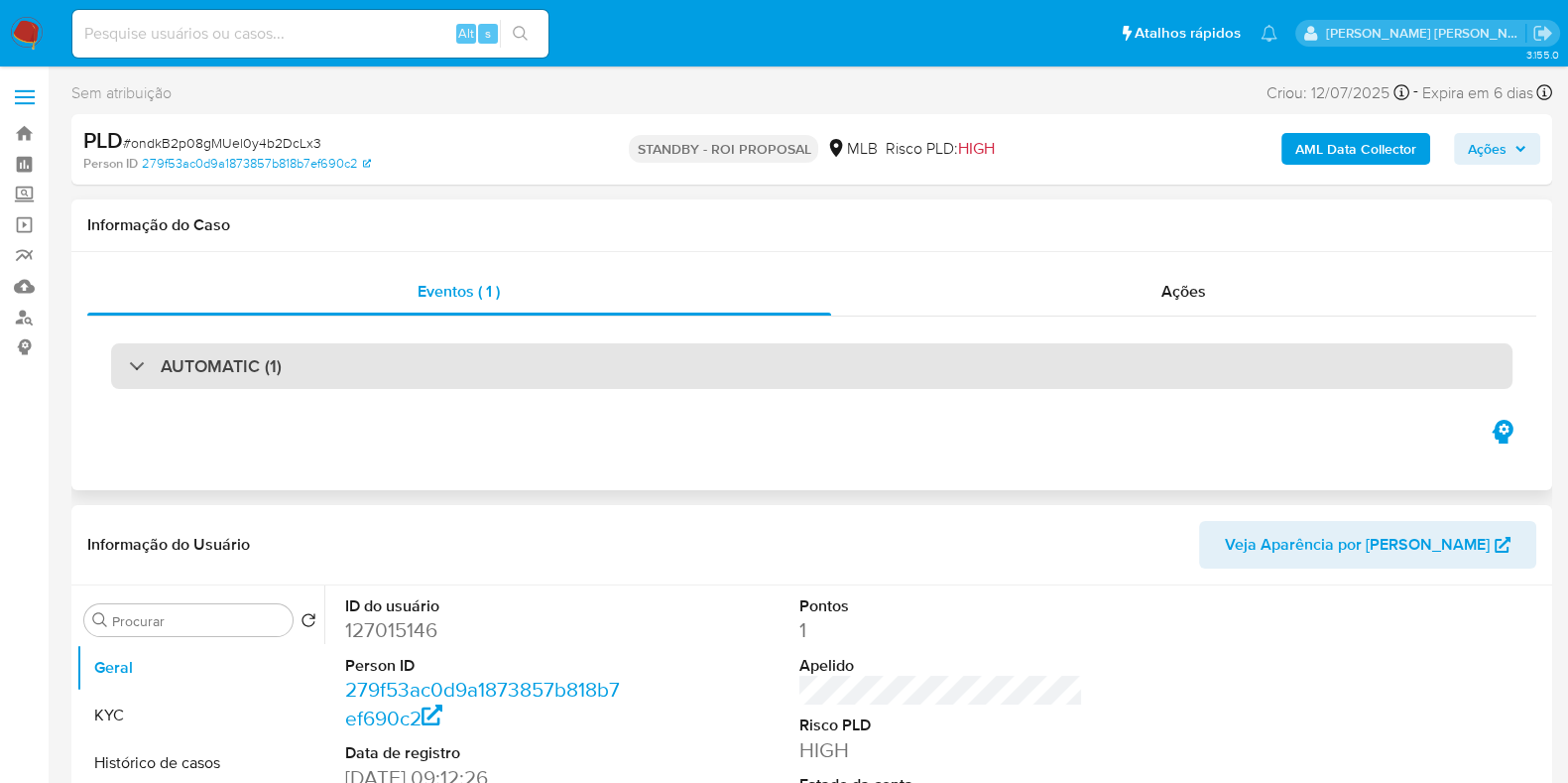
click at [837, 376] on div "AUTOMATIC (1)" at bounding box center [811, 366] width 1402 height 46
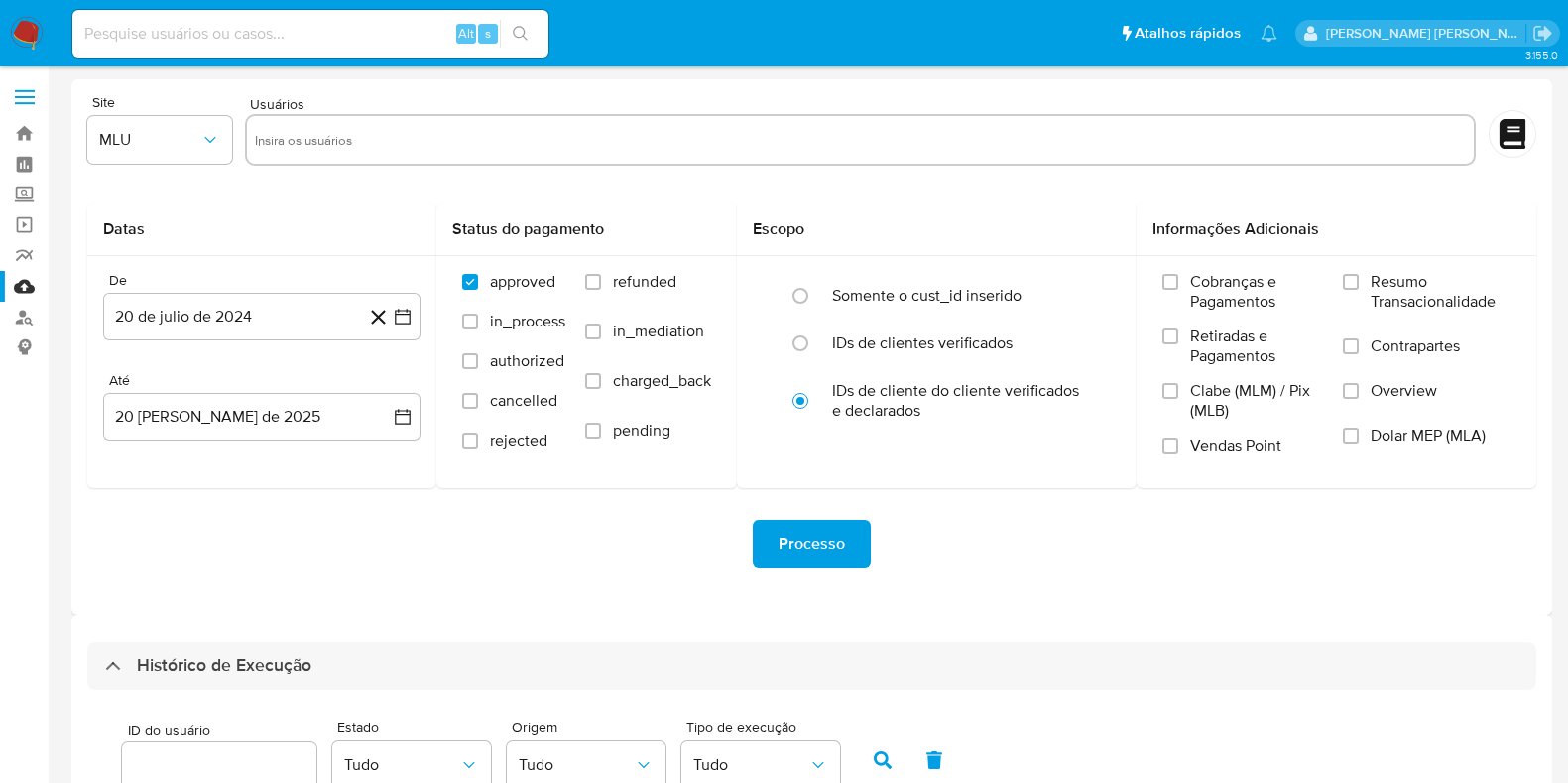
select select "25"
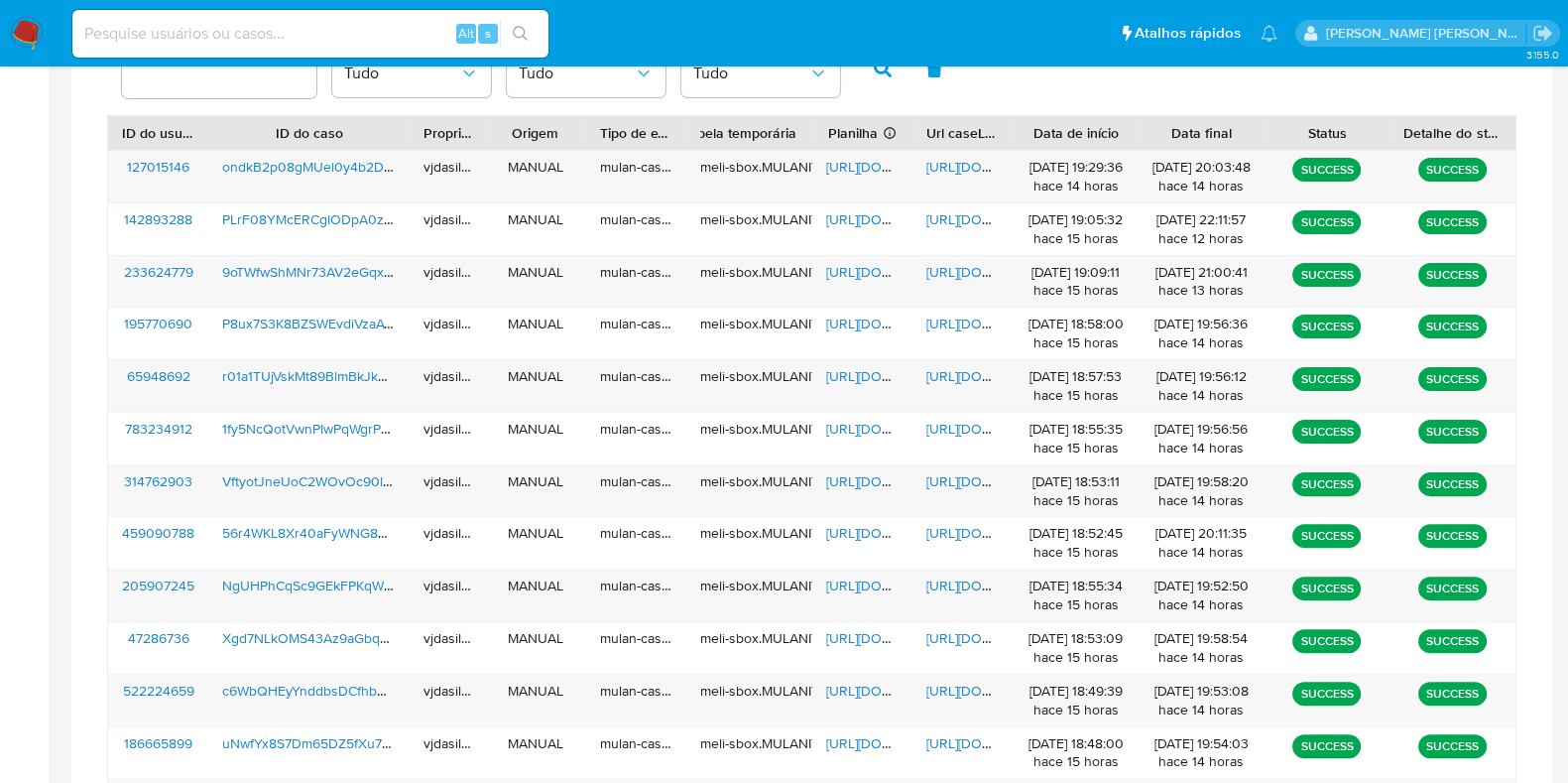
click at [12, 36] on img at bounding box center [27, 34] width 34 height 34
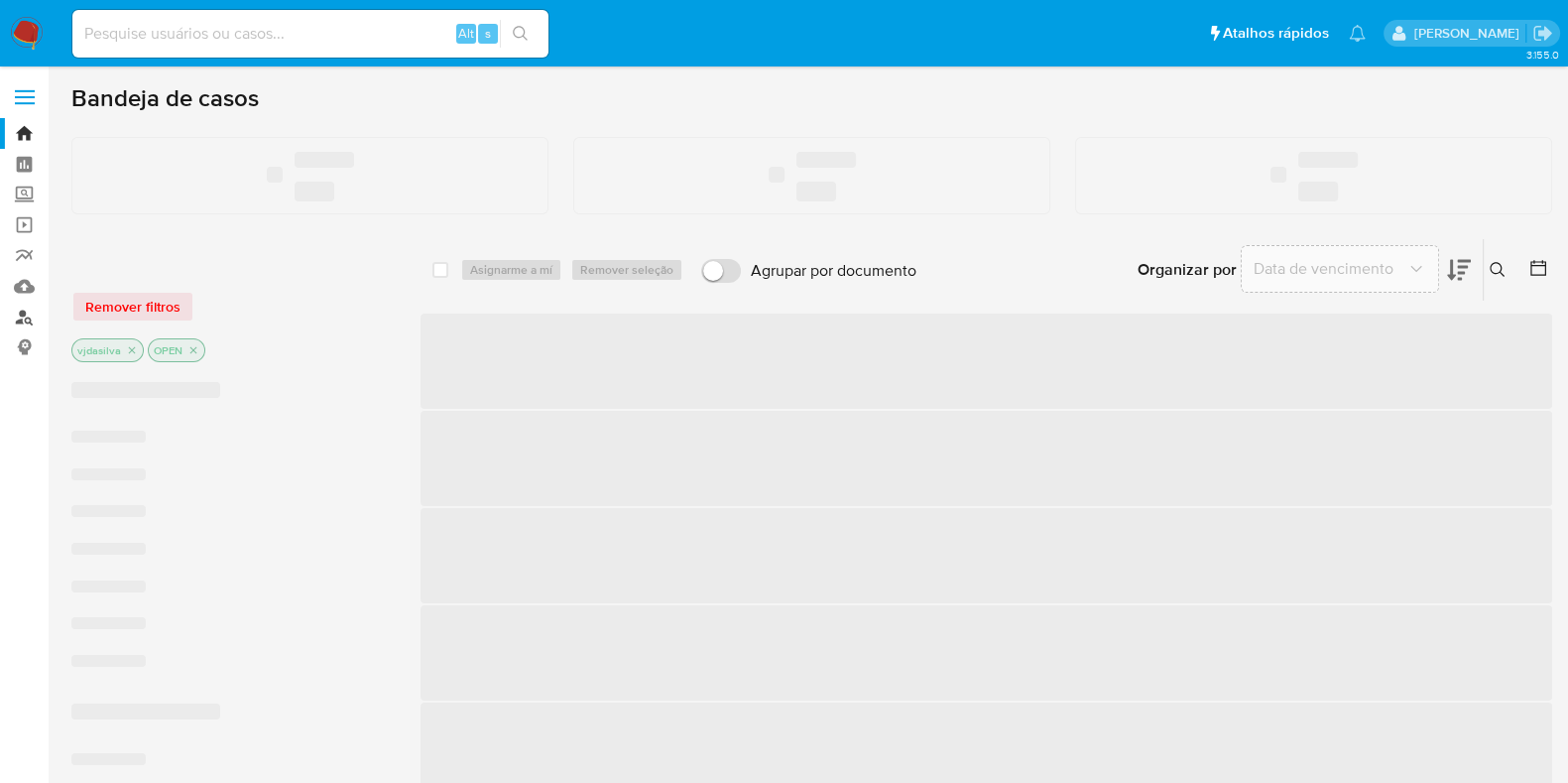
click at [24, 312] on link "Localizador de pessoas" at bounding box center [118, 317] width 236 height 31
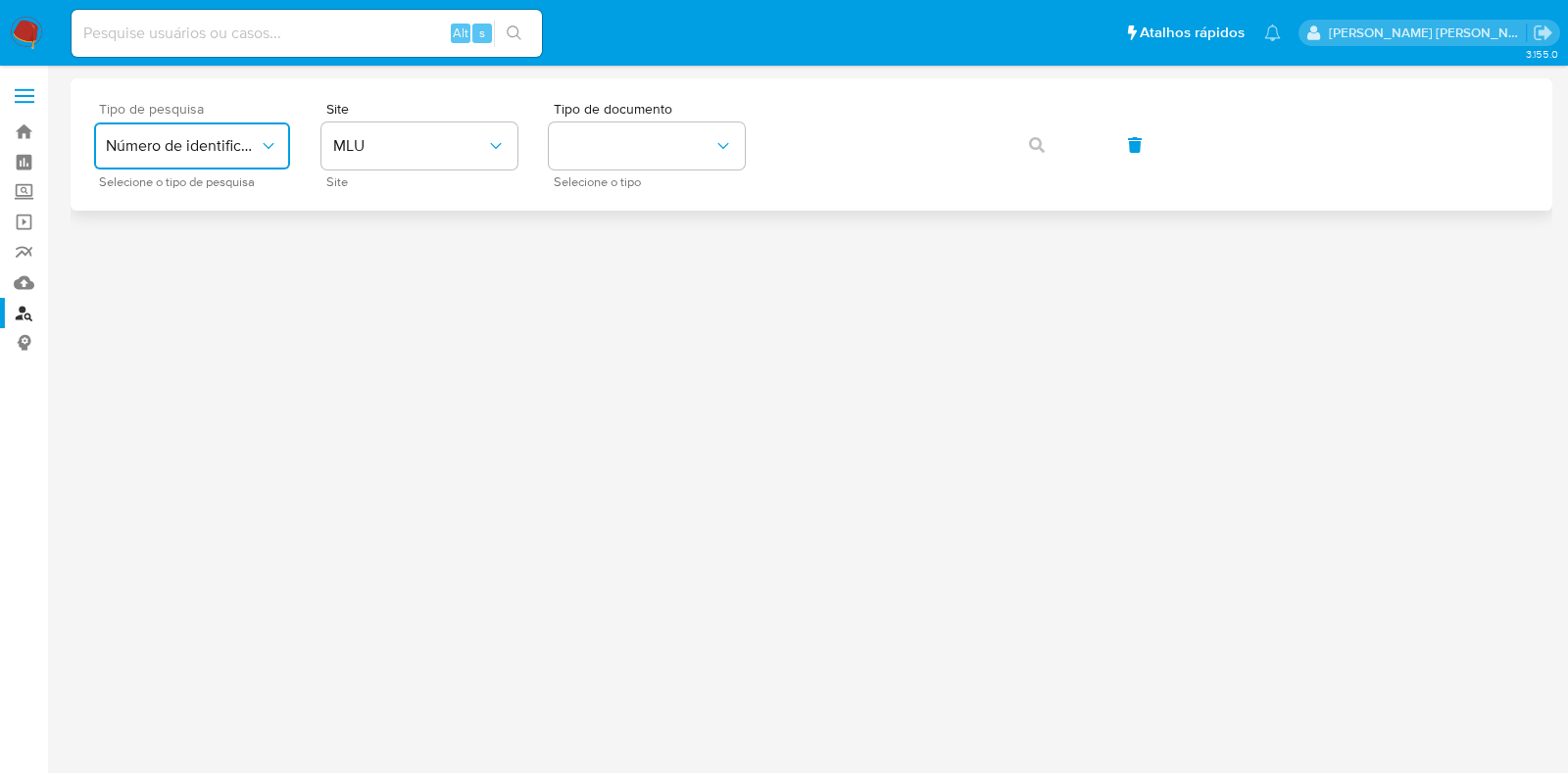
click at [196, 134] on button "Número de identificação" at bounding box center [192, 146] width 196 height 47
click at [201, 261] on div "User ID" at bounding box center [185, 266] width 161 height 47
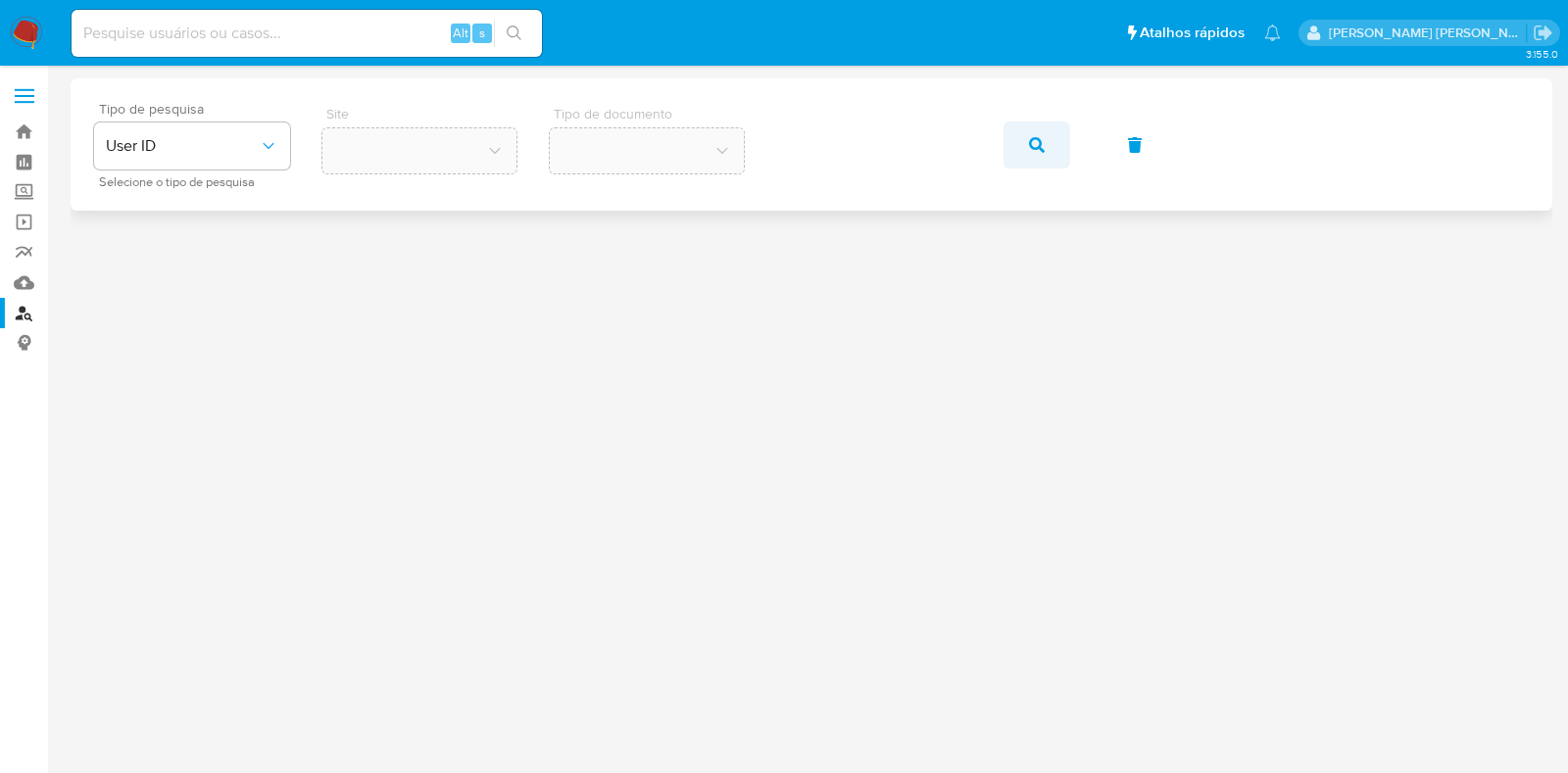
click at [1040, 137] on icon "button" at bounding box center [1037, 145] width 16 height 16
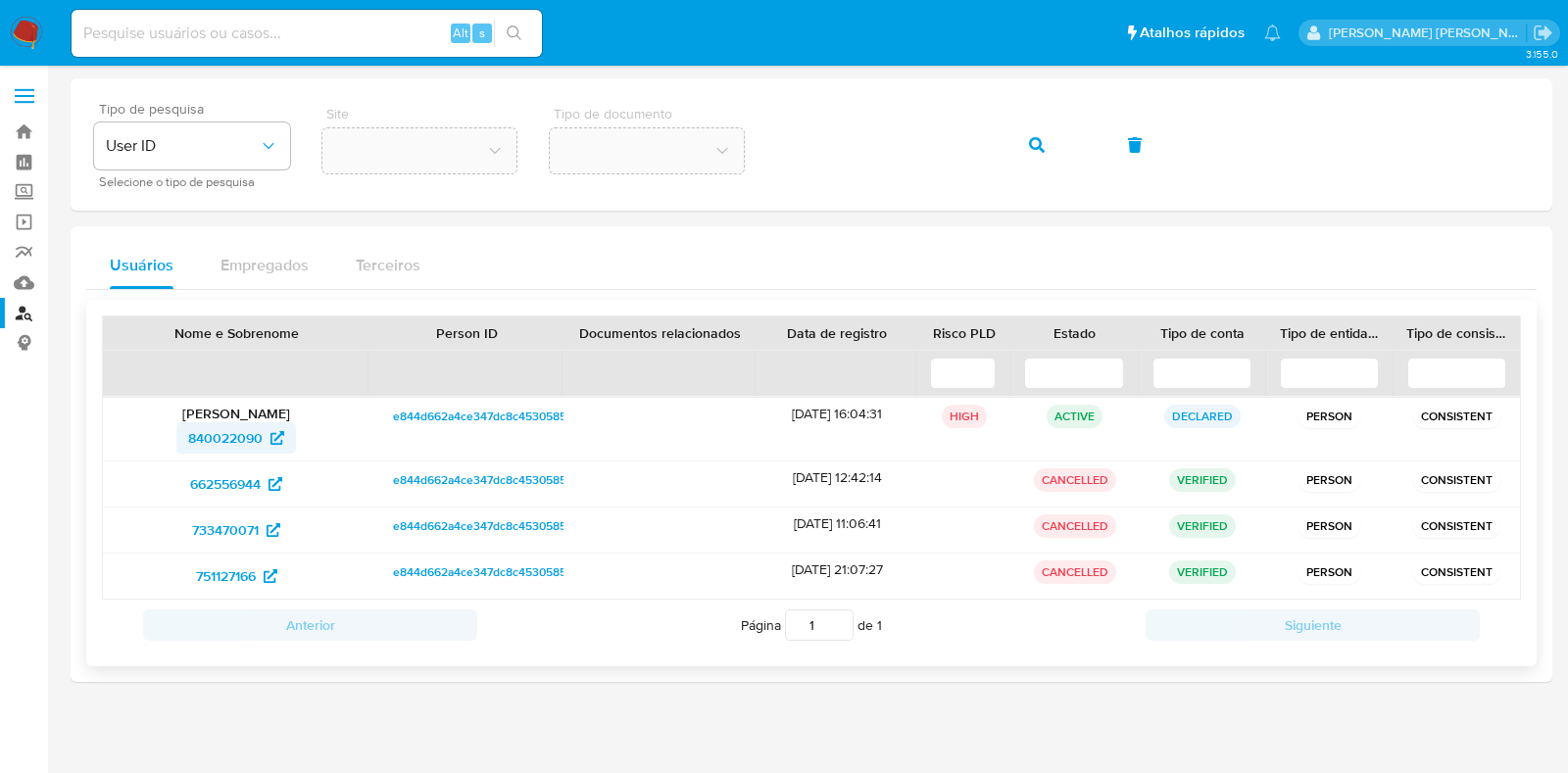
click at [220, 438] on span "840022090" at bounding box center [226, 438] width 75 height 32
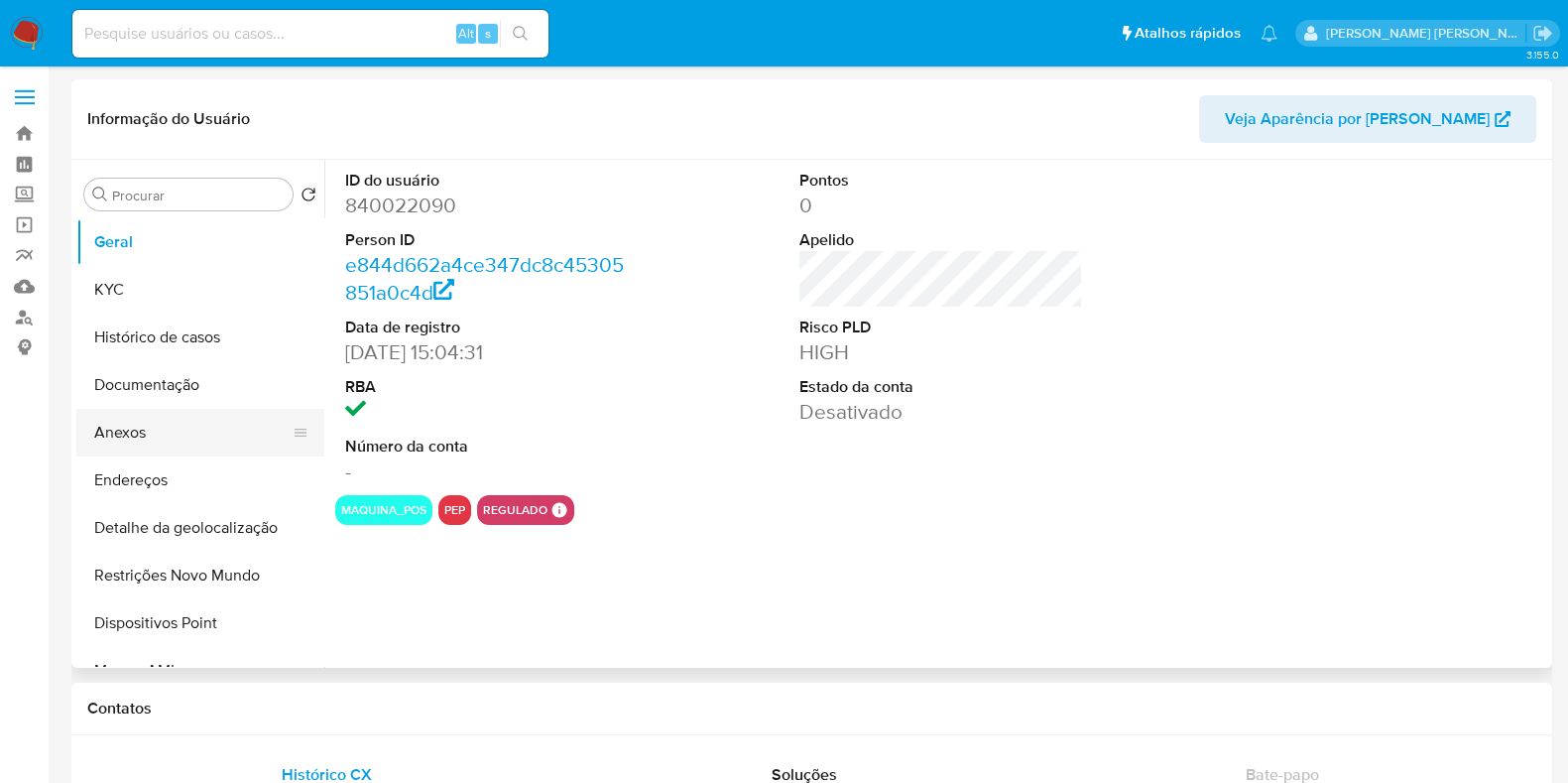
click at [170, 432] on button "Anexos" at bounding box center [192, 433] width 232 height 48
select select "10"
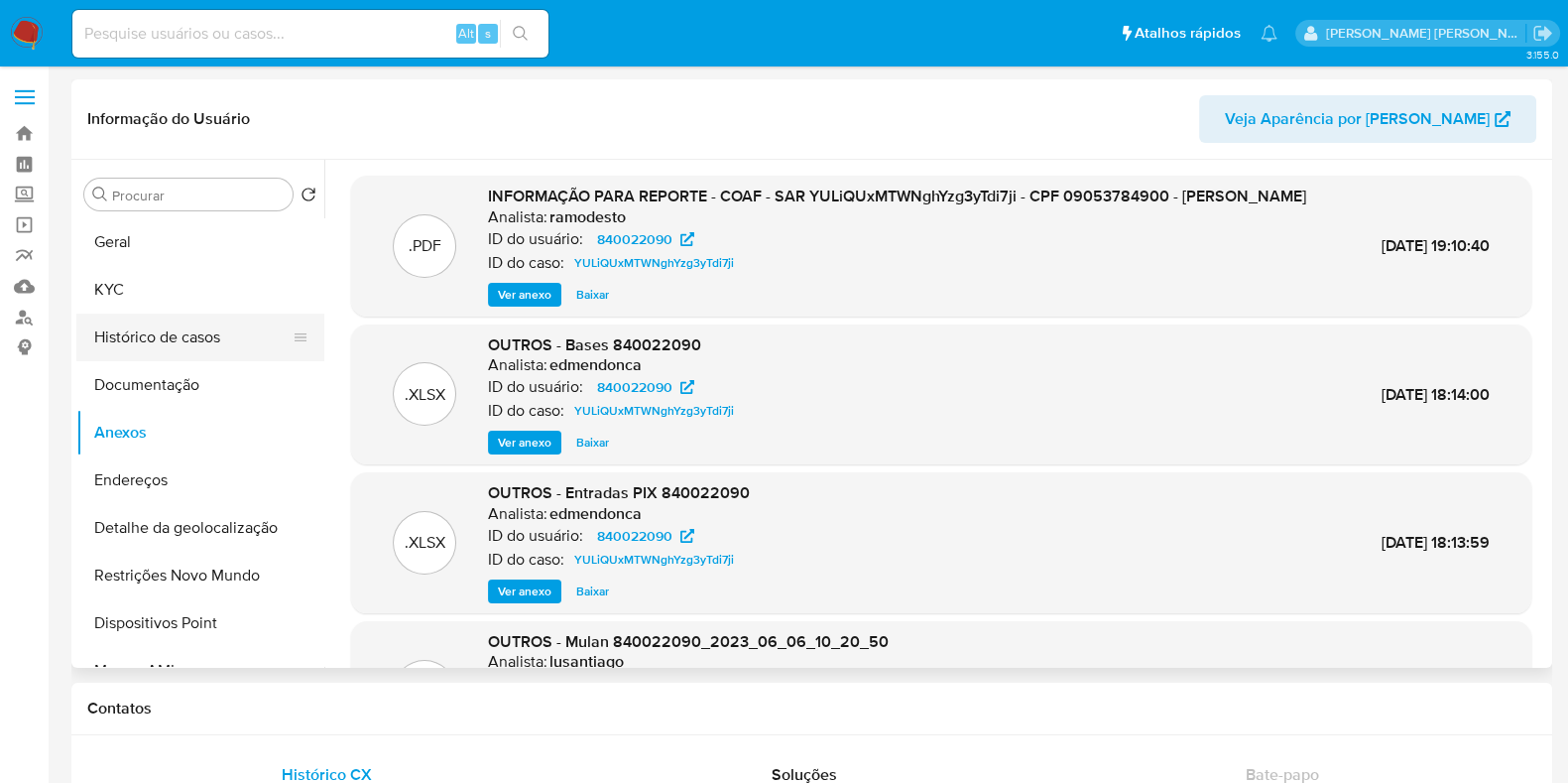
click at [163, 345] on button "Histórico de casos" at bounding box center [192, 337] width 232 height 48
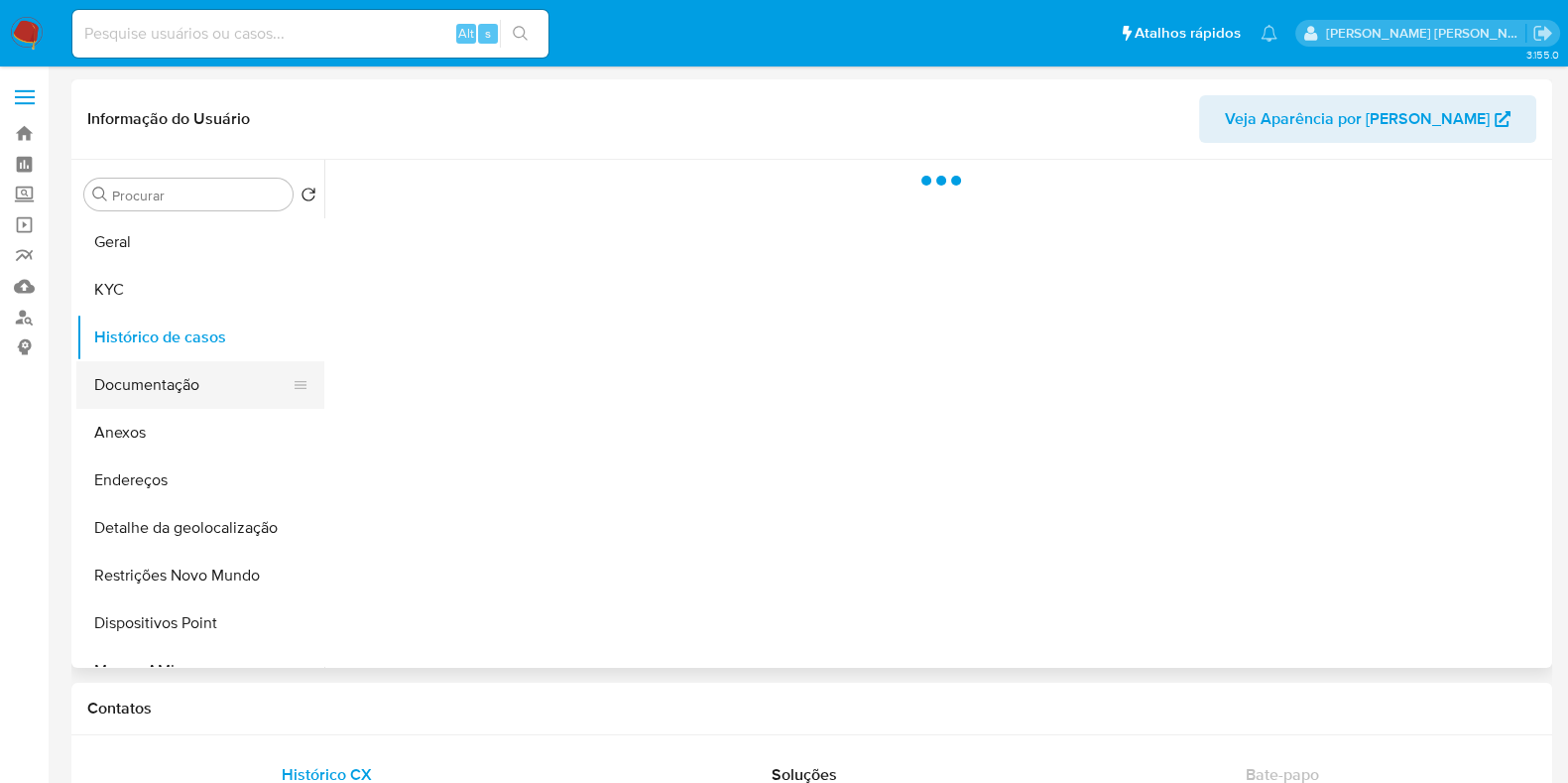
click at [179, 379] on button "Documentação" at bounding box center [192, 385] width 232 height 48
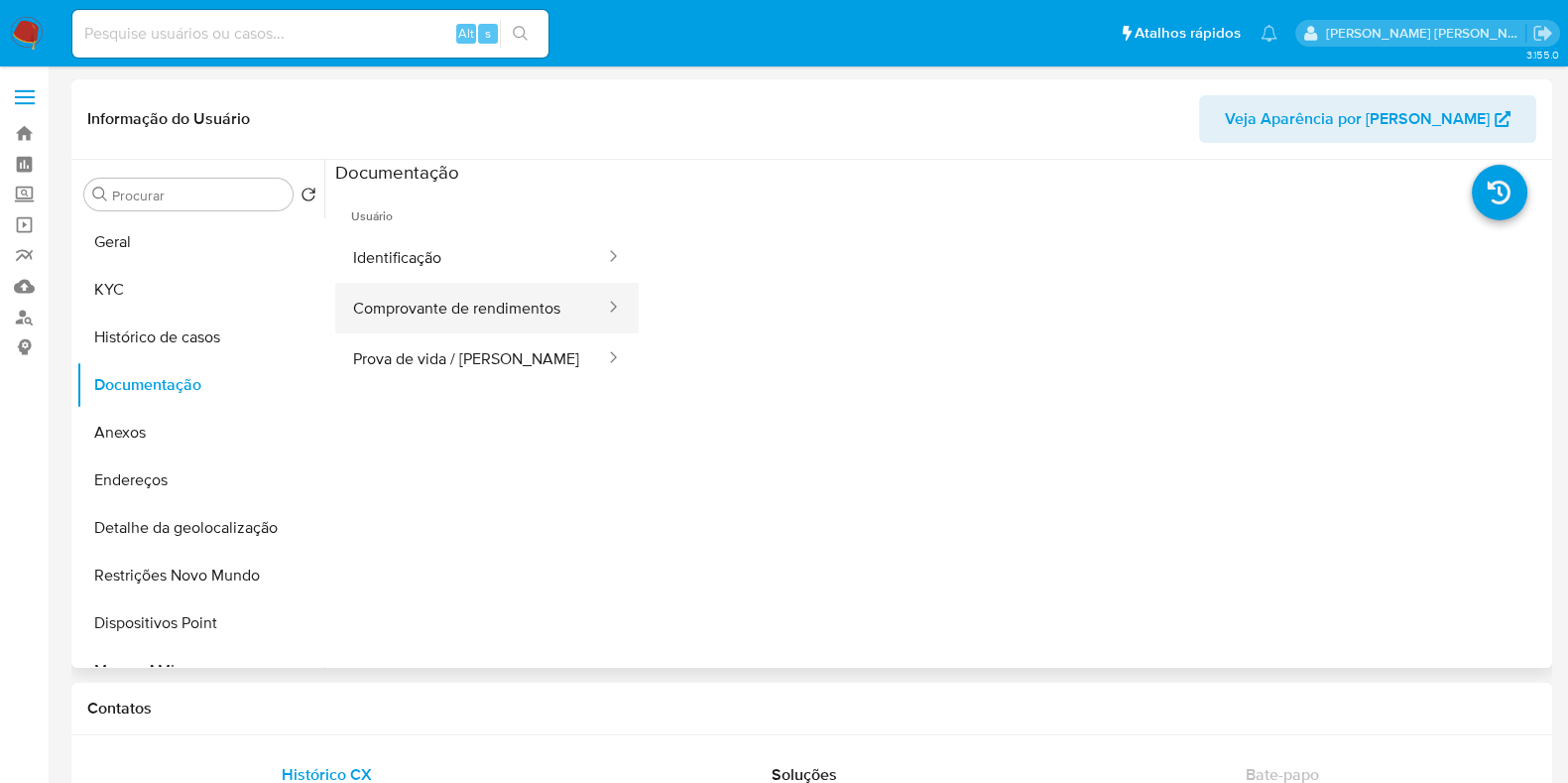
click at [510, 310] on button "Comprovante de rendimentos" at bounding box center [470, 308] width 272 height 51
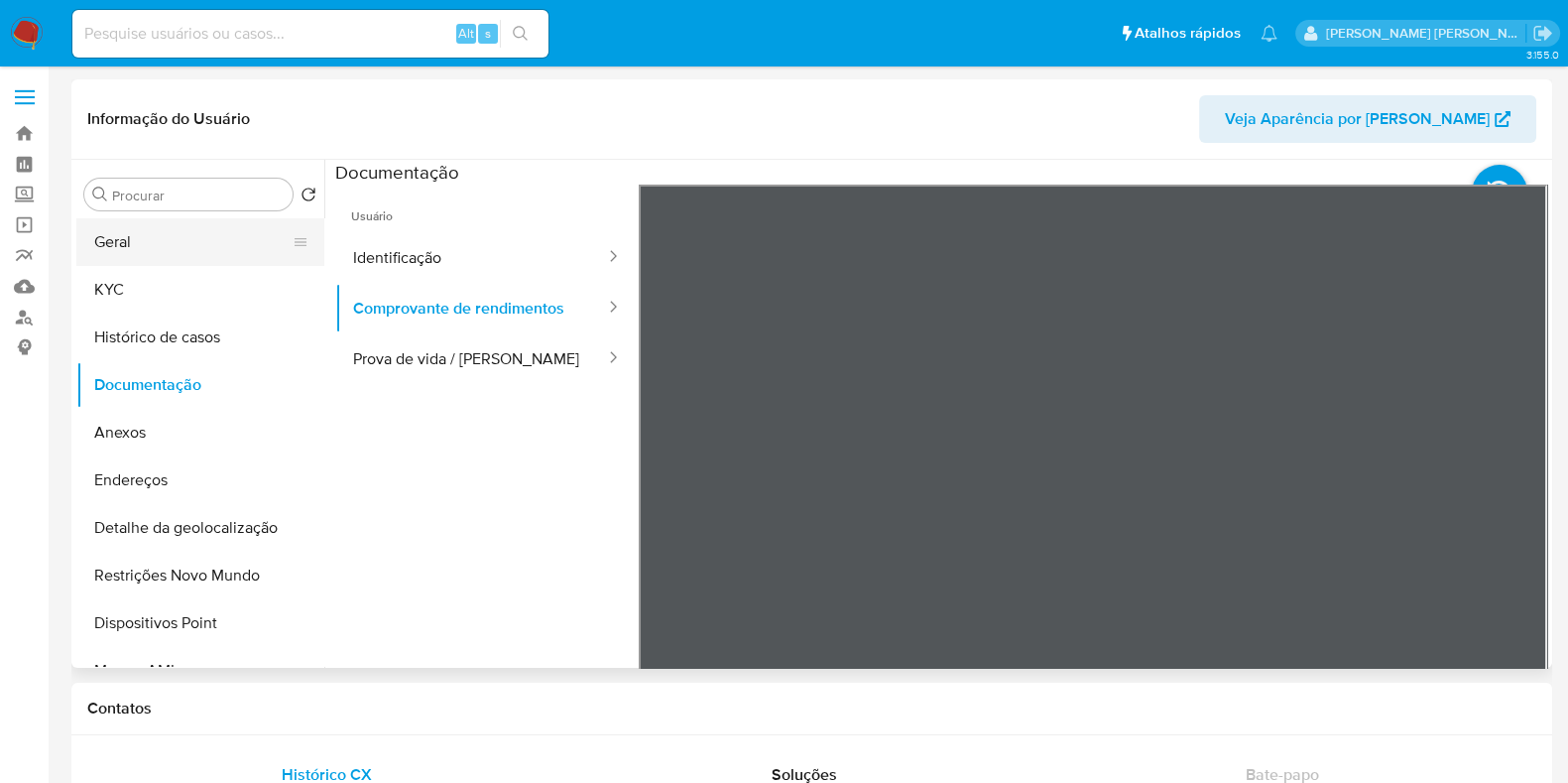
click at [154, 233] on button "Geral" at bounding box center [192, 242] width 232 height 48
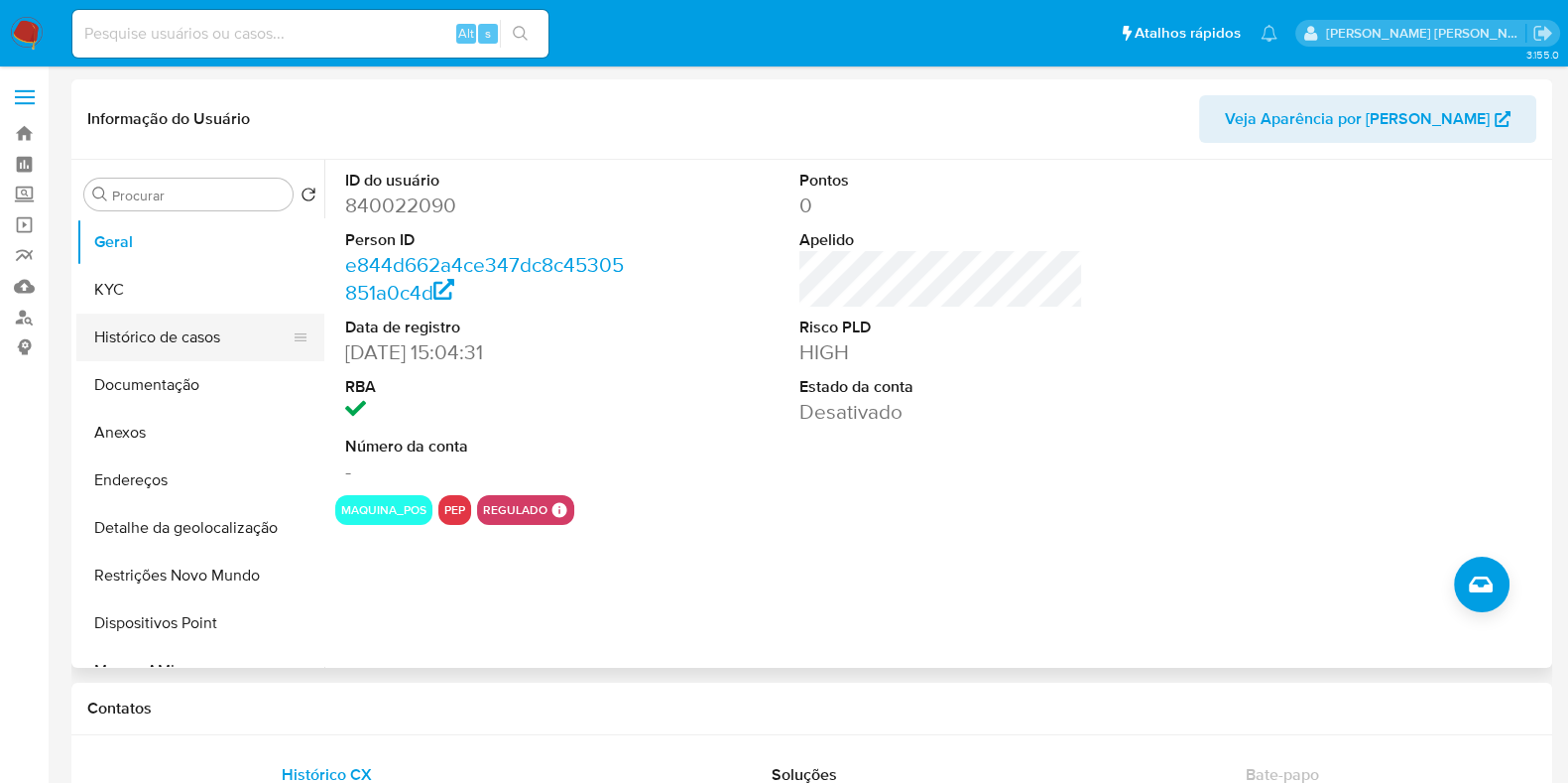
click at [223, 347] on button "Histórico de casos" at bounding box center [192, 337] width 232 height 48
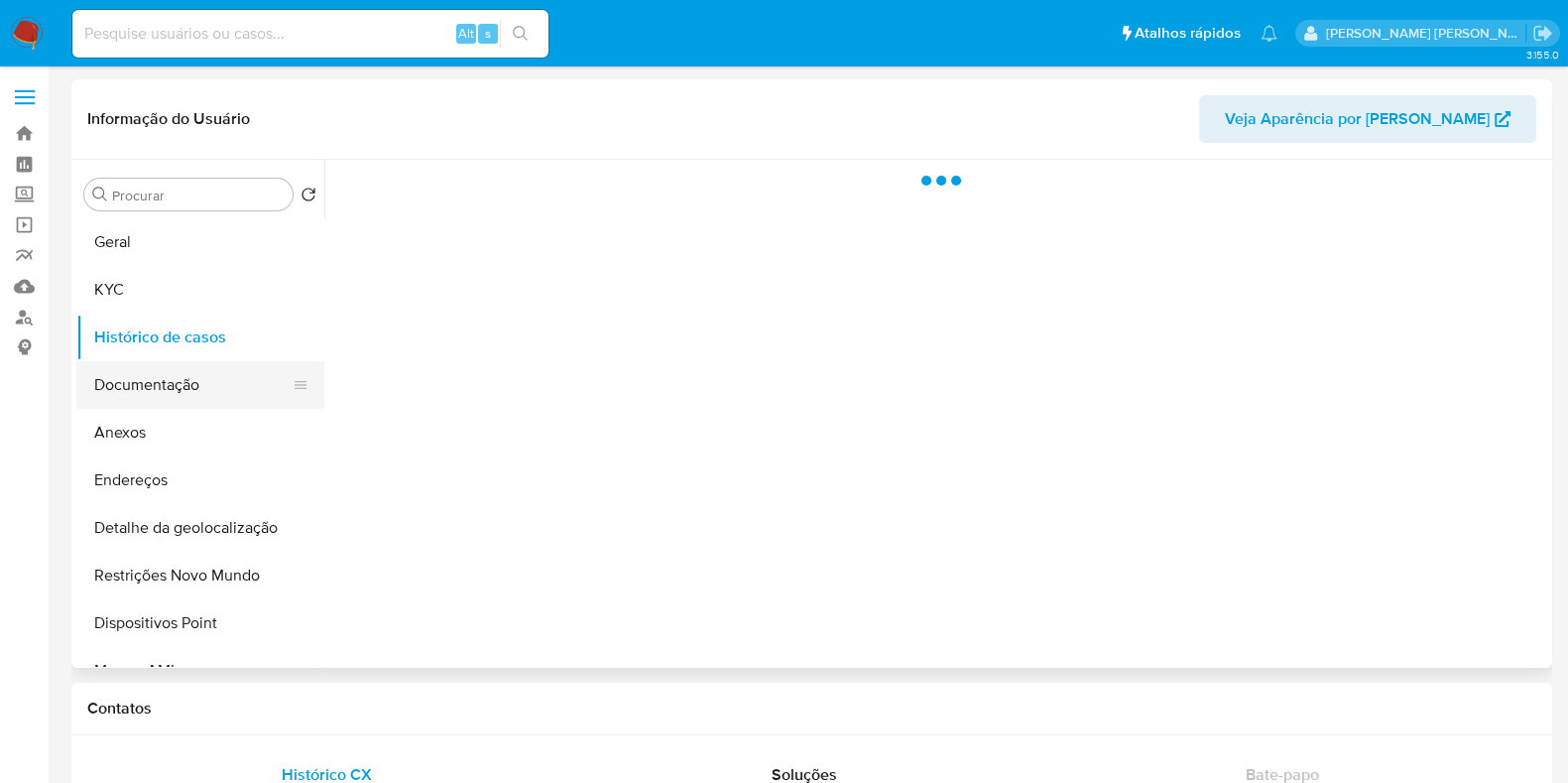
click at [216, 382] on button "Documentação" at bounding box center [192, 385] width 232 height 48
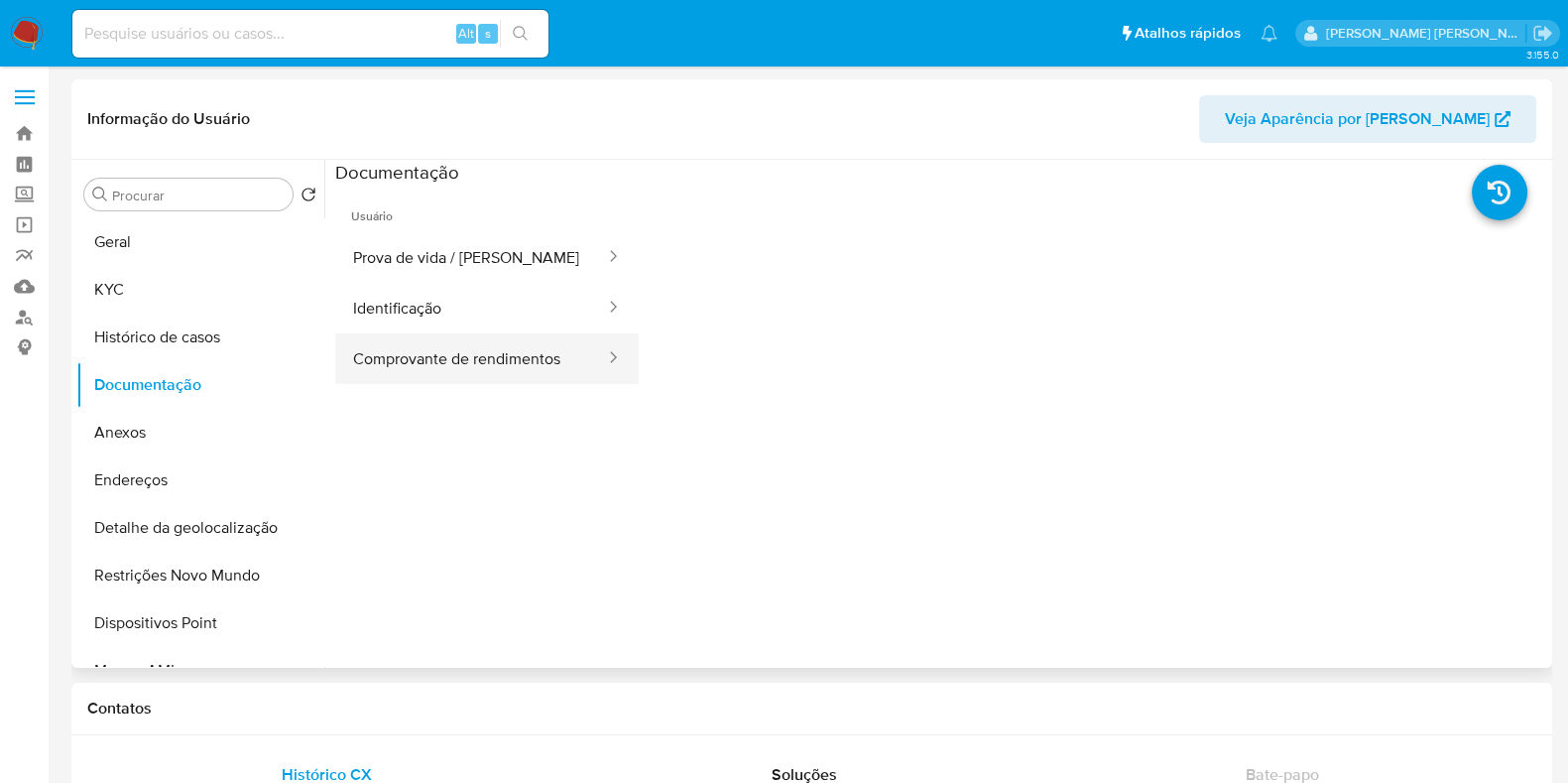
click at [490, 358] on button "Comprovante de rendimentos" at bounding box center [470, 358] width 272 height 51
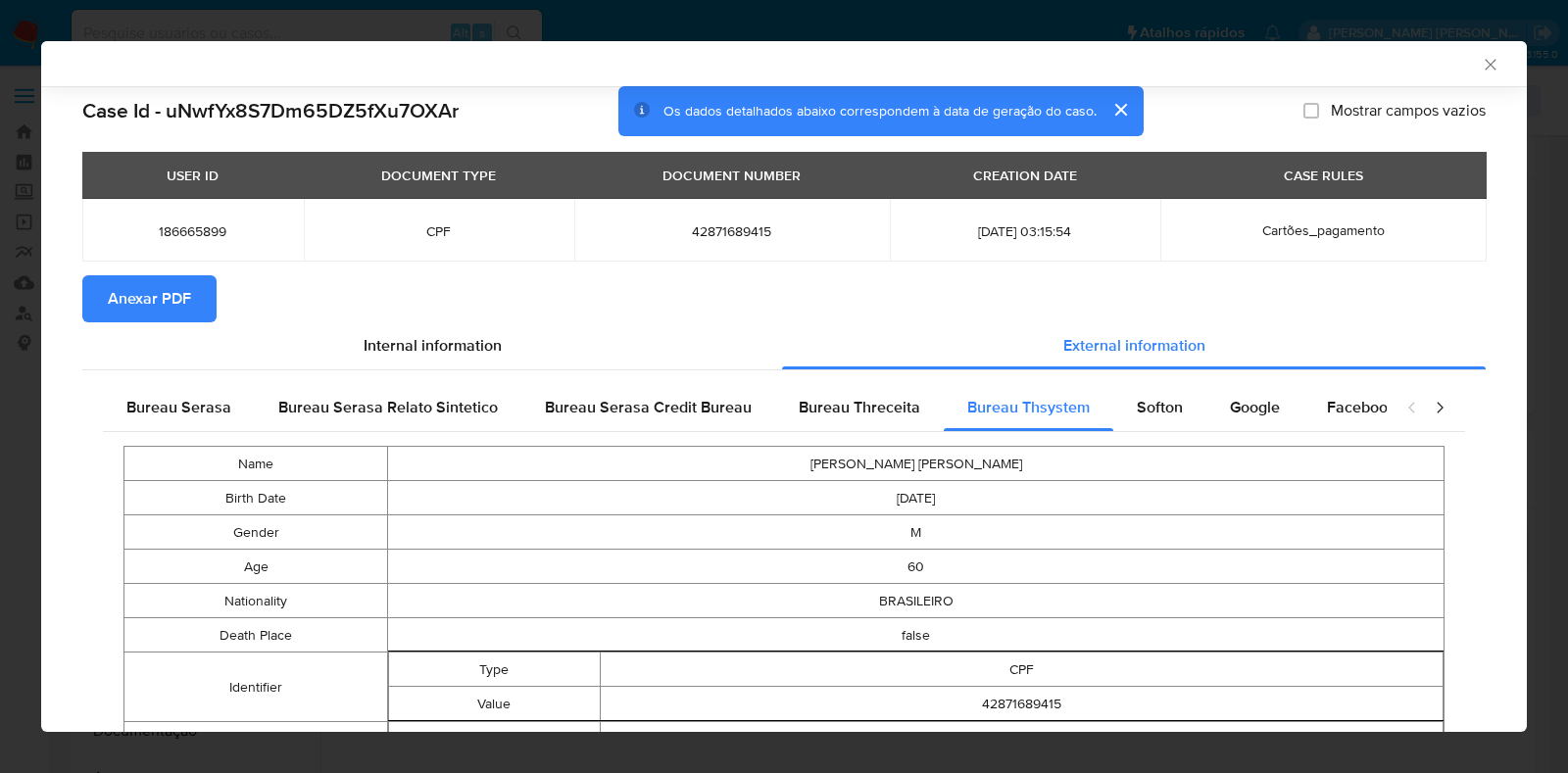
select select "10"
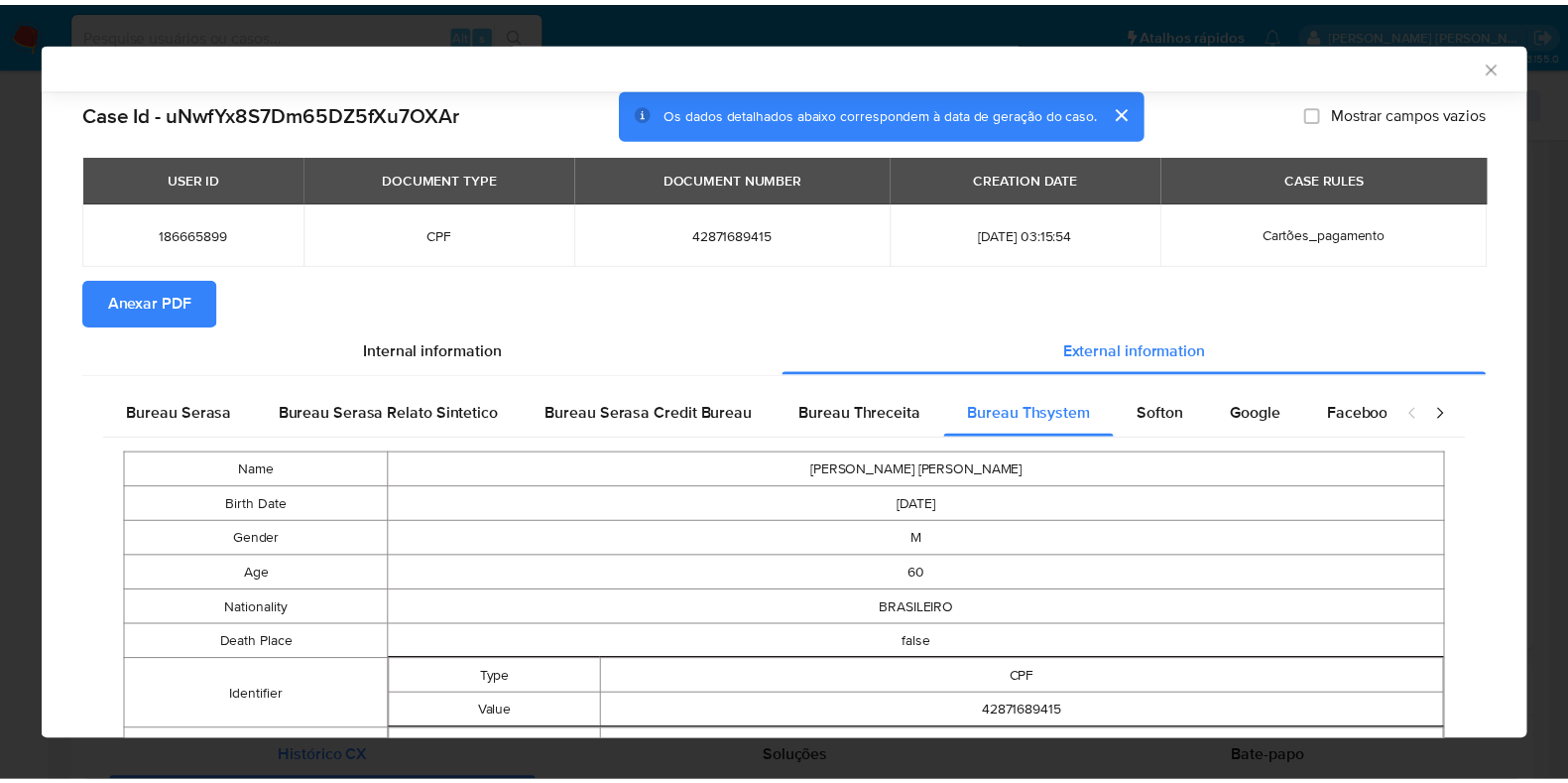
scroll to position [845, 0]
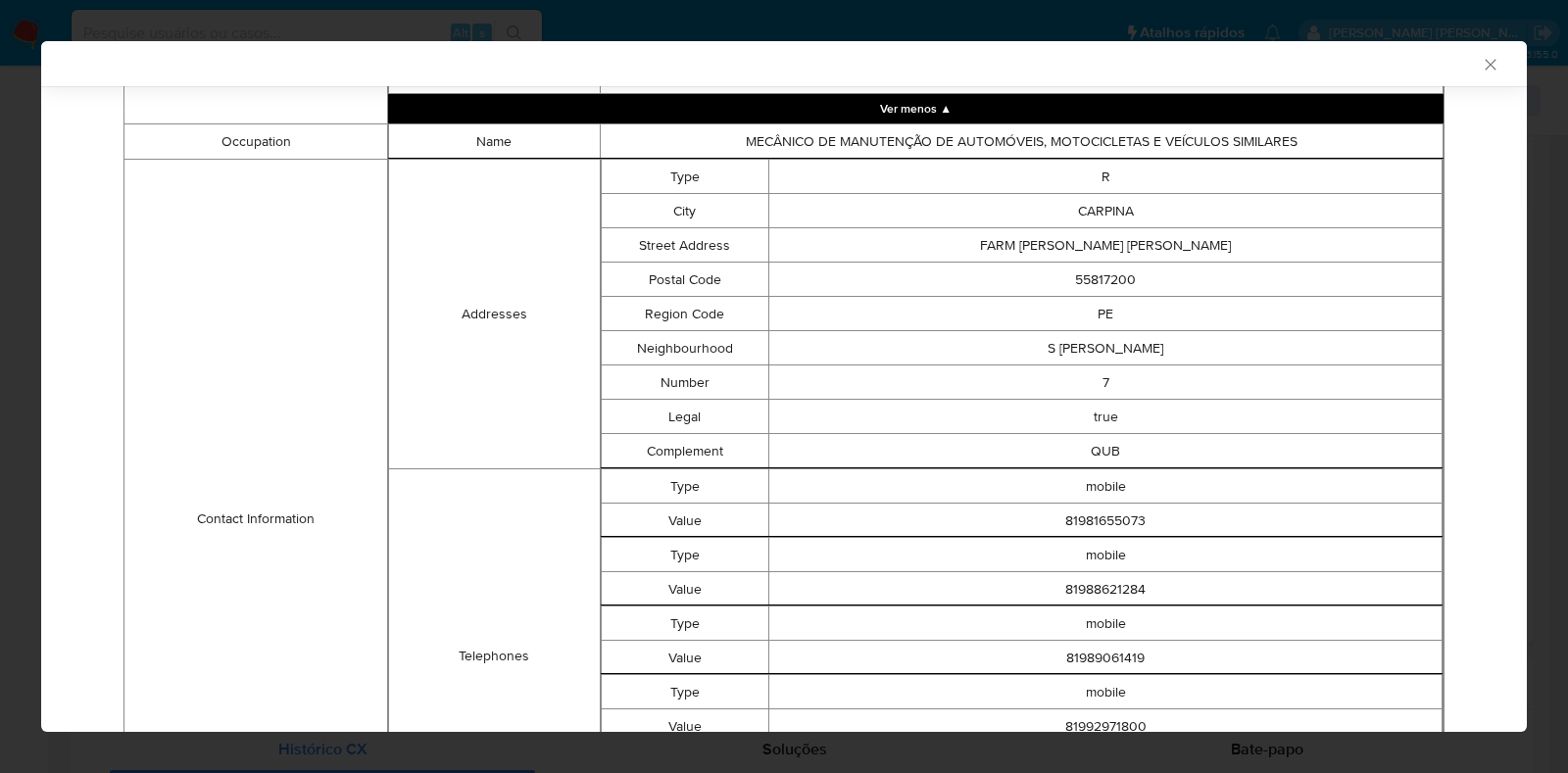
click at [1476, 75] on div "AML Data Collector" at bounding box center [784, 64] width 1486 height 45
click at [1481, 66] on icon "Fechar a janela" at bounding box center [1491, 65] width 20 height 20
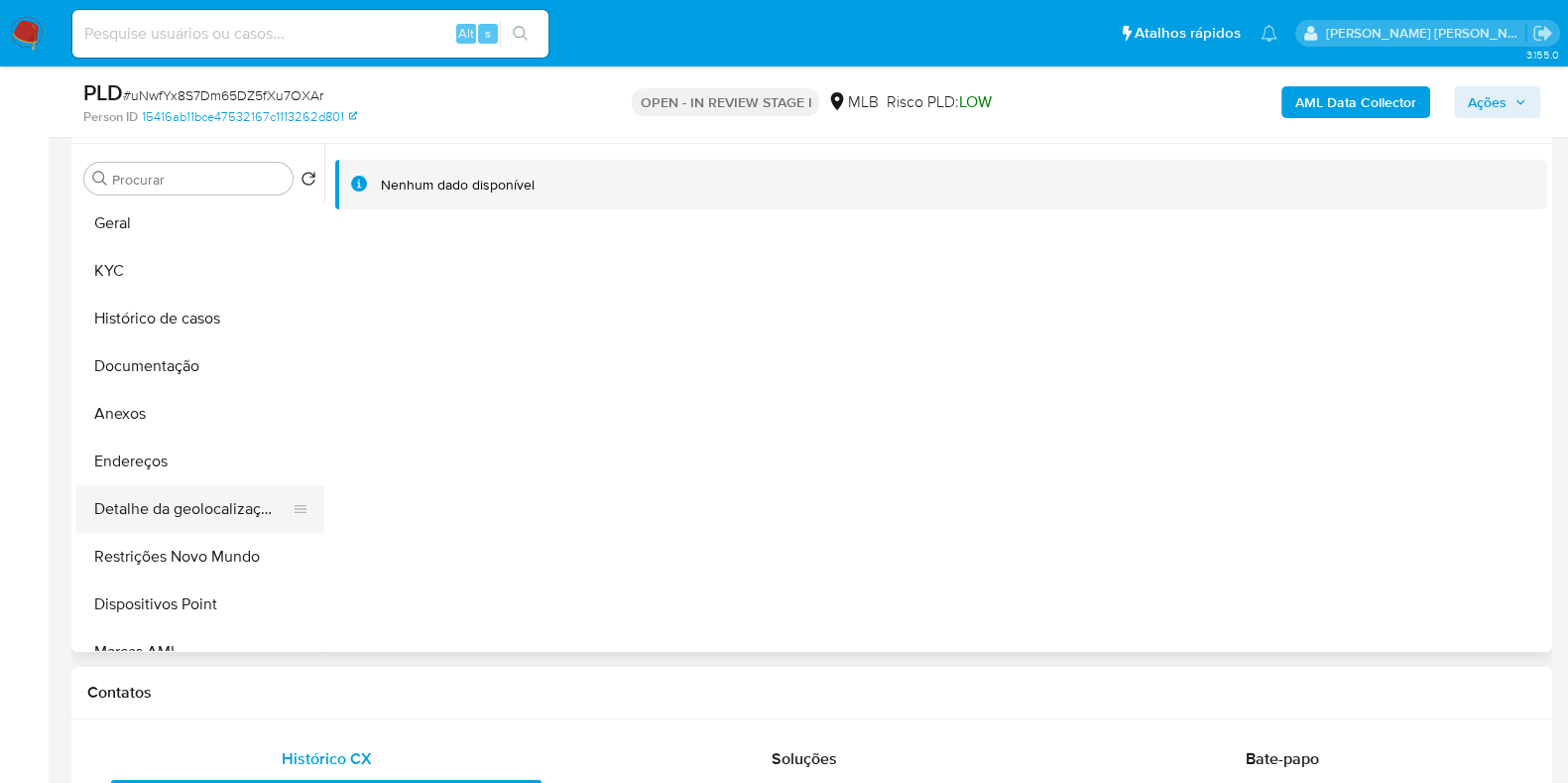
scroll to position [0, 0]
click at [198, 314] on button "Histórico de casos" at bounding box center [192, 322] width 232 height 48
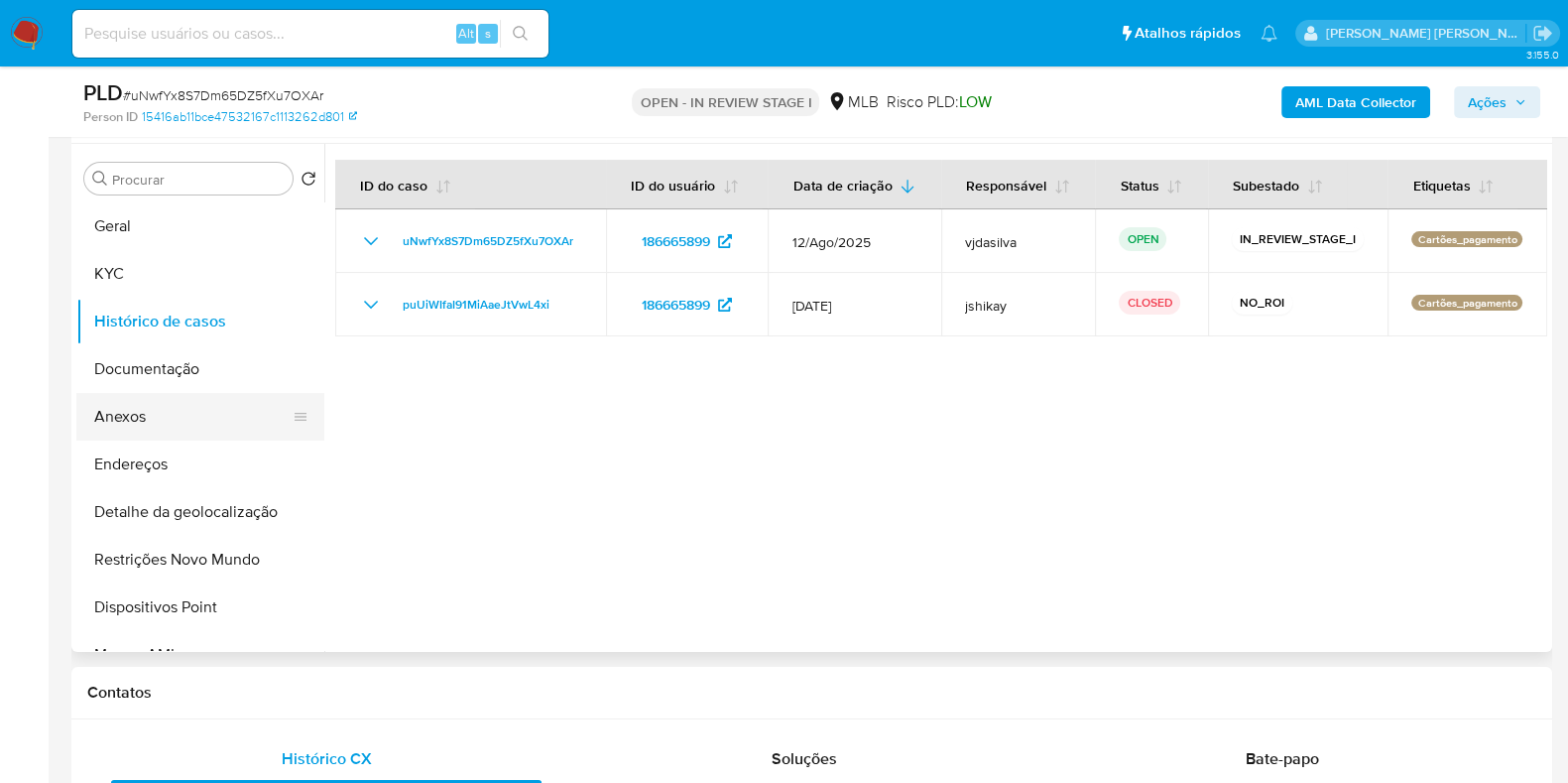
click at [184, 403] on button "Anexos" at bounding box center [192, 417] width 232 height 48
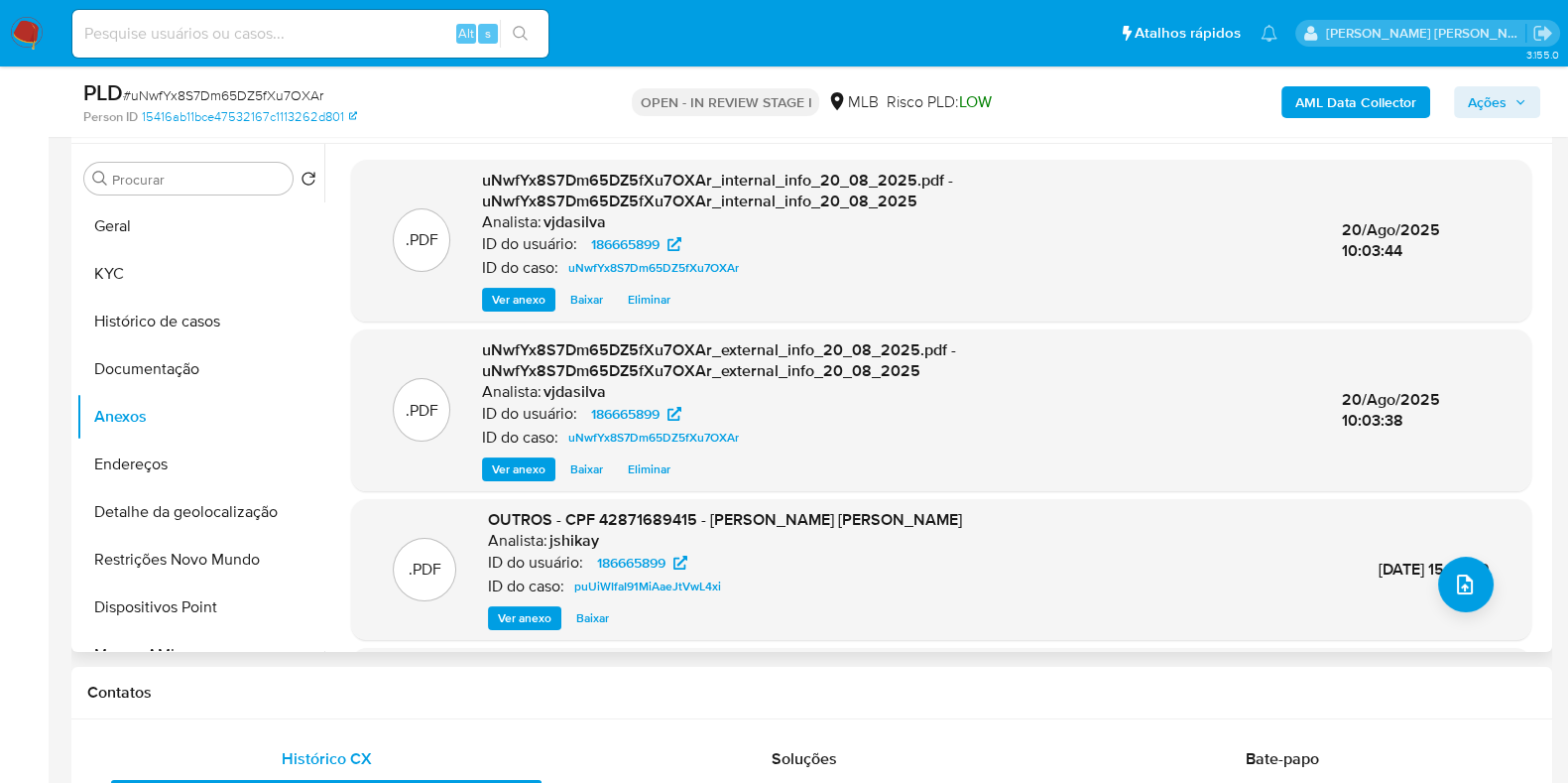
click at [510, 612] on span "Ver anexo" at bounding box center [525, 618] width 54 height 20
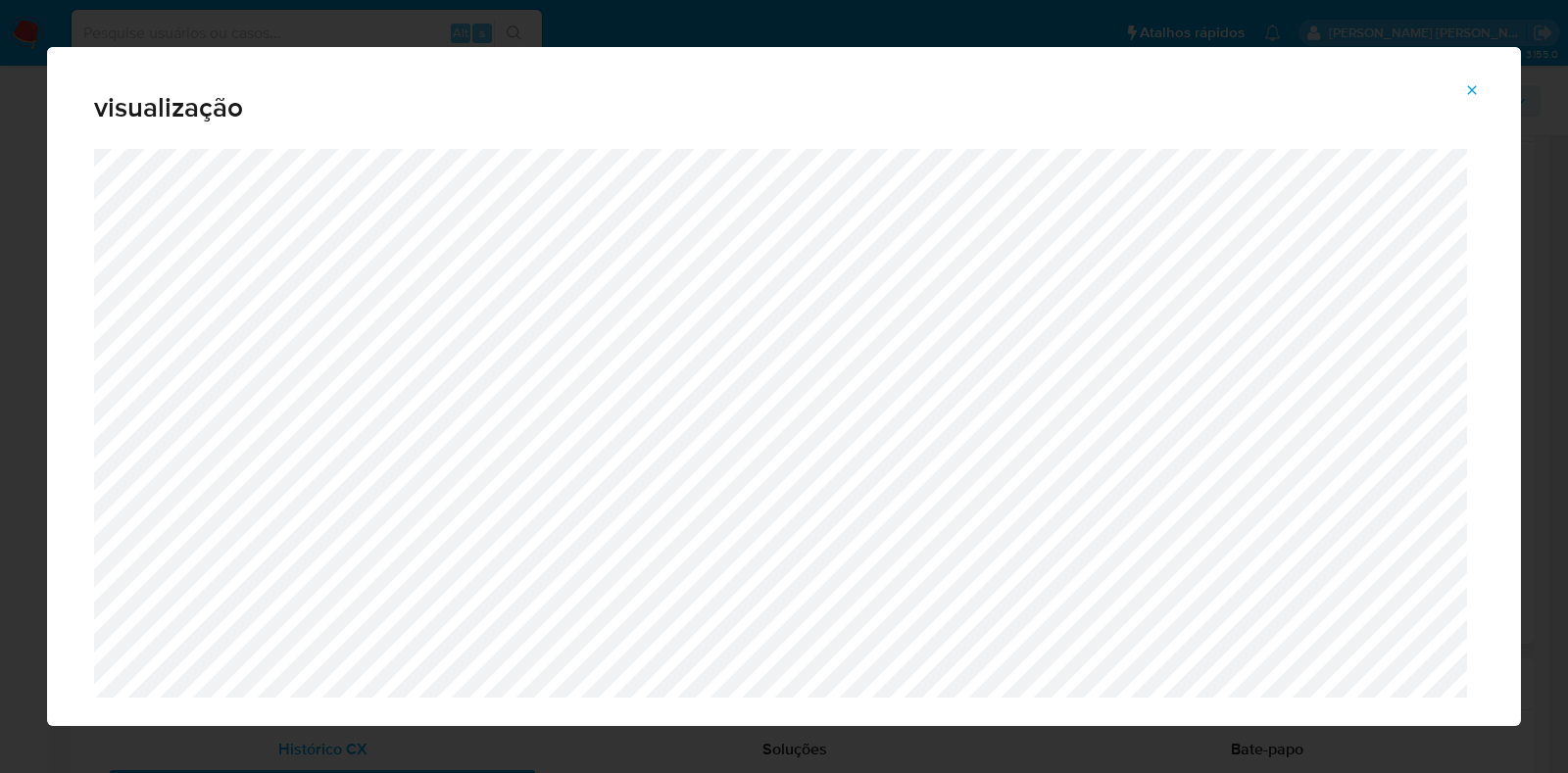
drag, startPoint x: 1475, startPoint y: 88, endPoint x: 1071, endPoint y: 169, distance: 412.0
click at [1474, 88] on icon "Attachment preview" at bounding box center [1472, 90] width 9 height 9
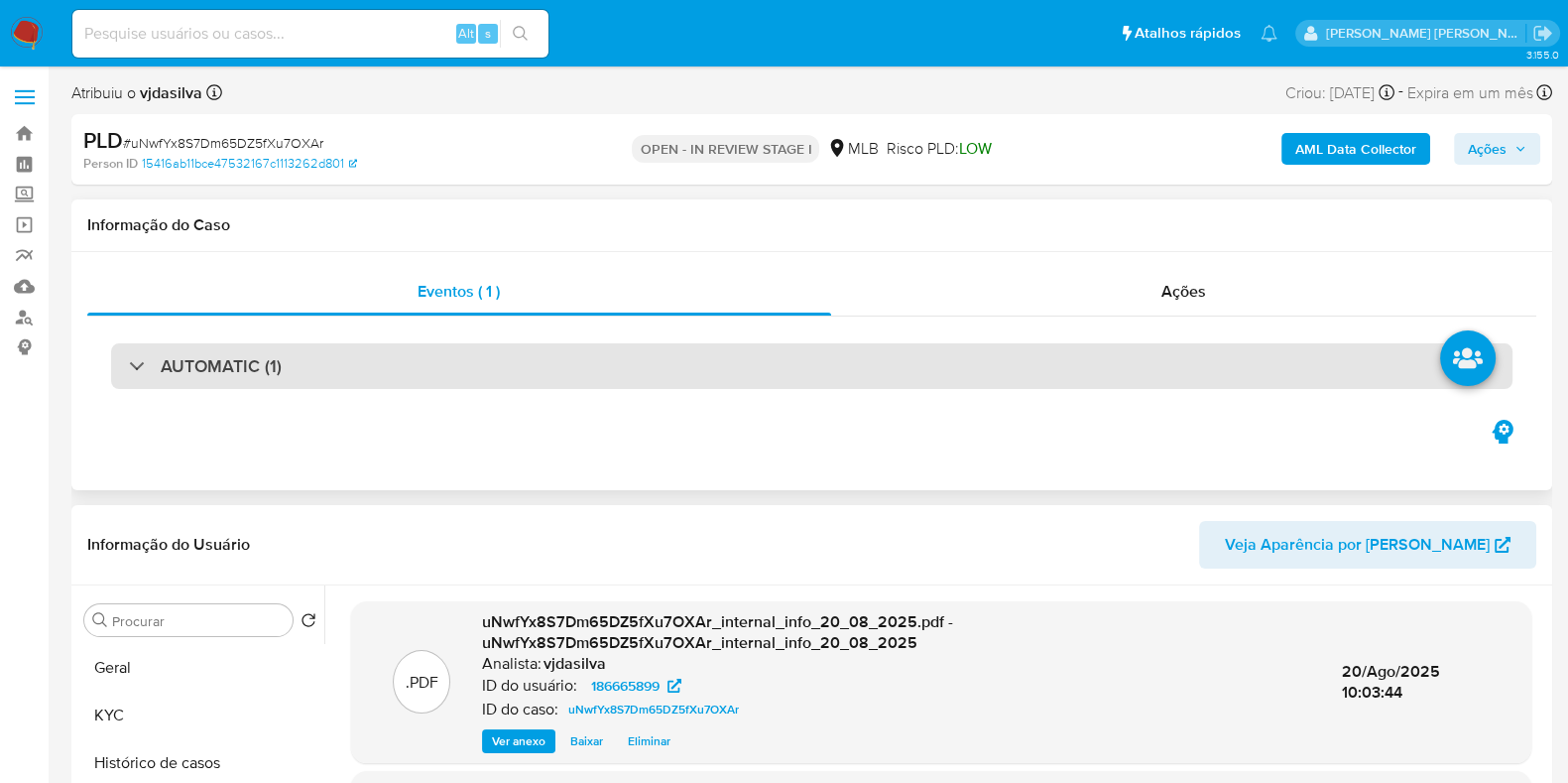
click at [277, 357] on h3 "AUTOMATIC (1)" at bounding box center [220, 366] width 121 height 22
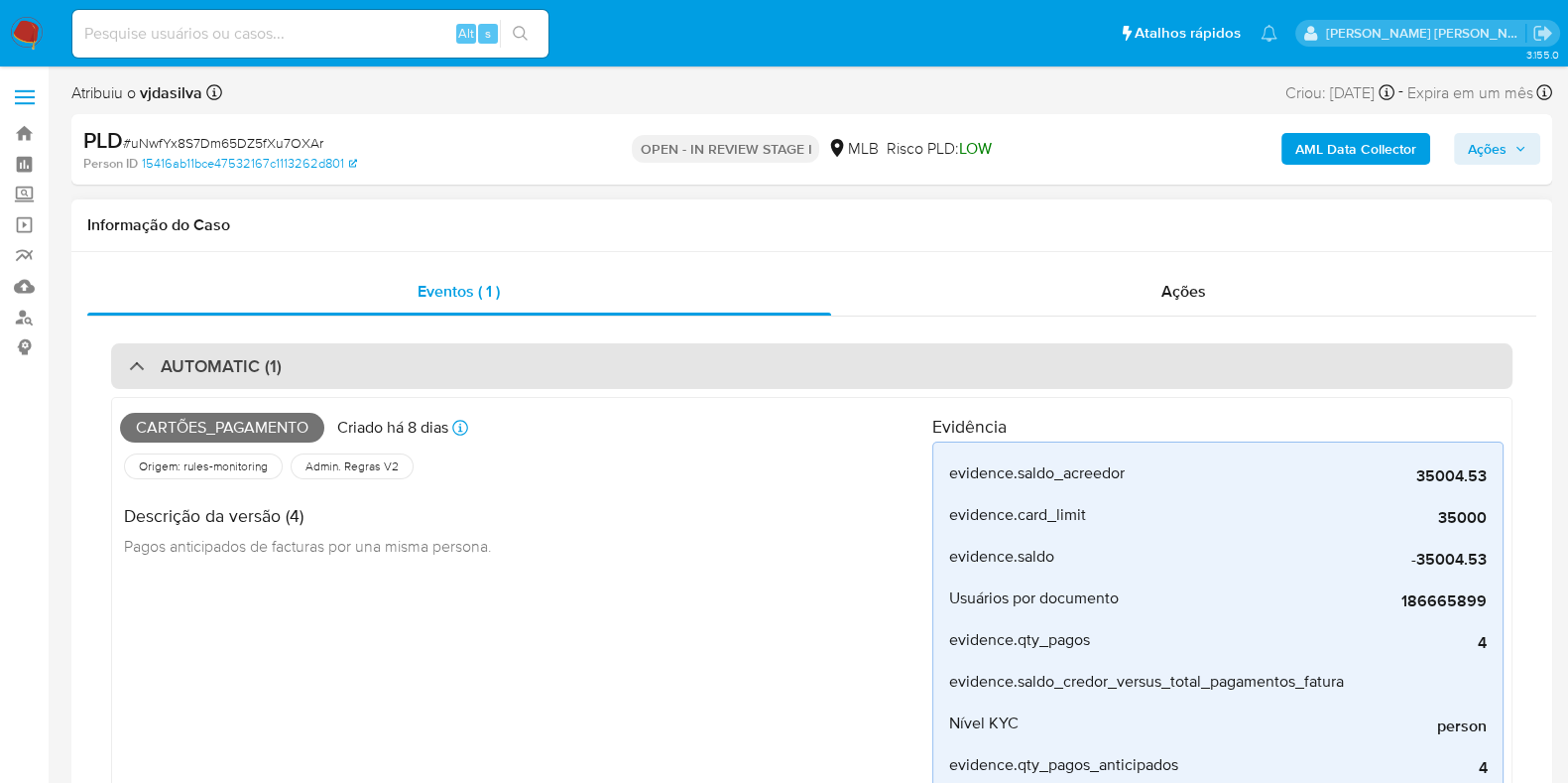
click at [146, 371] on div "AUTOMATIC (1)" at bounding box center [204, 366] width 153 height 22
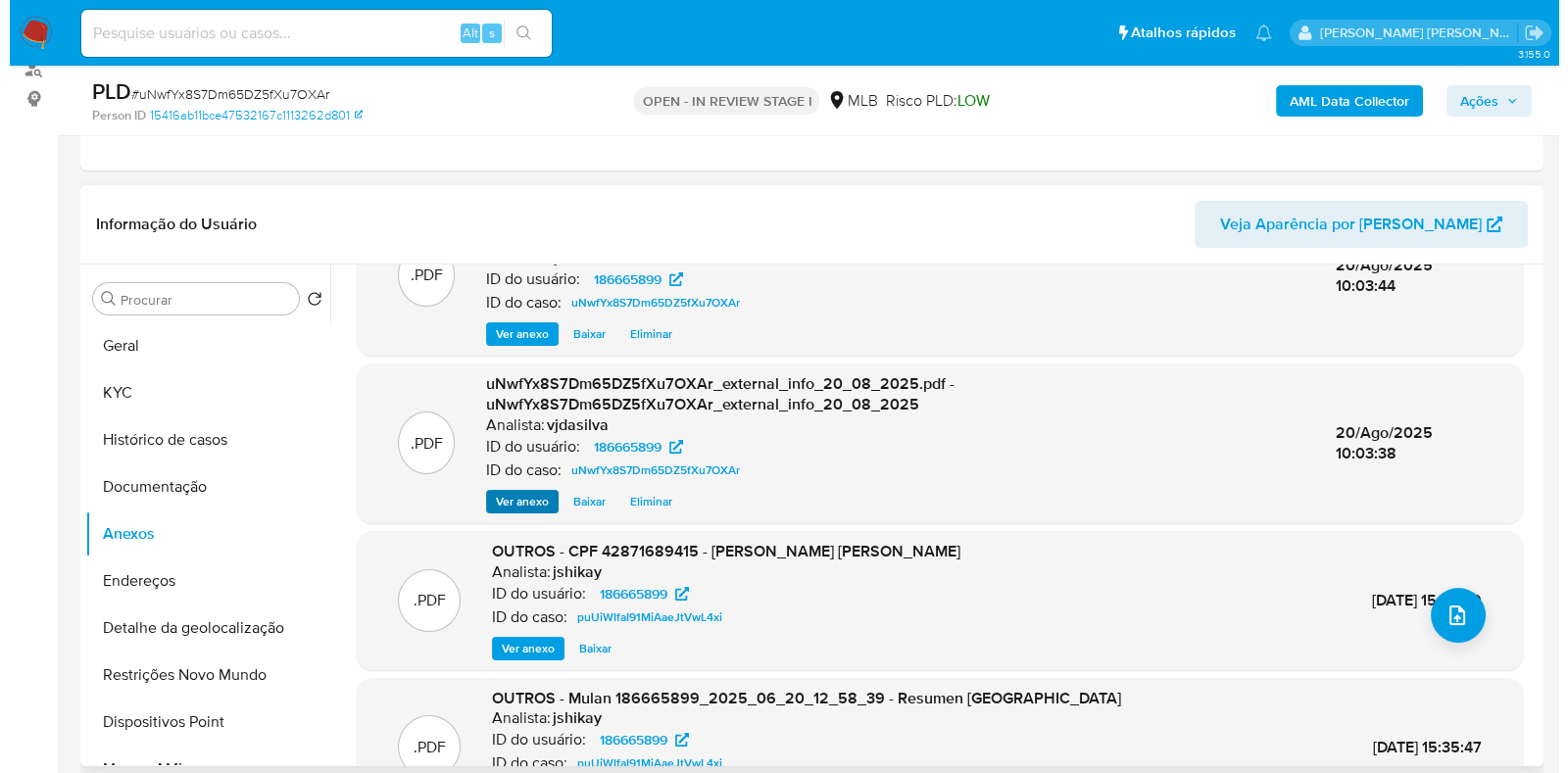
scroll to position [121, 0]
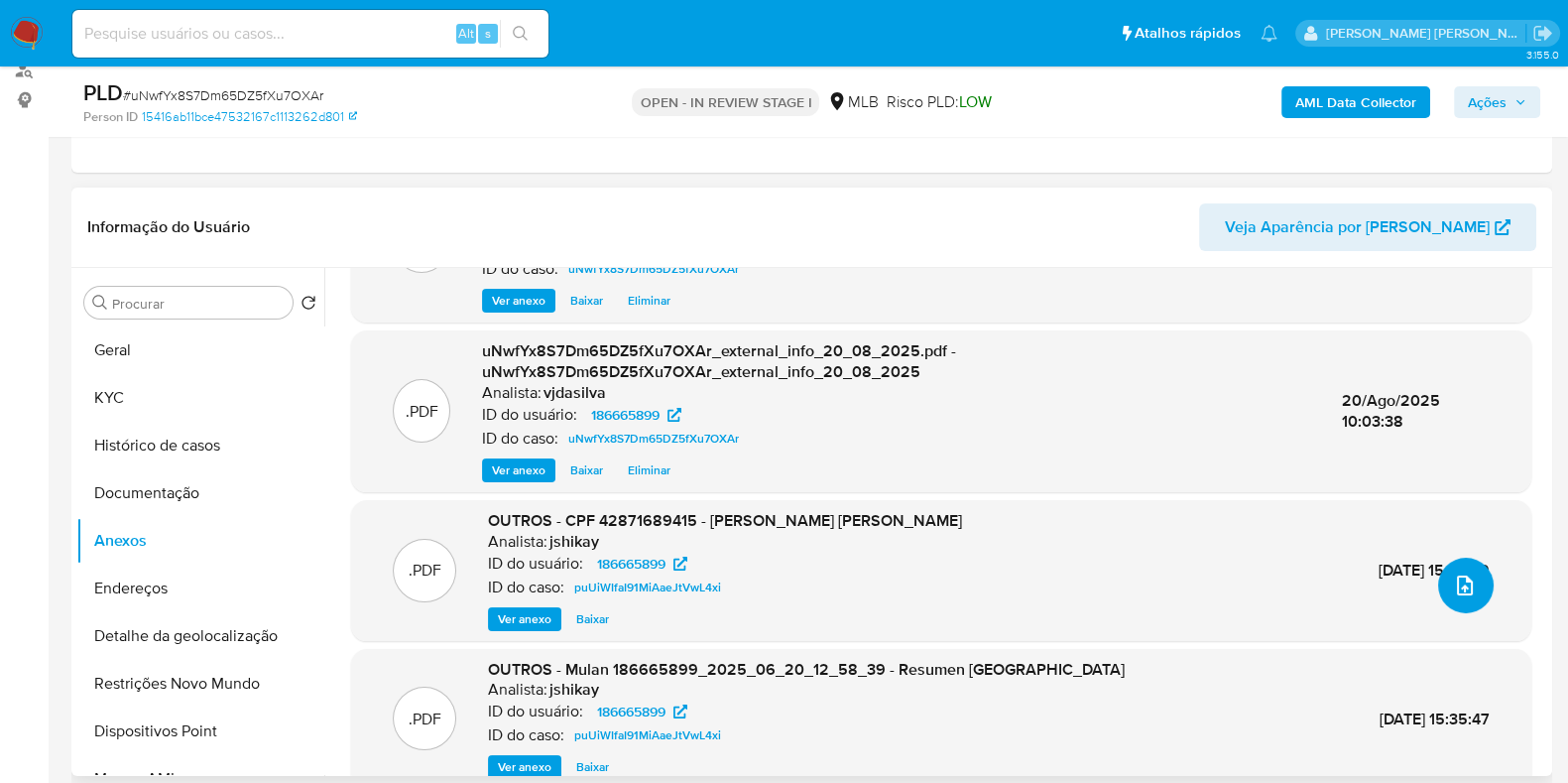
click at [1457, 584] on icon "upload-file" at bounding box center [1465, 586] width 16 height 20
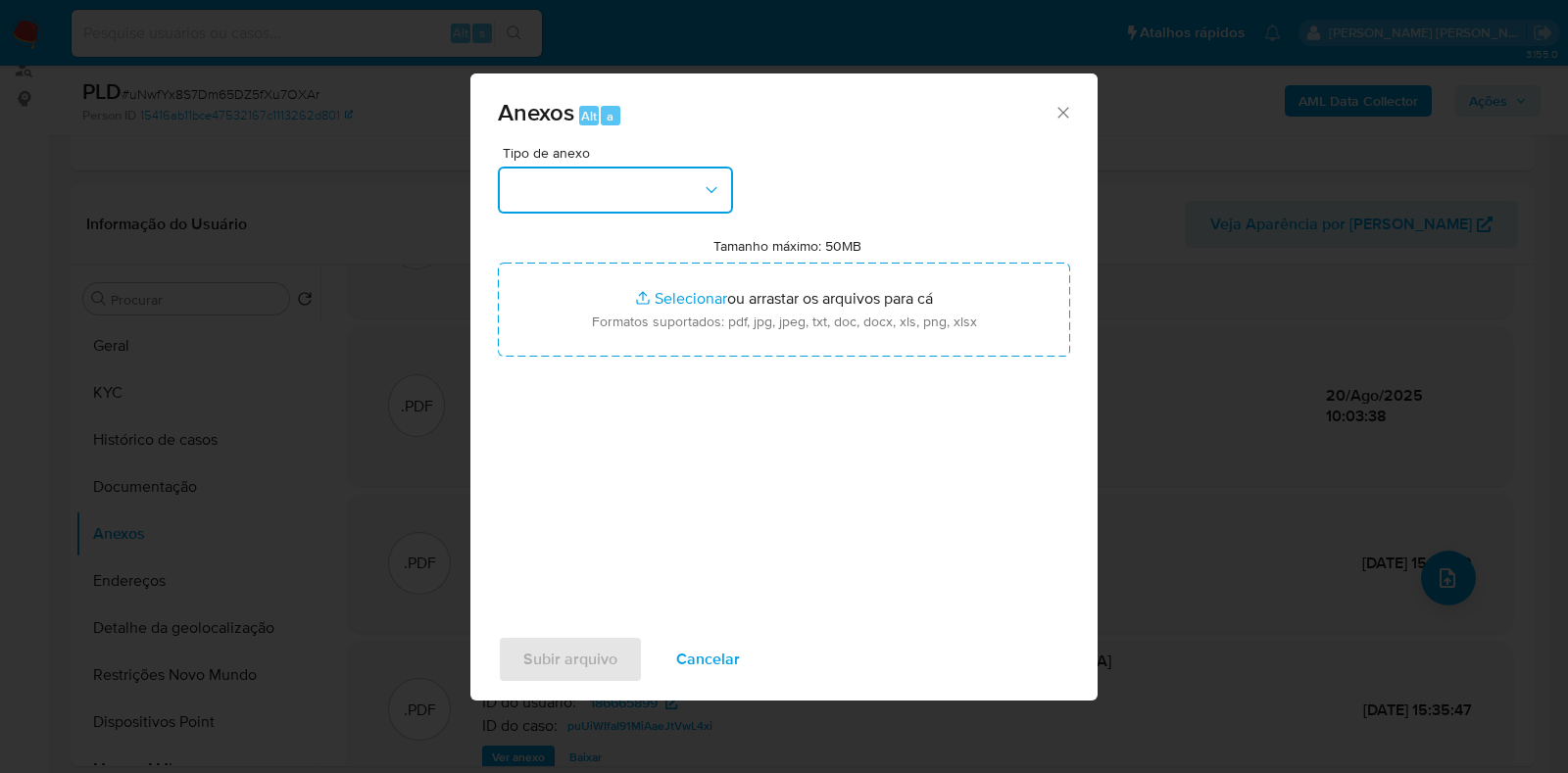
click at [687, 203] on button "button" at bounding box center [616, 190] width 235 height 47
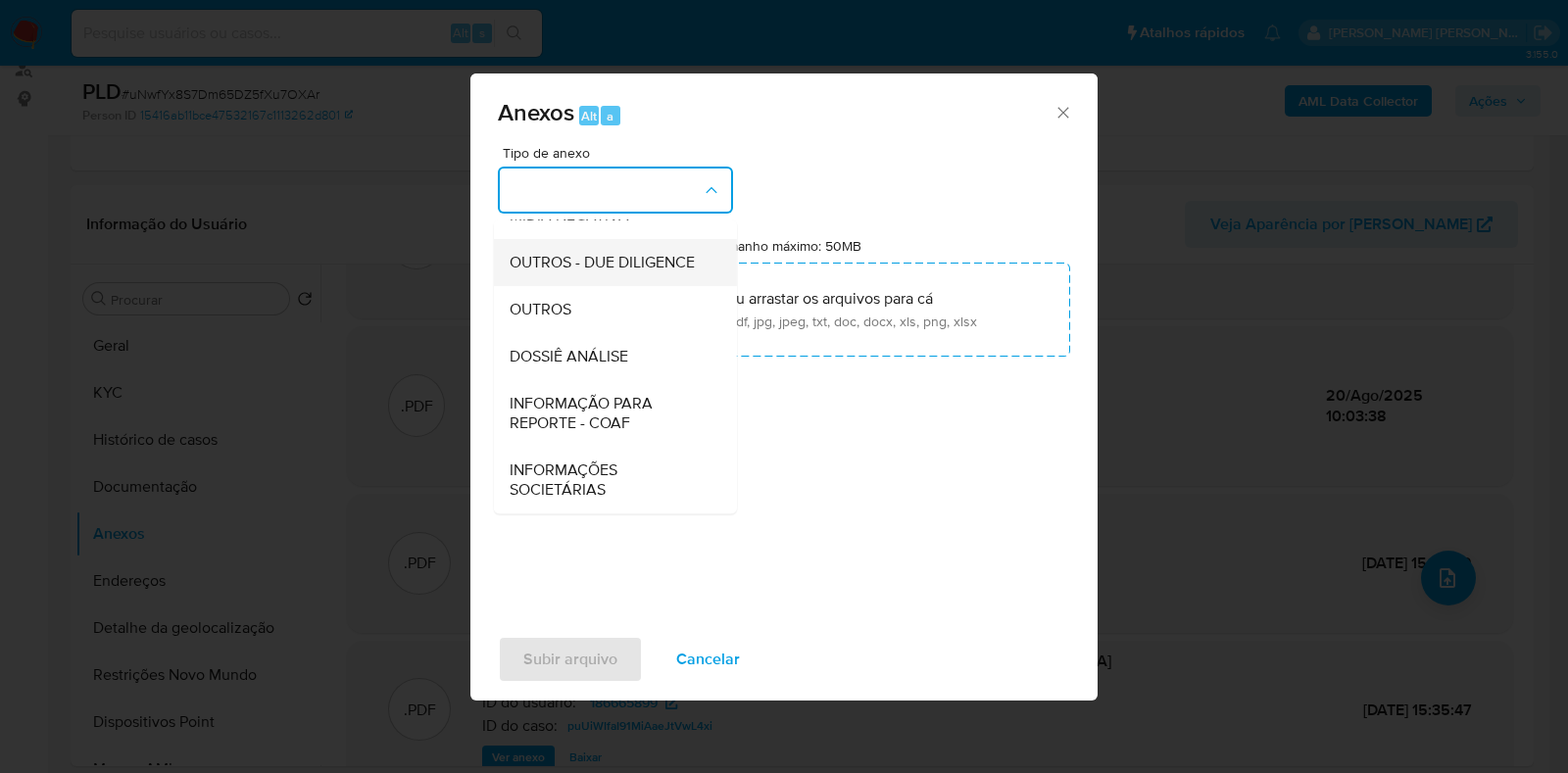
scroll to position [302, 0]
click at [608, 358] on span "DOSSIÊ ANÁLISE" at bounding box center [569, 356] width 118 height 20
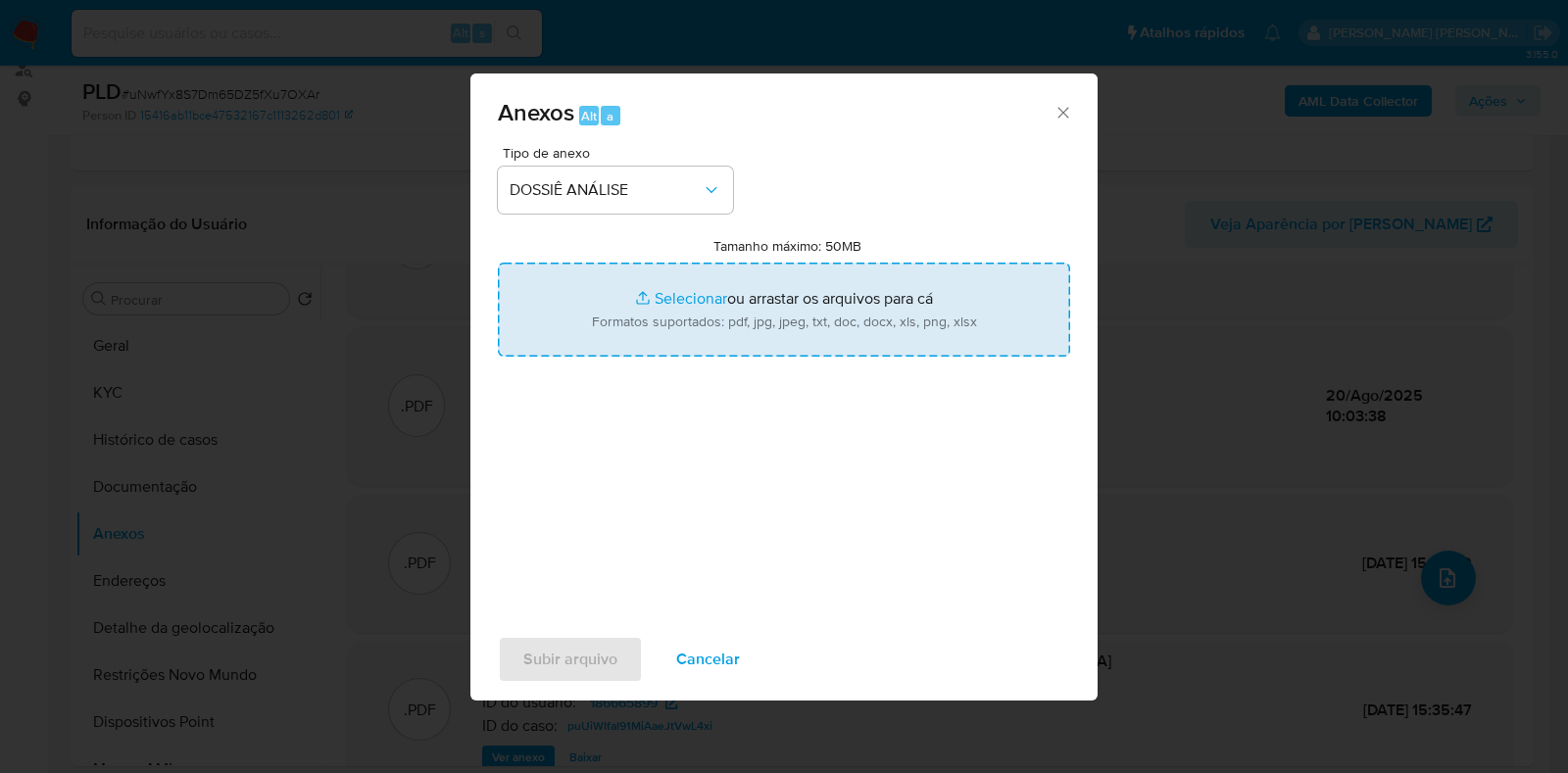
type input "C:\fakepath\SAR - XXXX - CPF 42871689415 - JOSE GILBERTO MACEDO DA SILVA.pdf"
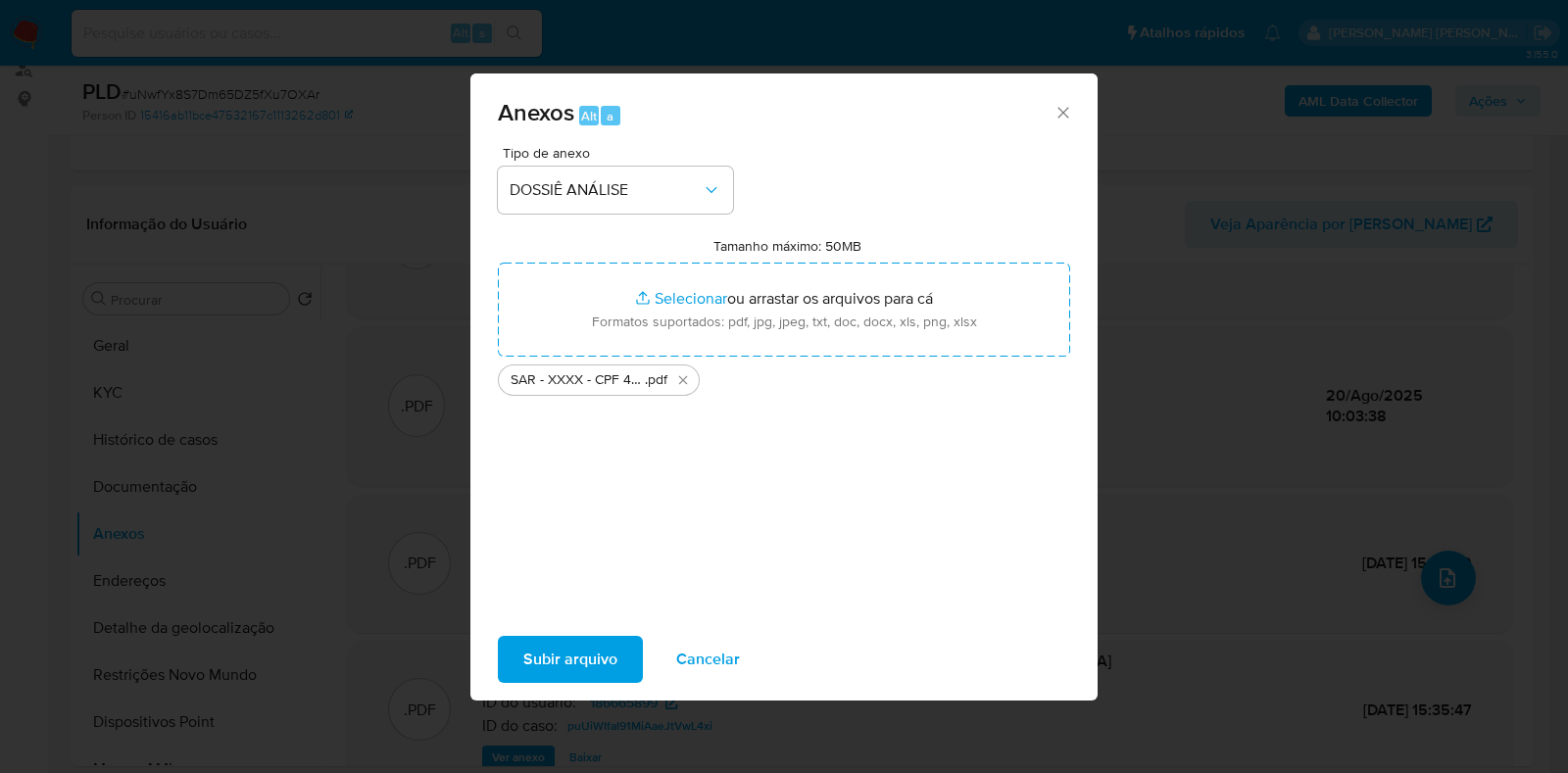
click at [573, 649] on span "Subir arquivo" at bounding box center [570, 660] width 95 height 43
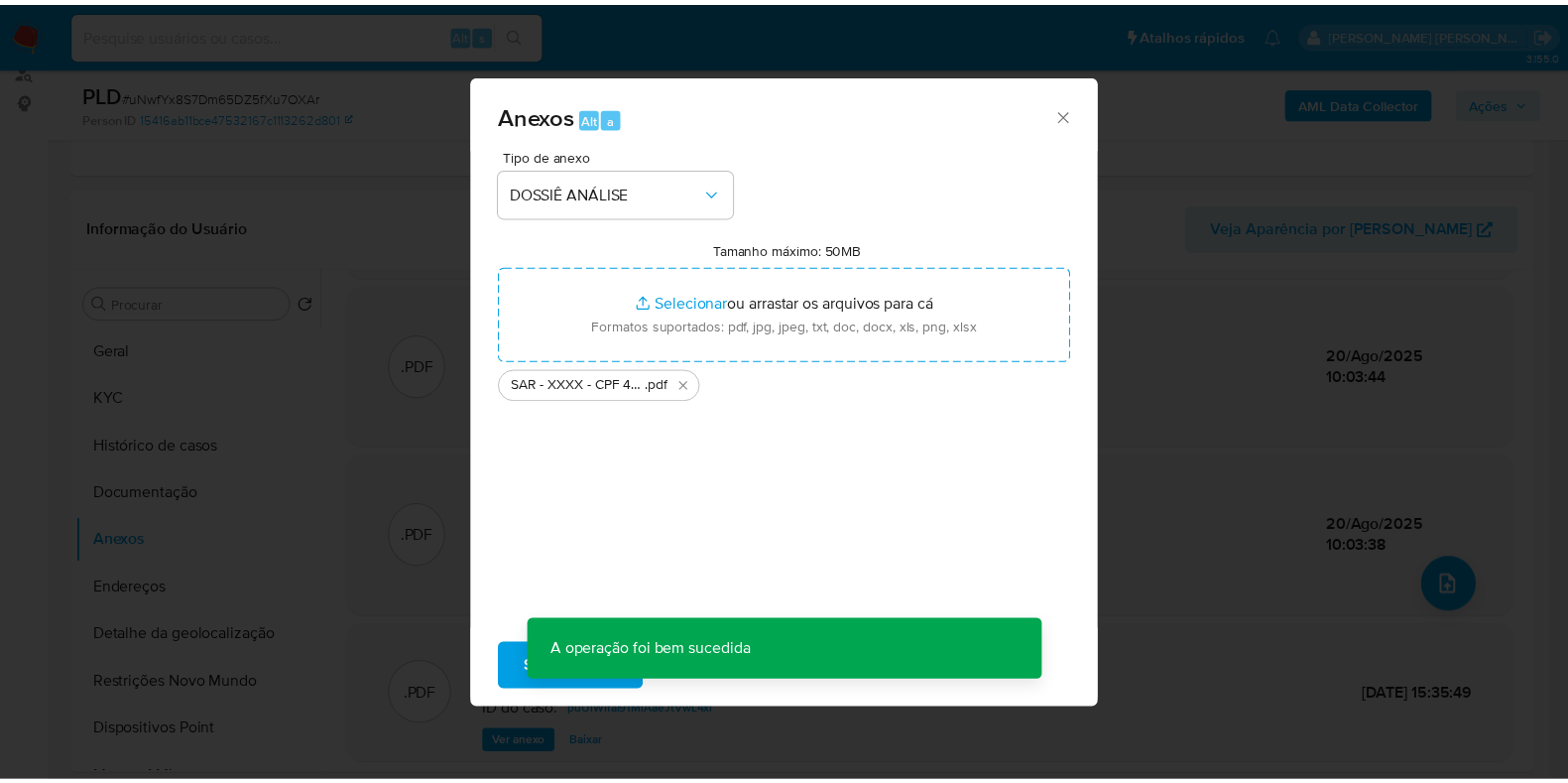
scroll to position [130, 0]
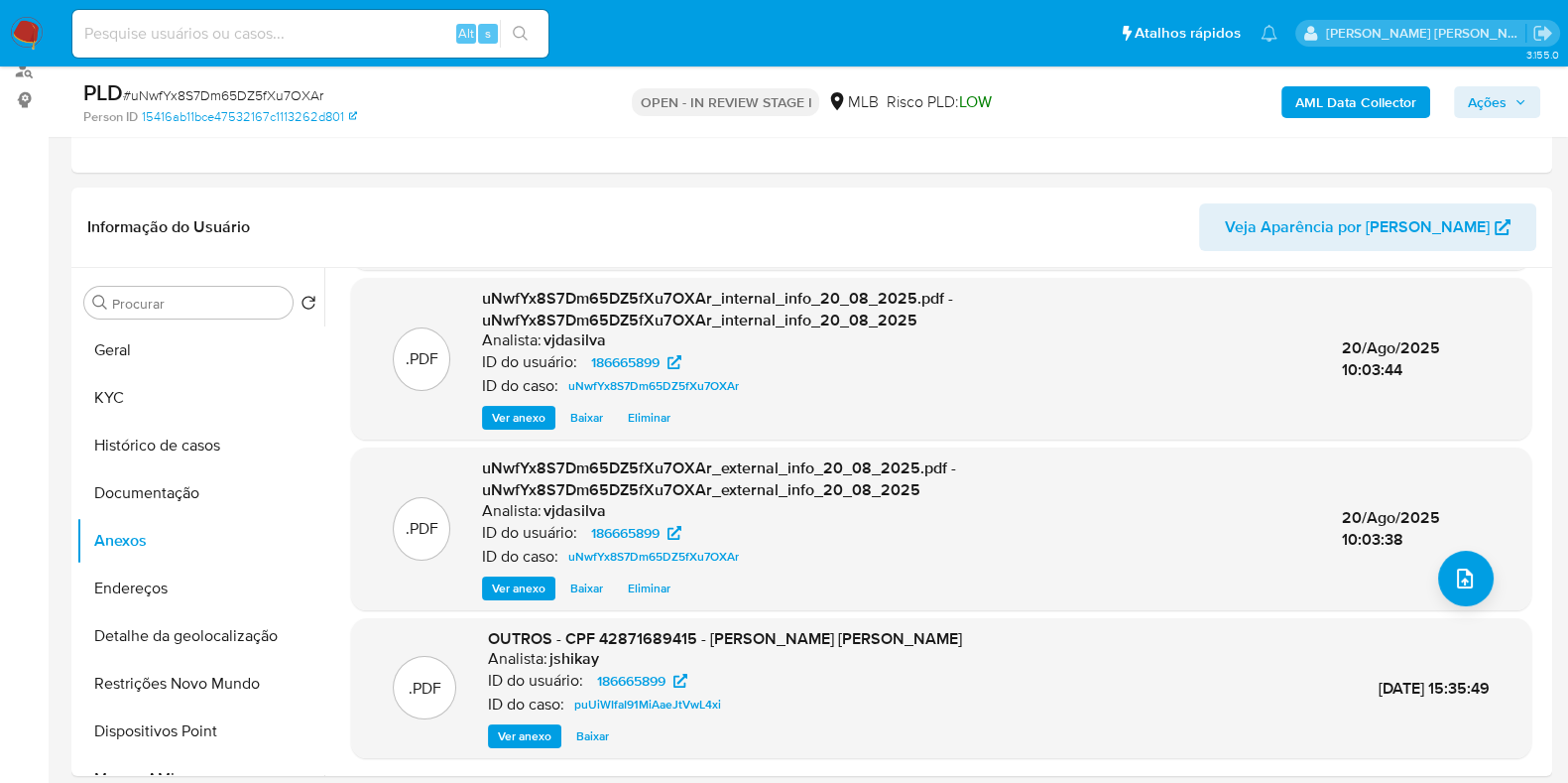
click at [1483, 111] on span "Ações" at bounding box center [1487, 103] width 39 height 32
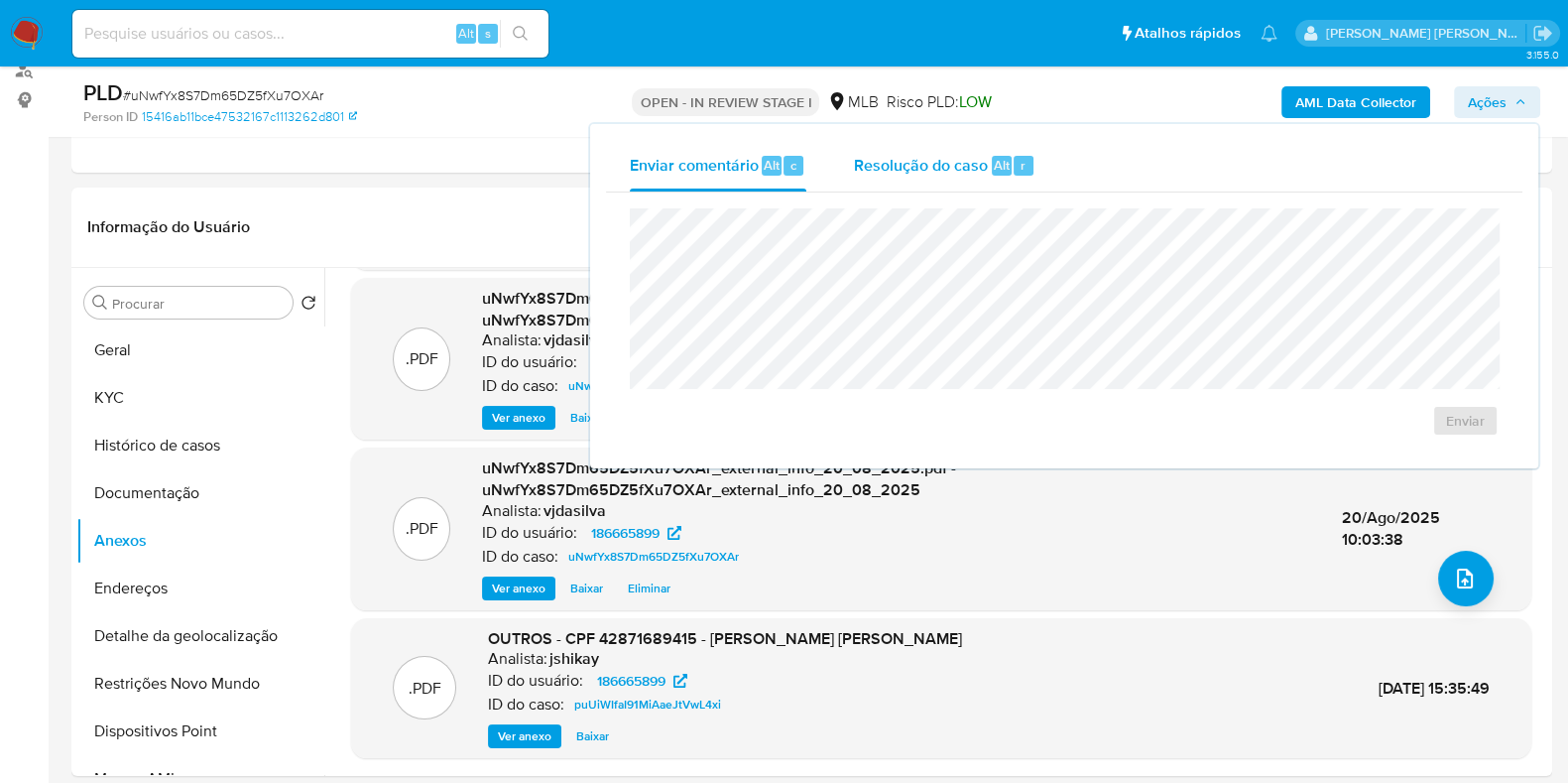
click at [949, 162] on span "Resolução do caso" at bounding box center [921, 164] width 134 height 23
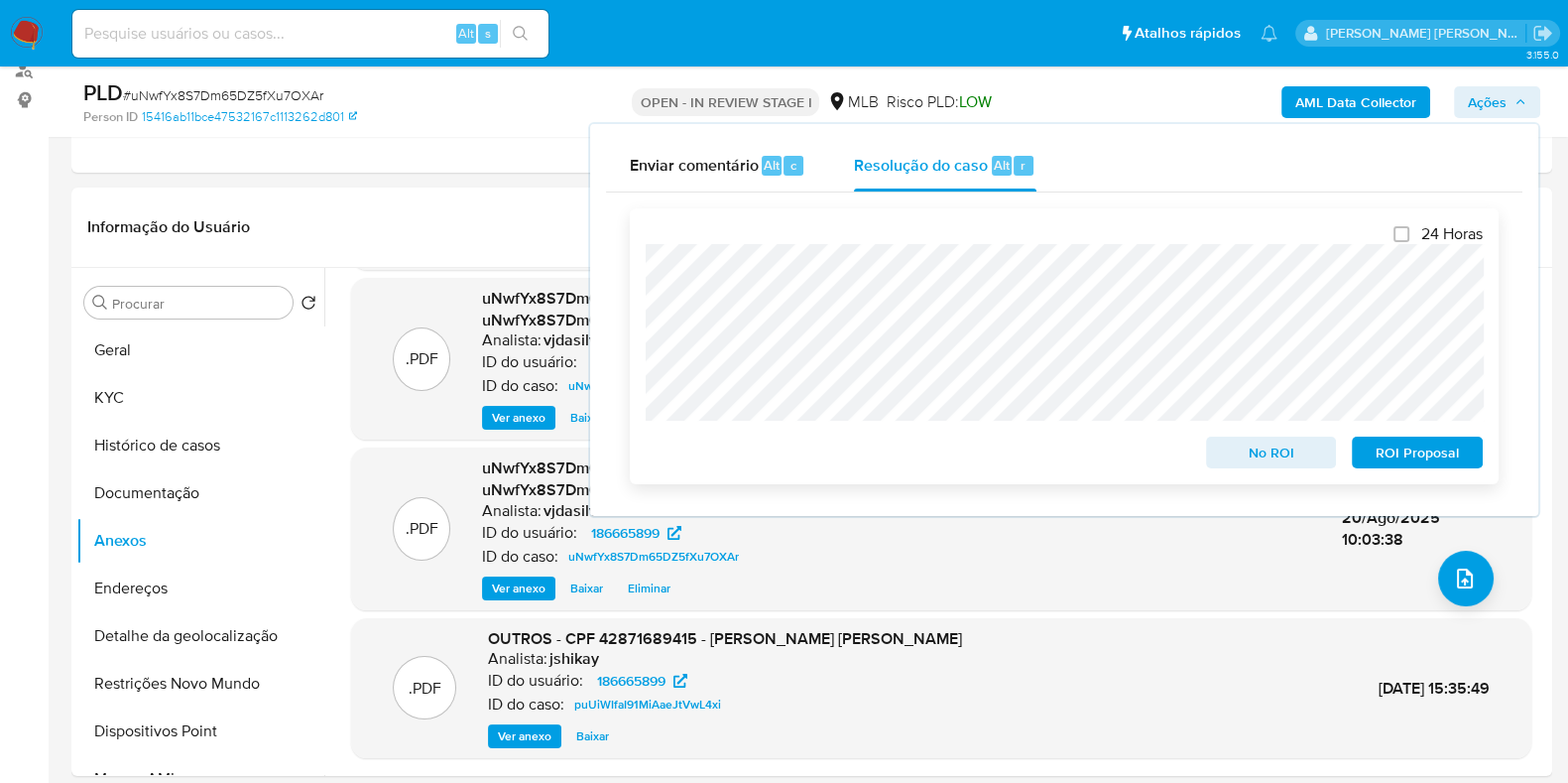
click at [1409, 448] on span "ROI Proposal" at bounding box center [1417, 453] width 104 height 28
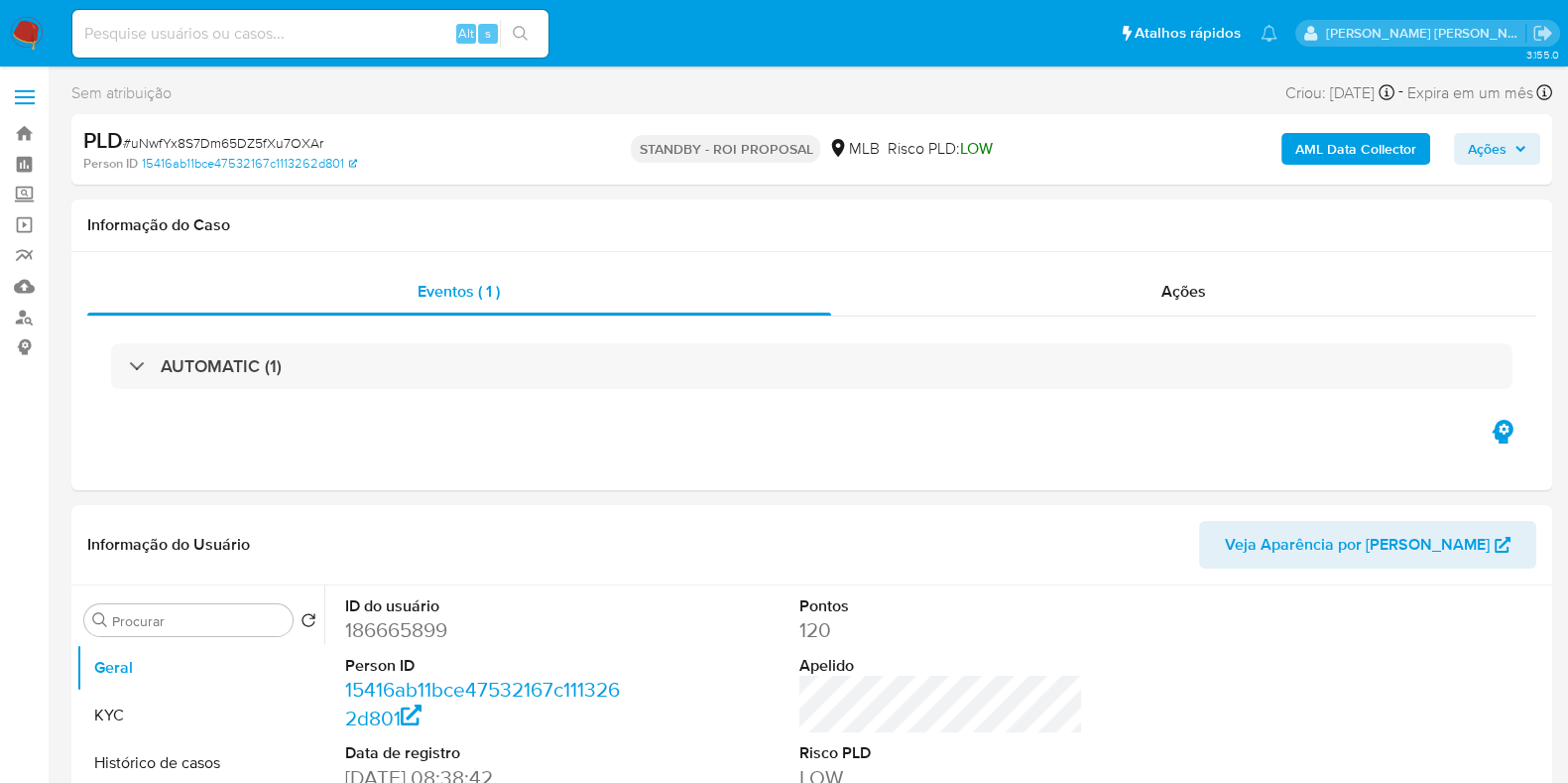
select select "10"
